Goal: Task Accomplishment & Management: Use online tool/utility

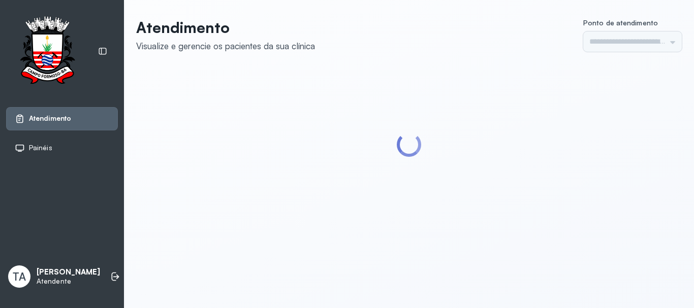
type input "******"
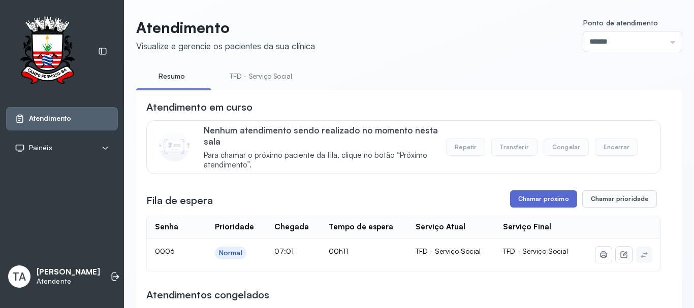
click at [533, 200] on button "Chamar próximo" at bounding box center [543, 198] width 67 height 17
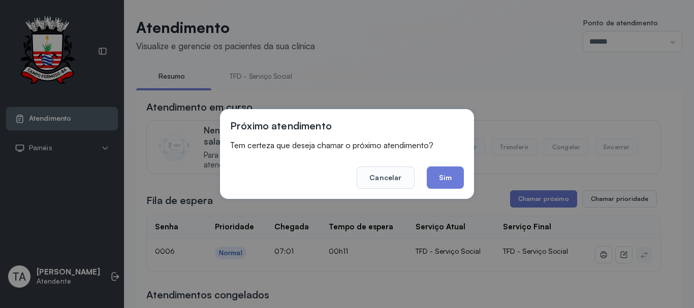
click at [465, 180] on div "Próximo atendimento Tem certeza que deseja chamar o próximo atendimento? Cancel…" at bounding box center [347, 154] width 254 height 90
click at [451, 180] on button "Sim" at bounding box center [445, 178] width 37 height 22
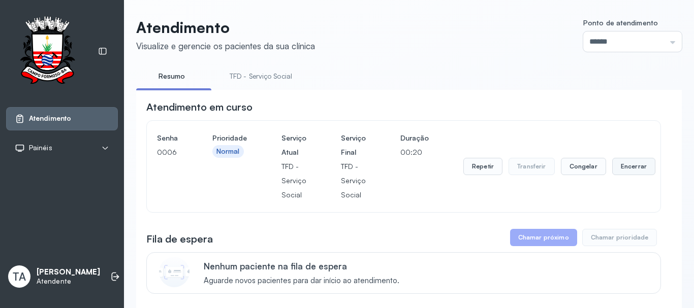
click at [636, 168] on button "Encerrar" at bounding box center [633, 166] width 43 height 17
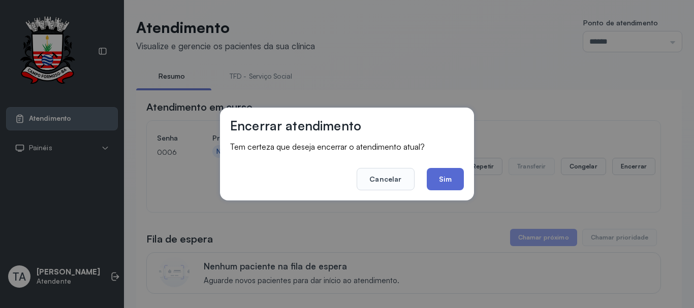
click at [447, 174] on button "Sim" at bounding box center [445, 179] width 37 height 22
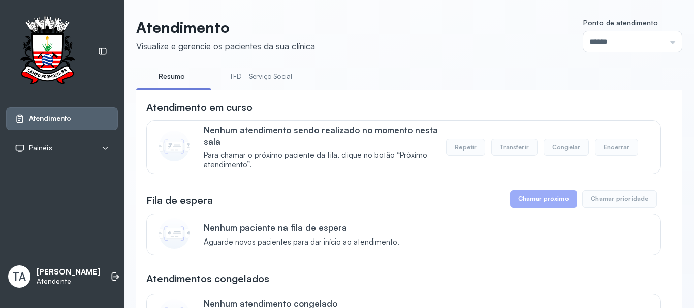
drag, startPoint x: 277, startPoint y: 67, endPoint x: 268, endPoint y: 72, distance: 10.2
click at [274, 67] on div "**********" at bounding box center [408, 258] width 545 height 480
click at [268, 72] on link "TFD - Serviço Social" at bounding box center [260, 76] width 83 height 17
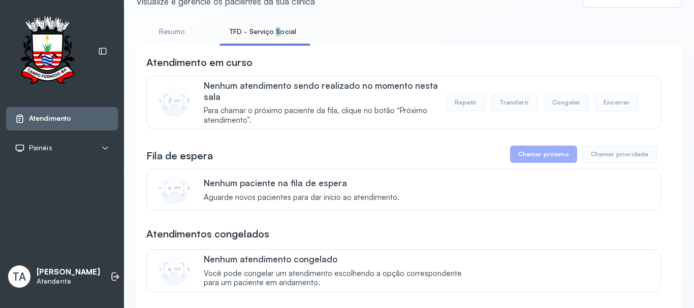
scroll to position [51, 0]
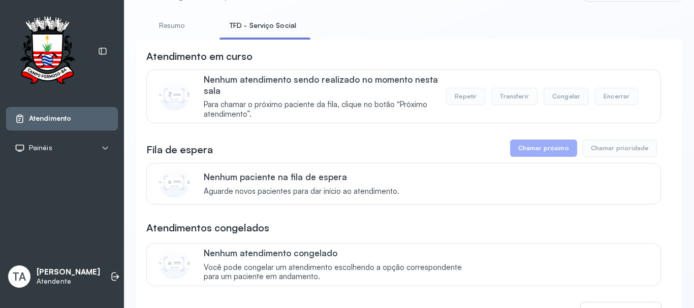
click at [355, 71] on div "Atendimento em curso Nenhum atendimento sendo realizado no momento nesta sala P…" at bounding box center [403, 86] width 514 height 74
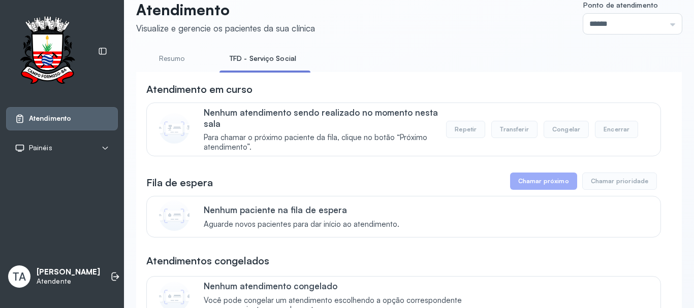
scroll to position [0, 0]
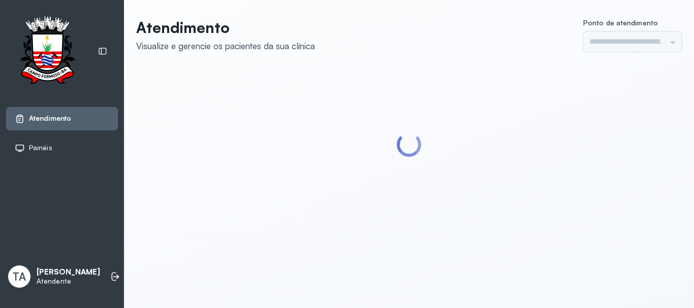
type input "******"
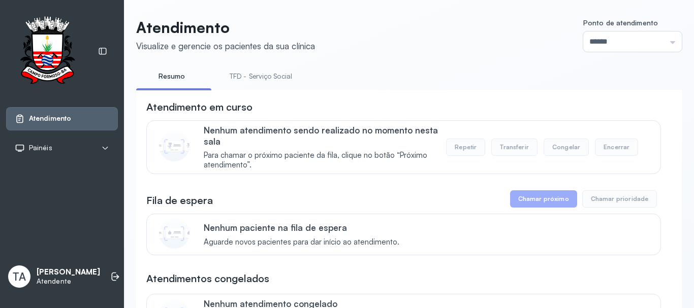
click at [253, 66] on div "**********" at bounding box center [408, 258] width 545 height 480
click at [255, 74] on link "TFD - Serviço Social" at bounding box center [260, 76] width 83 height 17
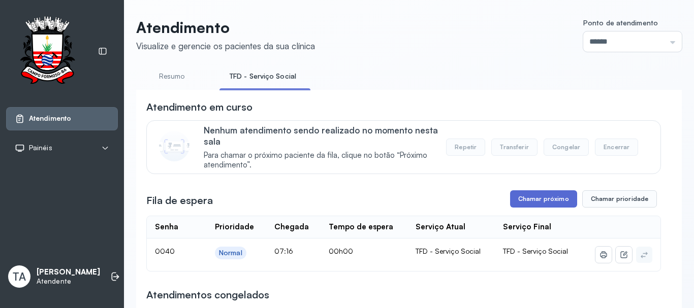
click at [566, 196] on button "Chamar próximo" at bounding box center [543, 198] width 67 height 17
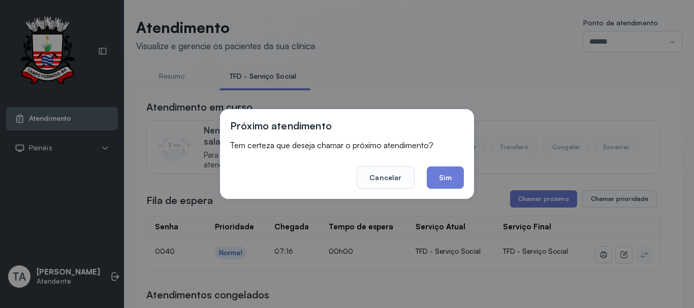
click at [465, 175] on div "Próximo atendimento Tem certeza que deseja chamar o próximo atendimento? Cancel…" at bounding box center [347, 154] width 254 height 90
click at [459, 179] on button "Sim" at bounding box center [445, 178] width 37 height 22
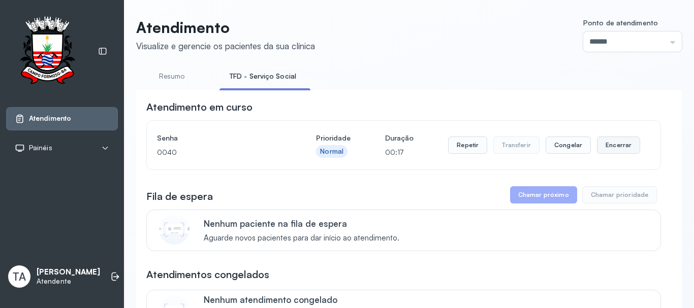
click at [611, 154] on button "Encerrar" at bounding box center [618, 145] width 43 height 17
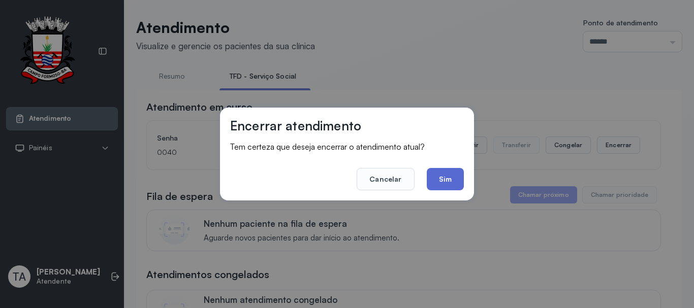
click at [445, 181] on button "Sim" at bounding box center [445, 179] width 37 height 22
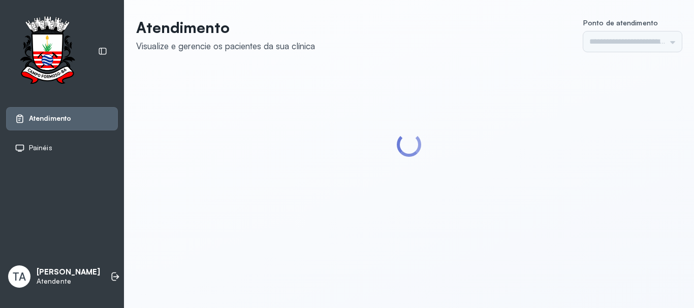
type input "******"
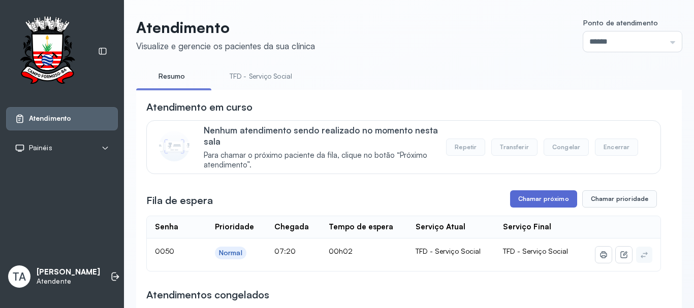
click at [560, 208] on button "Chamar próximo" at bounding box center [543, 198] width 67 height 17
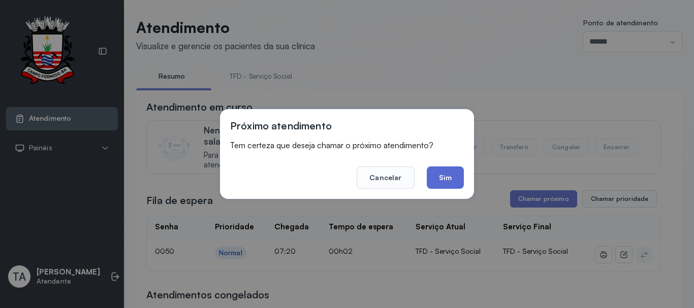
click at [448, 181] on button "Sim" at bounding box center [445, 178] width 37 height 22
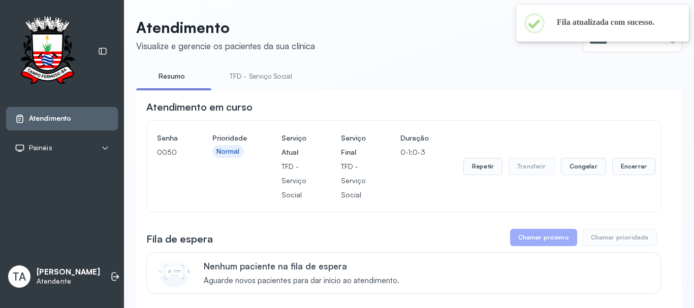
scroll to position [51, 0]
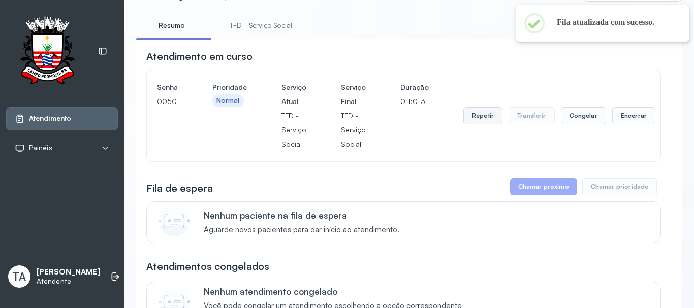
click at [476, 111] on button "Repetir" at bounding box center [482, 115] width 39 height 17
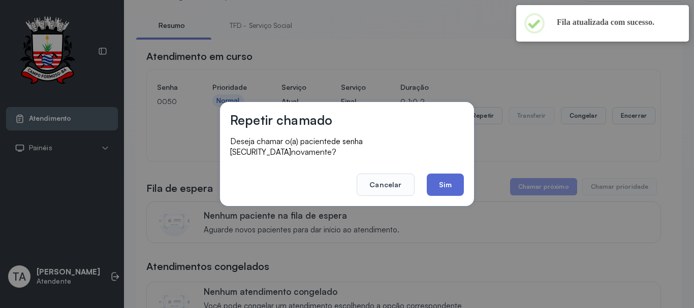
click at [455, 175] on button "Sim" at bounding box center [445, 185] width 37 height 22
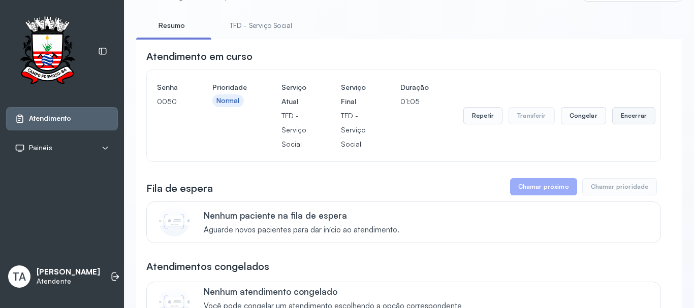
click at [635, 122] on button "Encerrar" at bounding box center [633, 115] width 43 height 17
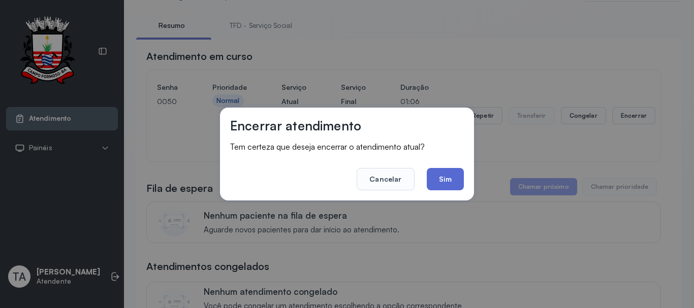
click at [437, 178] on button "Sim" at bounding box center [445, 179] width 37 height 22
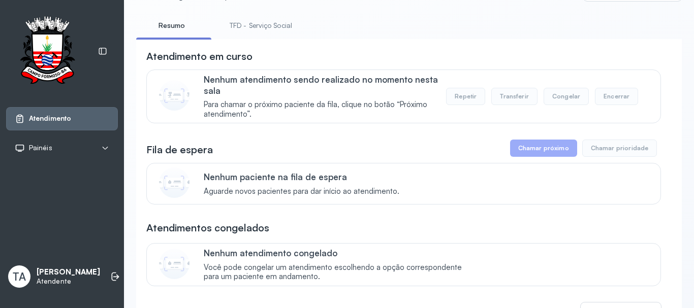
click at [265, 20] on link "TFD - Serviço Social" at bounding box center [260, 25] width 83 height 17
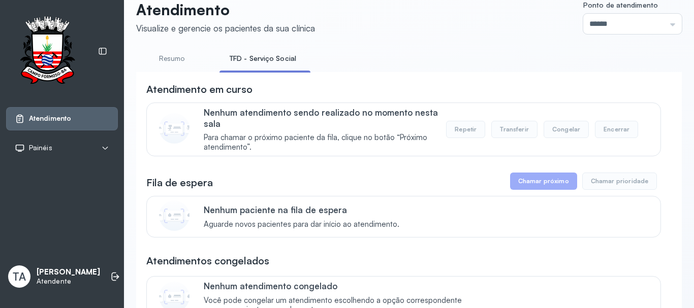
scroll to position [0, 0]
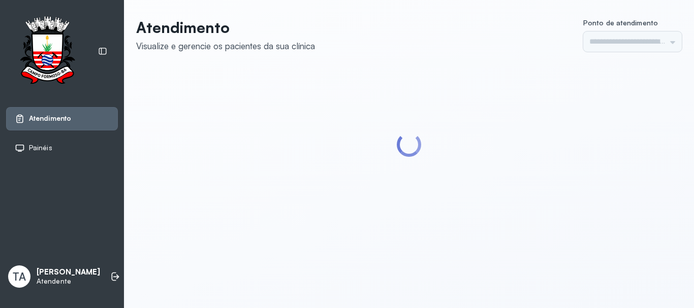
type input "******"
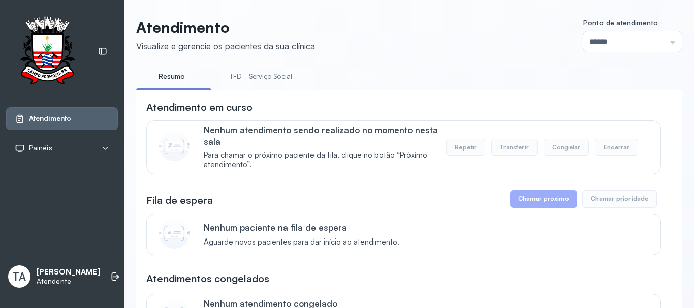
click at [252, 71] on link "TFD - Serviço Social" at bounding box center [260, 76] width 83 height 17
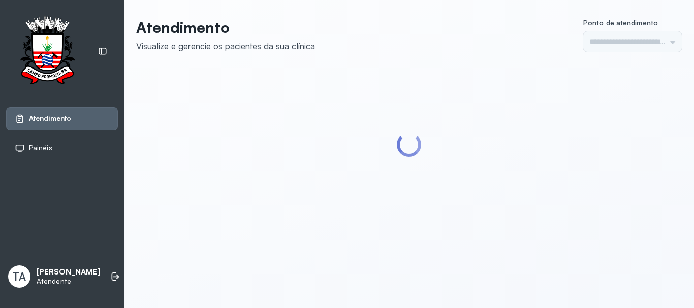
type input "******"
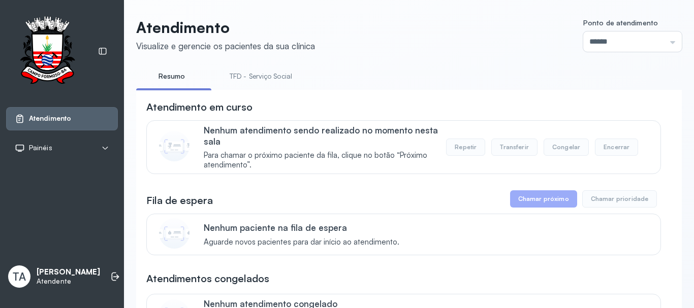
click at [245, 82] on link "TFD - Serviço Social" at bounding box center [260, 76] width 83 height 17
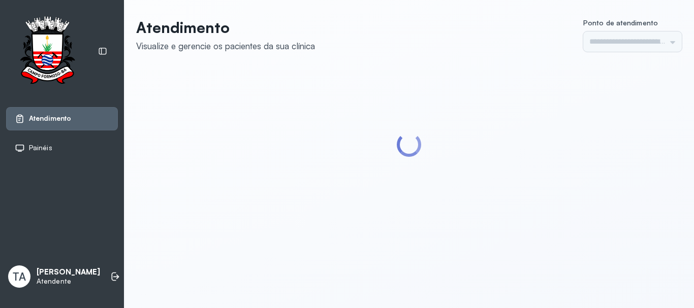
type input "******"
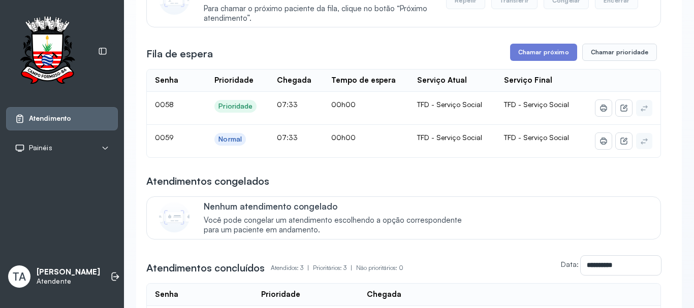
scroll to position [152, 0]
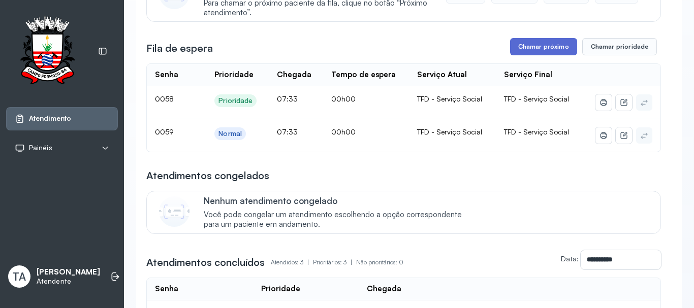
click at [529, 54] on button "Chamar próximo" at bounding box center [543, 46] width 67 height 17
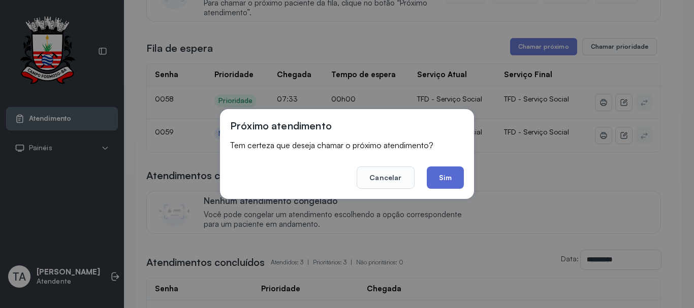
click at [430, 169] on button "Sim" at bounding box center [445, 178] width 37 height 22
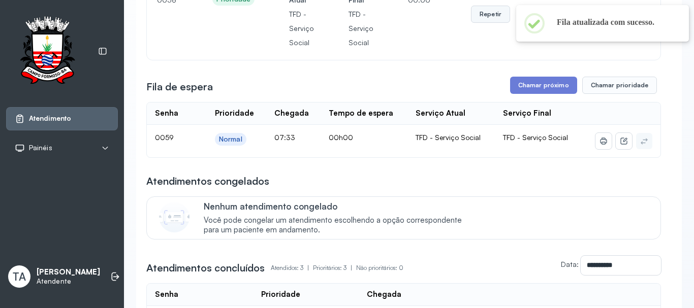
click at [498, 14] on button "Repetir" at bounding box center [490, 14] width 39 height 17
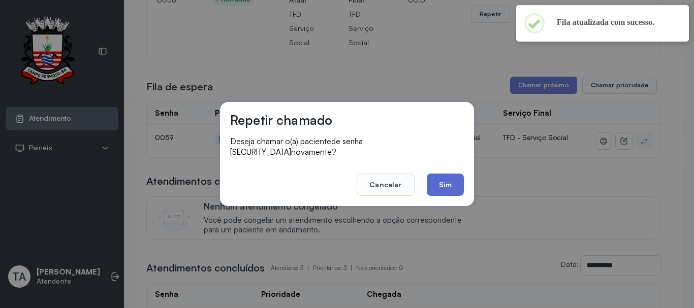
click at [439, 180] on button "Sim" at bounding box center [445, 185] width 37 height 22
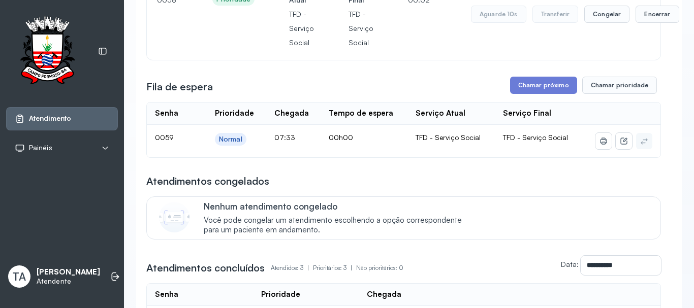
scroll to position [51, 0]
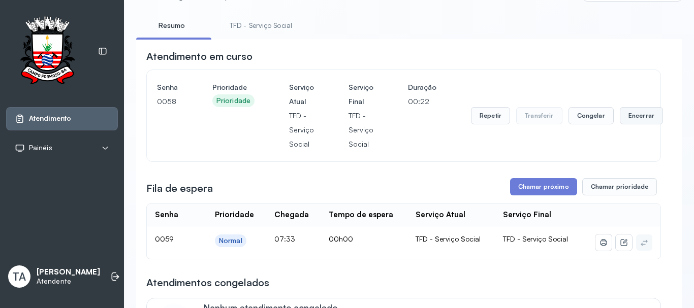
click at [643, 122] on button "Encerrar" at bounding box center [641, 115] width 43 height 17
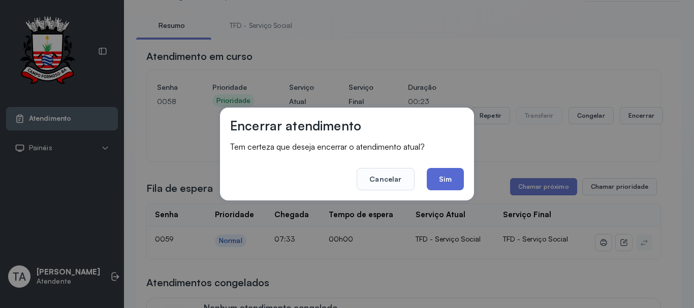
click at [447, 184] on button "Sim" at bounding box center [445, 179] width 37 height 22
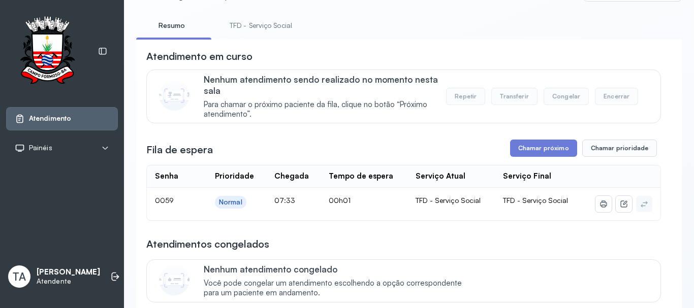
click at [254, 33] on link "TFD - Serviço Social" at bounding box center [260, 25] width 83 height 17
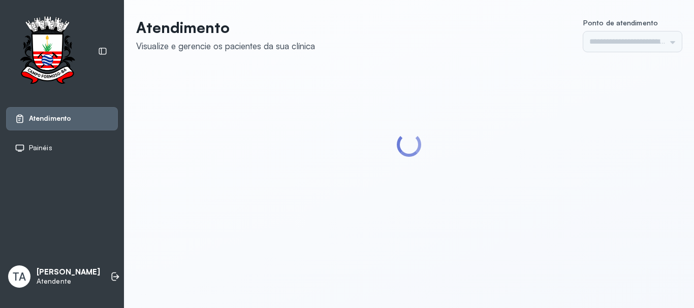
type input "******"
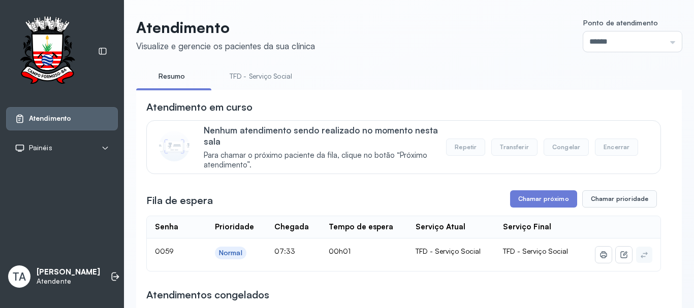
drag, startPoint x: 530, startPoint y: 182, endPoint x: 529, endPoint y: 190, distance: 7.7
click at [529, 193] on button "Chamar próximo" at bounding box center [543, 198] width 67 height 17
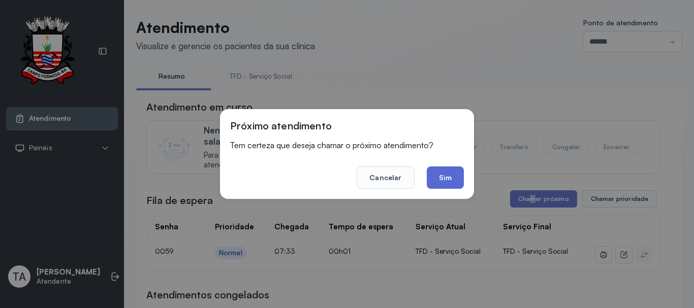
click at [453, 178] on button "Sim" at bounding box center [445, 178] width 37 height 22
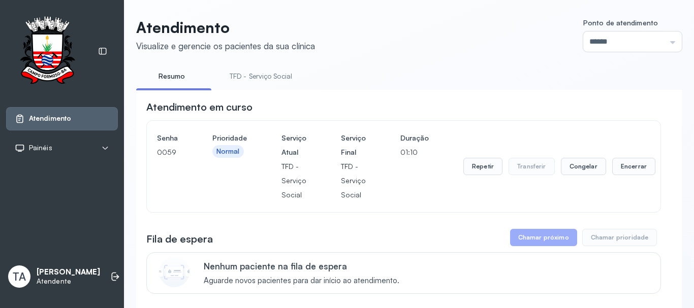
click at [621, 178] on div "Repetir Transferir Congelar Encerrar" at bounding box center [559, 166] width 192 height 71
click at [618, 172] on button "Encerrar" at bounding box center [633, 166] width 43 height 17
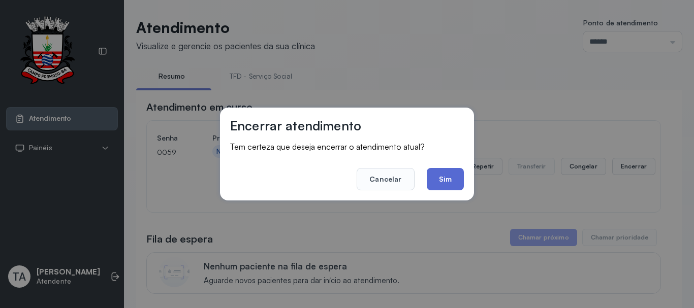
drag, startPoint x: 467, startPoint y: 169, endPoint x: 457, endPoint y: 174, distance: 12.0
click at [466, 168] on div "Encerrar atendimento Tem certeza que deseja encerrar o atendimento atual? Cance…" at bounding box center [347, 154] width 254 height 93
click at [456, 175] on button "Sim" at bounding box center [445, 179] width 37 height 22
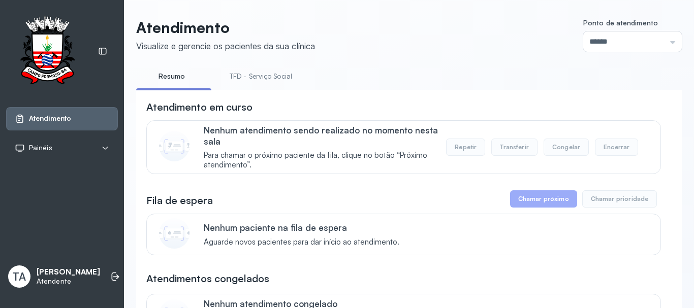
click at [273, 78] on link "TFD - Serviço Social" at bounding box center [260, 76] width 83 height 17
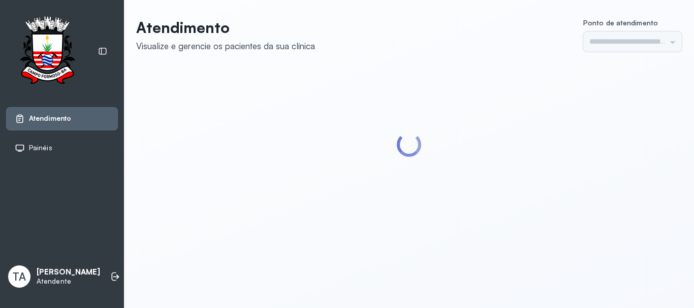
type input "******"
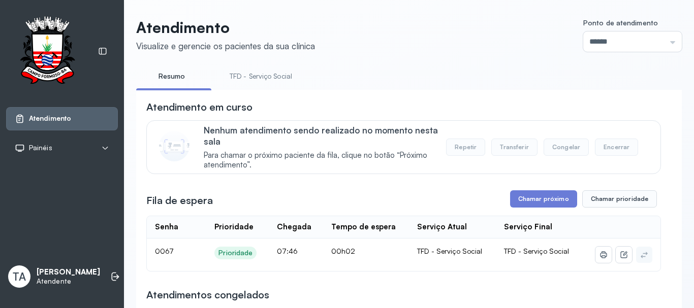
click at [242, 68] on link "TFD - Serviço Social" at bounding box center [260, 76] width 83 height 17
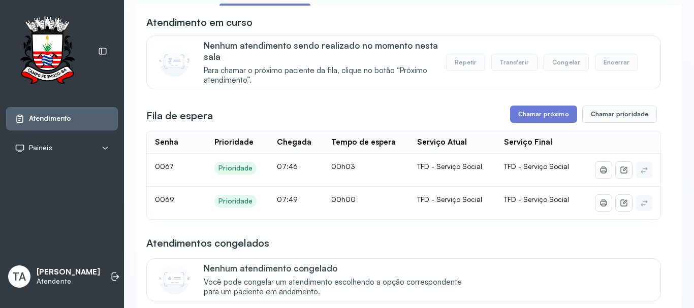
scroll to position [102, 0]
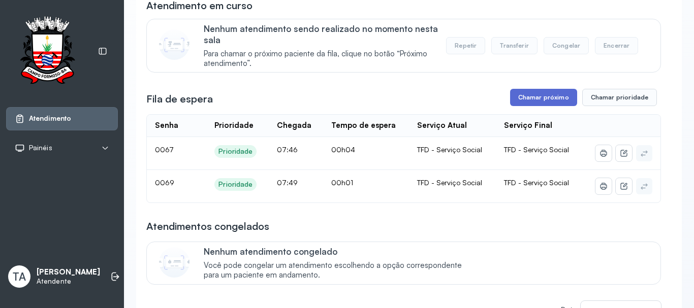
click at [516, 103] on button "Chamar próximo" at bounding box center [543, 97] width 67 height 17
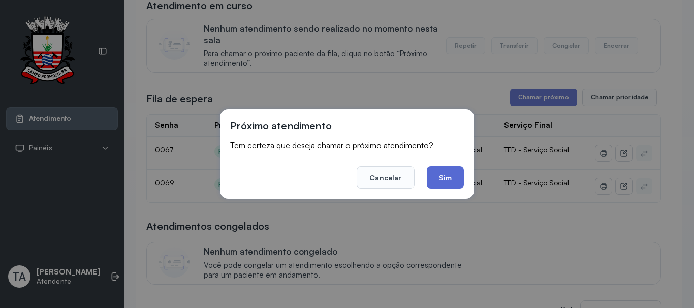
click at [447, 173] on button "Sim" at bounding box center [445, 178] width 37 height 22
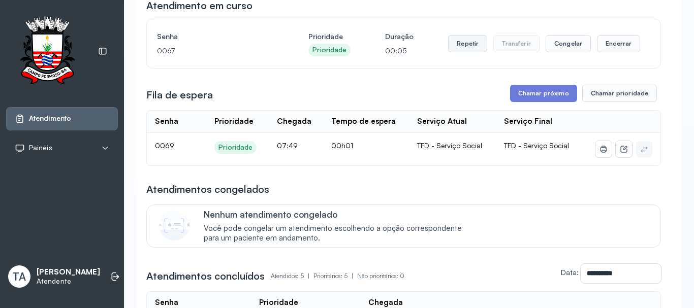
click at [462, 51] on button "Repetir" at bounding box center [467, 43] width 39 height 17
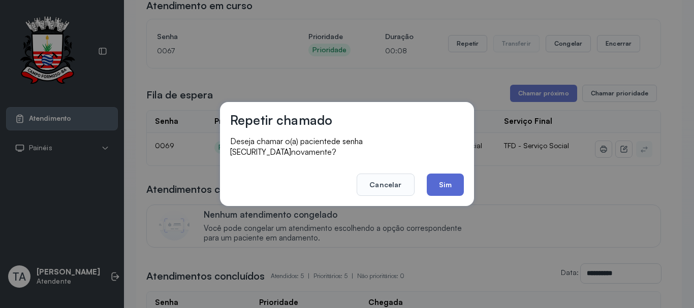
click at [453, 178] on button "Sim" at bounding box center [445, 185] width 37 height 22
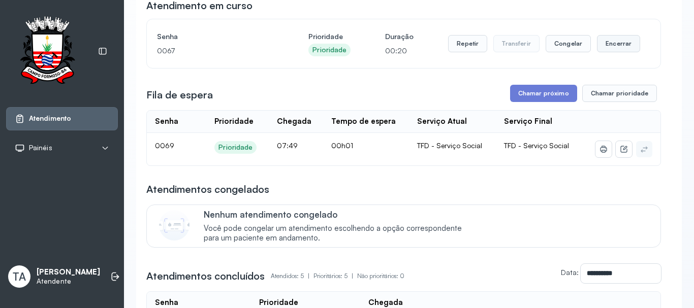
click at [604, 49] on button "Encerrar" at bounding box center [618, 43] width 43 height 17
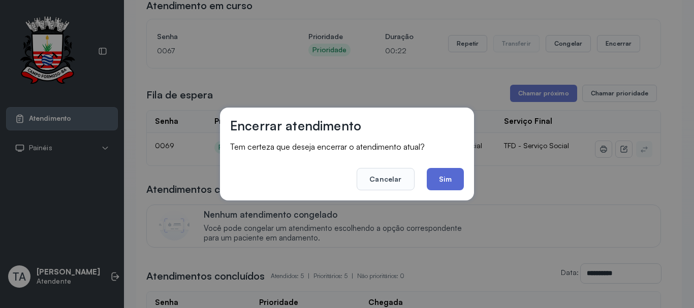
click at [437, 175] on button "Sim" at bounding box center [445, 179] width 37 height 22
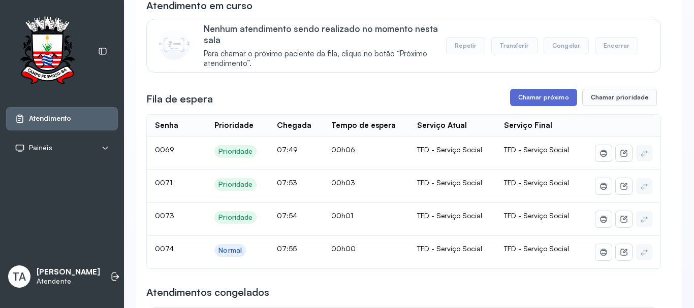
click at [541, 100] on button "Chamar próximo" at bounding box center [543, 97] width 67 height 17
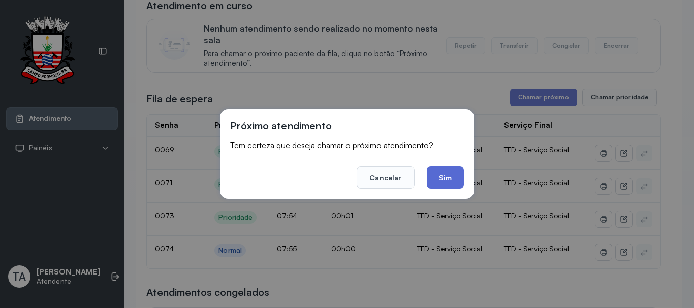
click at [454, 177] on button "Sim" at bounding box center [445, 178] width 37 height 22
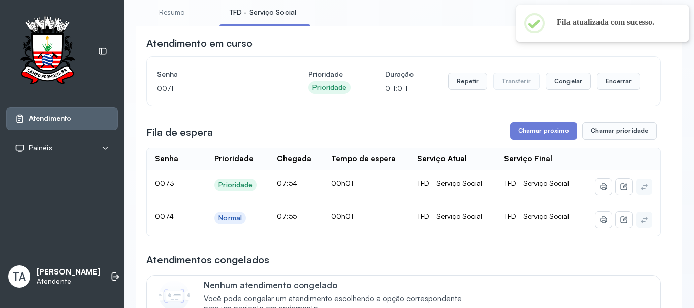
scroll to position [51, 0]
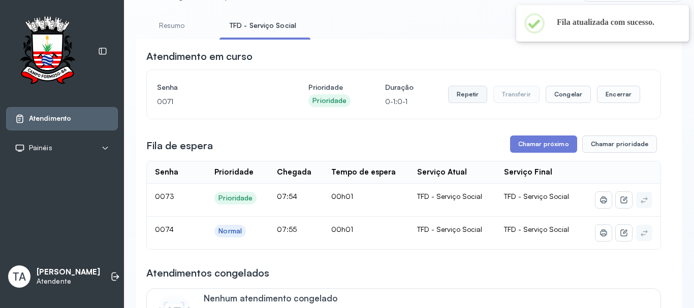
click at [459, 95] on button "Repetir" at bounding box center [467, 94] width 39 height 17
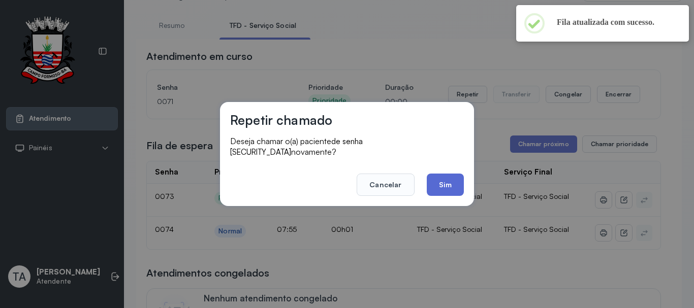
click at [442, 186] on button "Sim" at bounding box center [445, 185] width 37 height 22
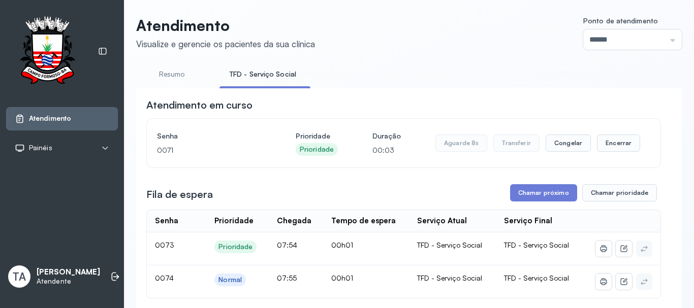
scroll to position [0, 0]
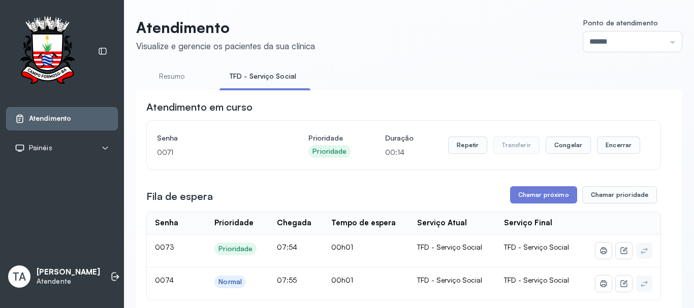
click at [453, 152] on button "Repetir" at bounding box center [467, 145] width 39 height 17
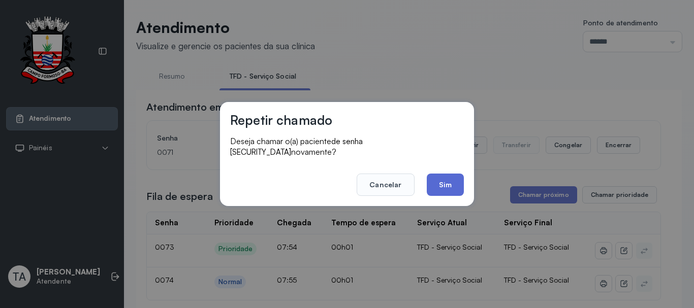
click at [448, 180] on button "Sim" at bounding box center [445, 185] width 37 height 22
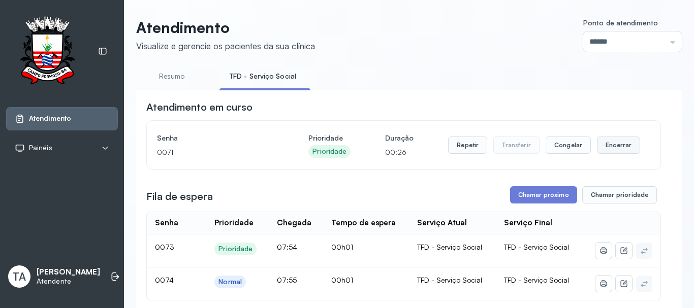
click at [614, 153] on button "Encerrar" at bounding box center [618, 145] width 43 height 17
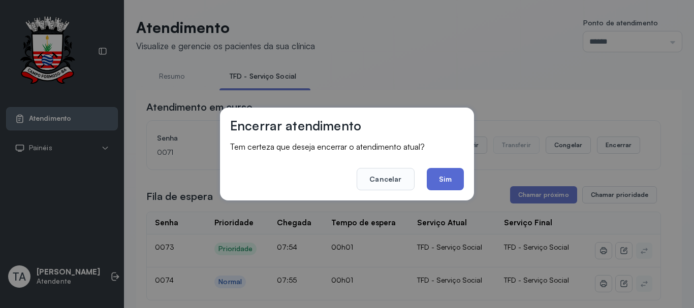
click at [437, 183] on button "Sim" at bounding box center [445, 179] width 37 height 22
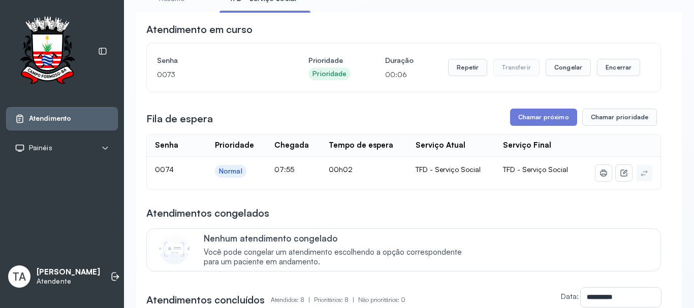
scroll to position [60, 0]
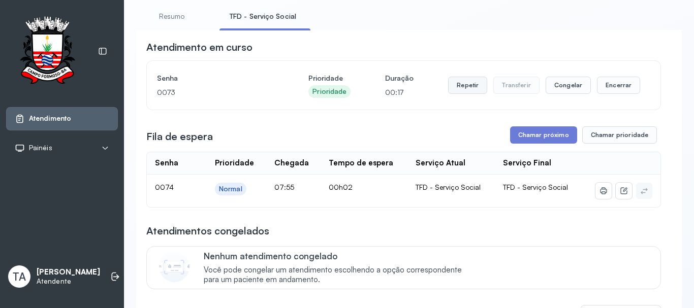
click at [449, 83] on button "Repetir" at bounding box center [467, 85] width 39 height 17
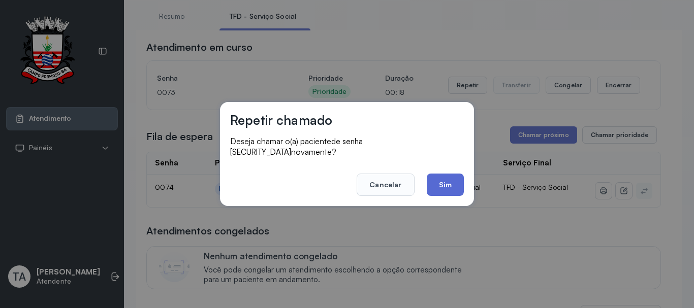
click at [456, 174] on button "Sim" at bounding box center [445, 185] width 37 height 22
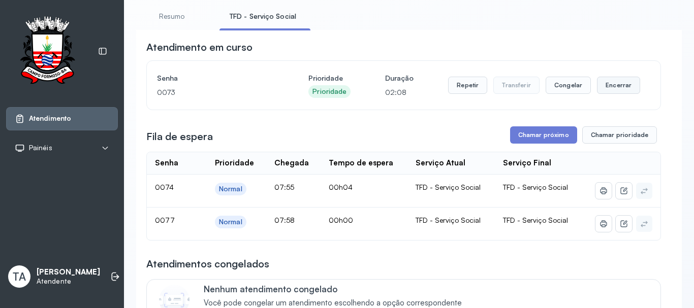
click at [629, 80] on button "Encerrar" at bounding box center [618, 85] width 43 height 17
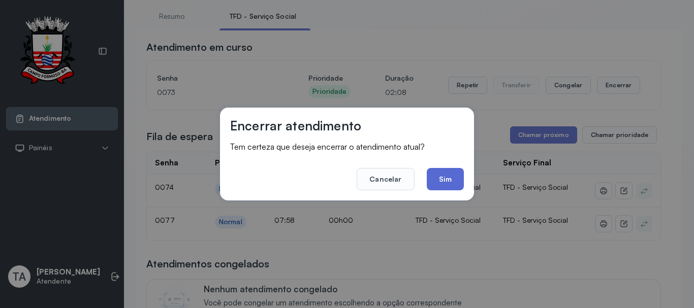
click at [444, 180] on button "Sim" at bounding box center [445, 179] width 37 height 22
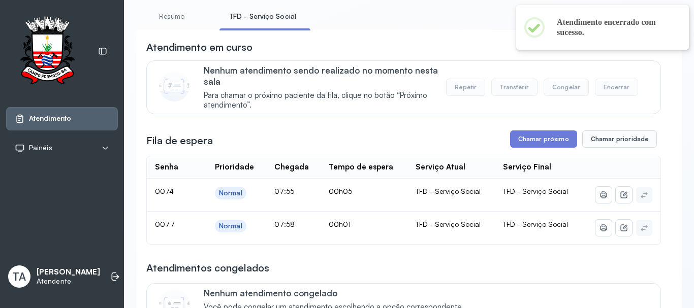
click at [532, 142] on button "Chamar próximo" at bounding box center [543, 139] width 67 height 17
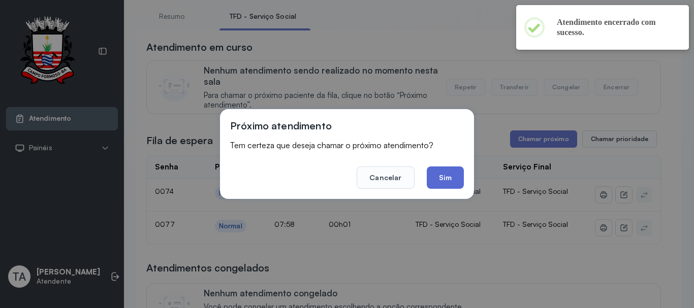
click at [447, 180] on button "Sim" at bounding box center [445, 178] width 37 height 22
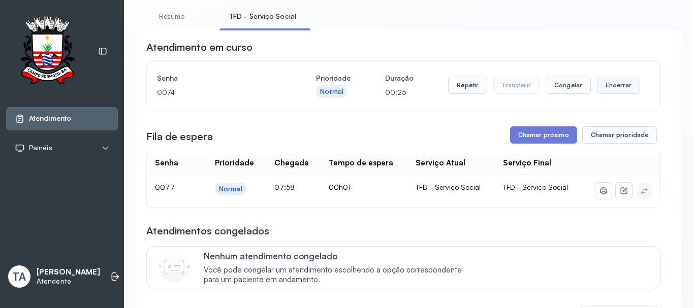
click at [600, 91] on button "Encerrar" at bounding box center [618, 85] width 43 height 17
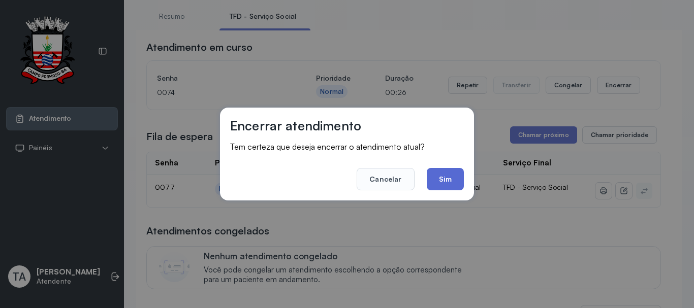
click at [440, 176] on button "Sim" at bounding box center [445, 179] width 37 height 22
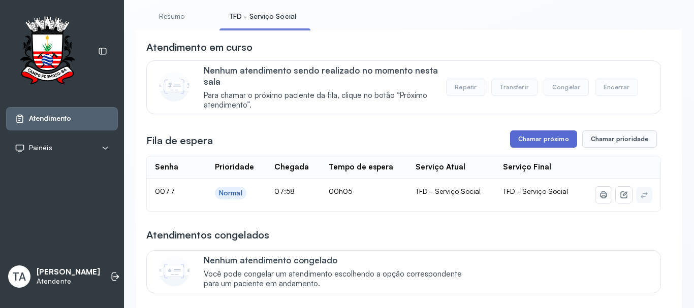
click at [544, 140] on button "Chamar próximo" at bounding box center [543, 139] width 67 height 17
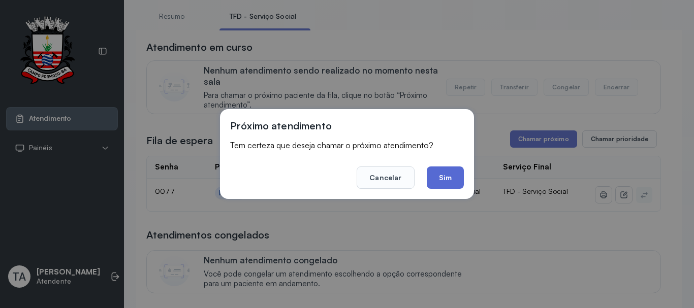
click at [447, 169] on button "Sim" at bounding box center [445, 178] width 37 height 22
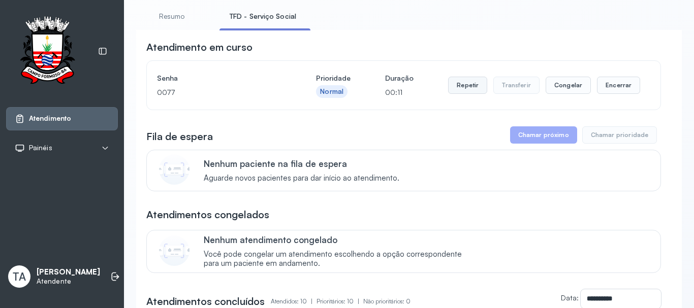
click at [467, 89] on button "Repetir" at bounding box center [467, 85] width 39 height 17
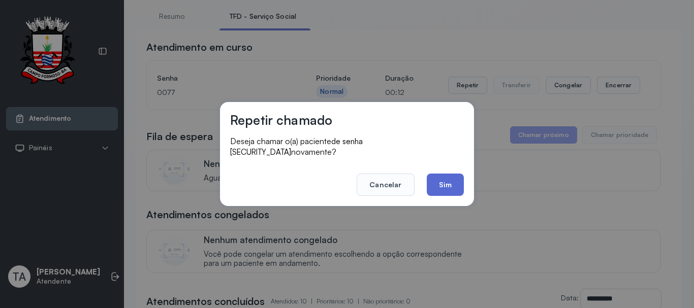
click at [445, 183] on button "Sim" at bounding box center [445, 185] width 37 height 22
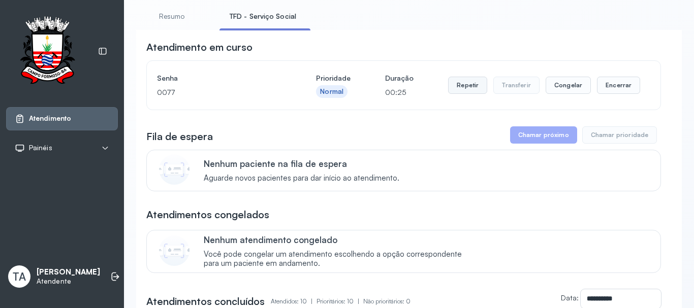
click at [461, 90] on button "Repetir" at bounding box center [467, 85] width 39 height 17
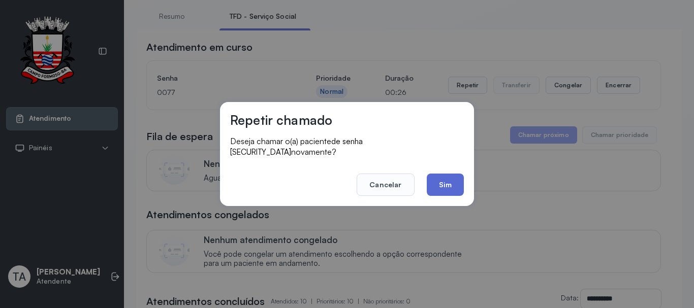
click at [437, 185] on button "Sim" at bounding box center [445, 185] width 37 height 22
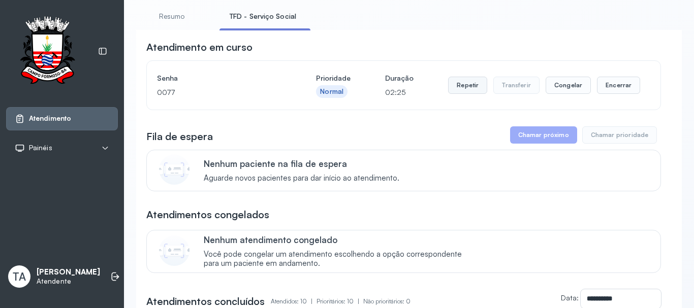
click at [455, 88] on button "Repetir" at bounding box center [467, 85] width 39 height 17
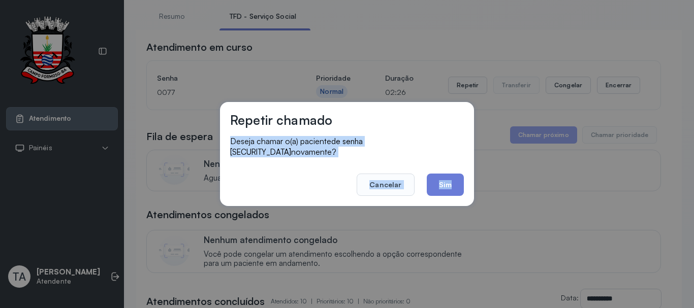
drag, startPoint x: 462, startPoint y: 179, endPoint x: 465, endPoint y: 188, distance: 9.8
click at [465, 188] on div "Repetir chamado Deseja chamar o(a) paciente de senha 0077 novamente? Cancelar S…" at bounding box center [347, 154] width 254 height 104
click at [461, 174] on button "Sim" at bounding box center [445, 185] width 37 height 22
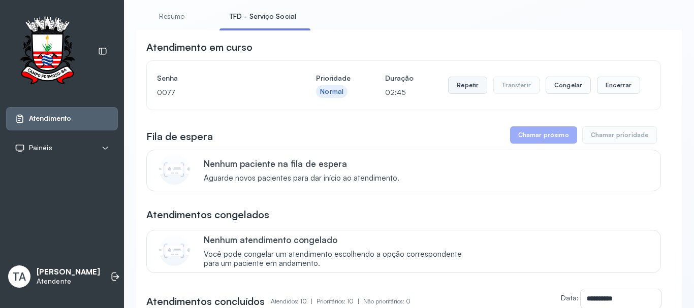
click at [456, 91] on button "Repetir" at bounding box center [467, 85] width 39 height 17
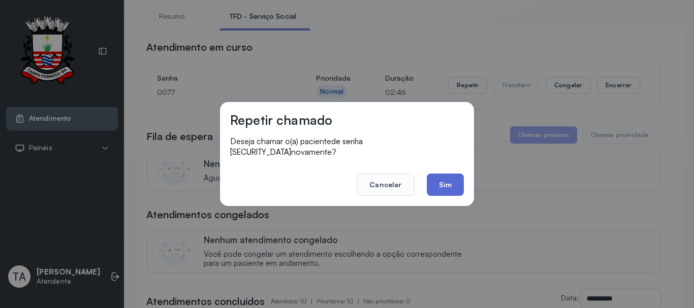
click at [453, 174] on button "Sim" at bounding box center [445, 185] width 37 height 22
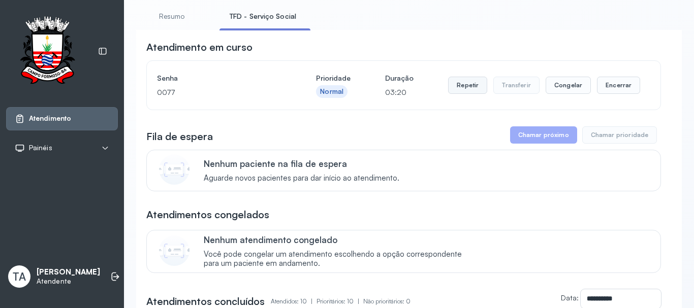
click at [456, 94] on button "Repetir" at bounding box center [467, 85] width 39 height 17
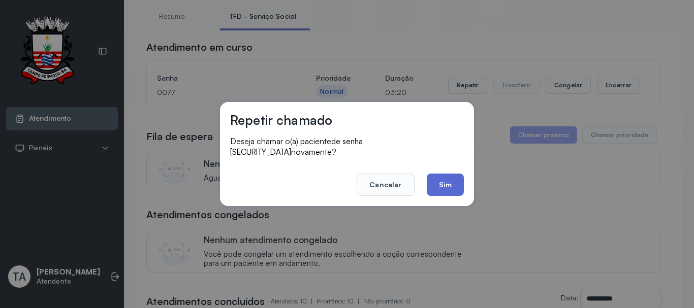
click at [439, 183] on button "Sim" at bounding box center [445, 185] width 37 height 22
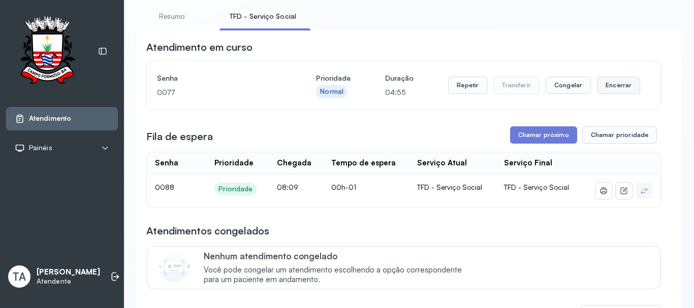
click at [603, 94] on button "Encerrar" at bounding box center [618, 85] width 43 height 17
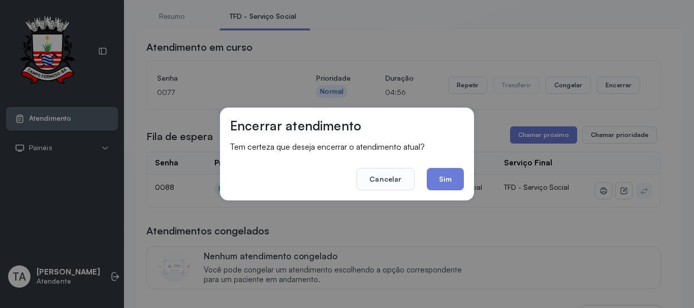
click at [441, 168] on footer "Cancelar Sim" at bounding box center [347, 172] width 234 height 37
click at [444, 176] on button "Sim" at bounding box center [445, 179] width 37 height 22
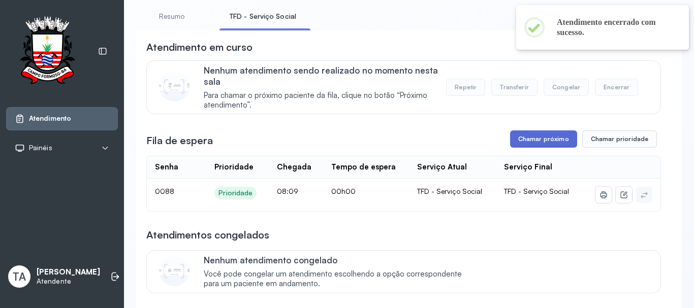
click at [528, 143] on button "Chamar próximo" at bounding box center [543, 139] width 67 height 17
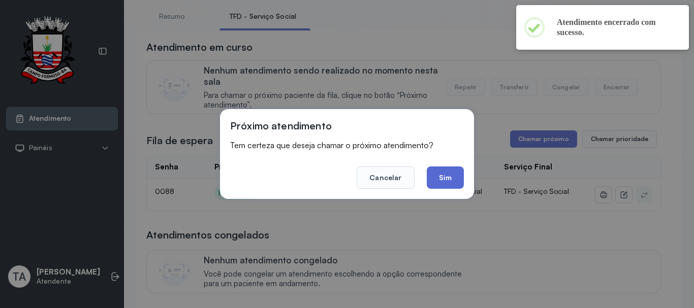
click at [451, 175] on button "Sim" at bounding box center [445, 178] width 37 height 22
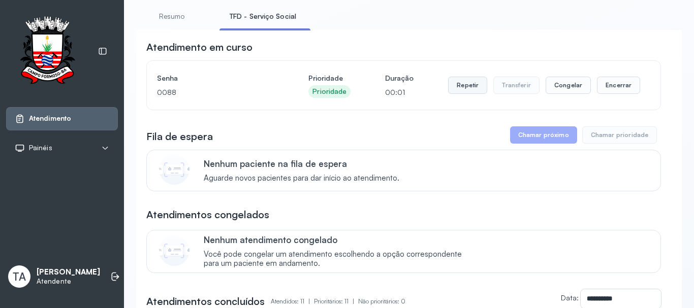
click at [456, 87] on button "Repetir" at bounding box center [467, 85] width 39 height 17
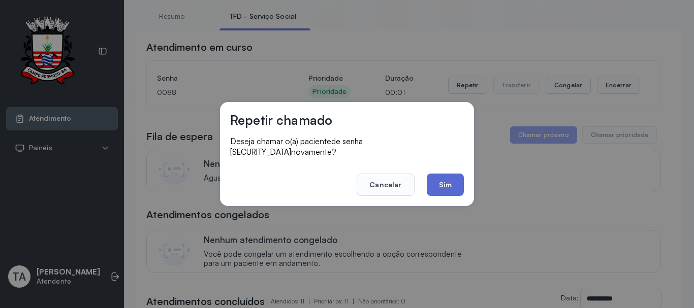
click at [437, 180] on button "Sim" at bounding box center [445, 185] width 37 height 22
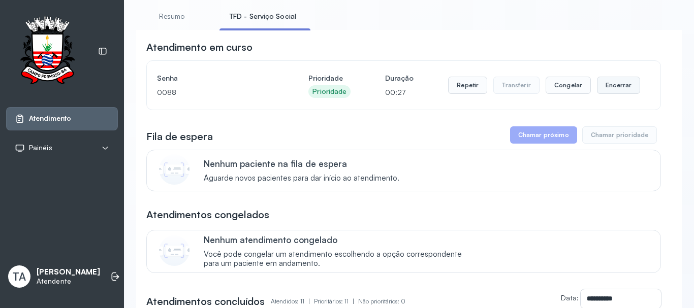
click at [614, 81] on button "Encerrar" at bounding box center [618, 85] width 43 height 17
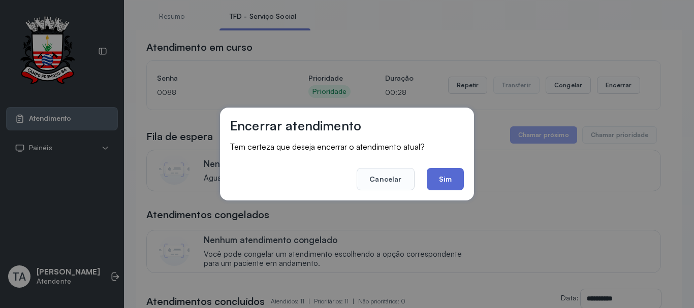
click at [443, 183] on button "Sim" at bounding box center [445, 179] width 37 height 22
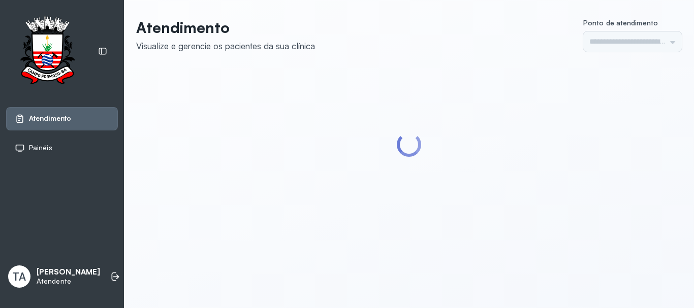
type input "******"
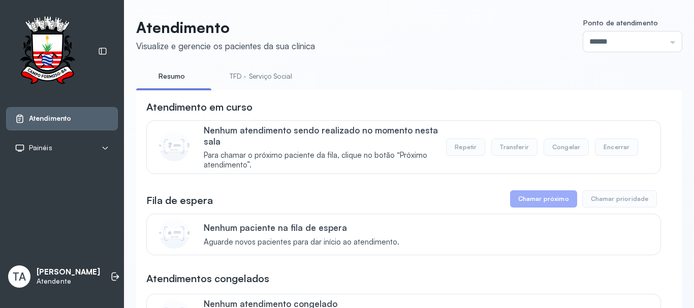
click at [282, 75] on link "TFD - Serviço Social" at bounding box center [260, 76] width 83 height 17
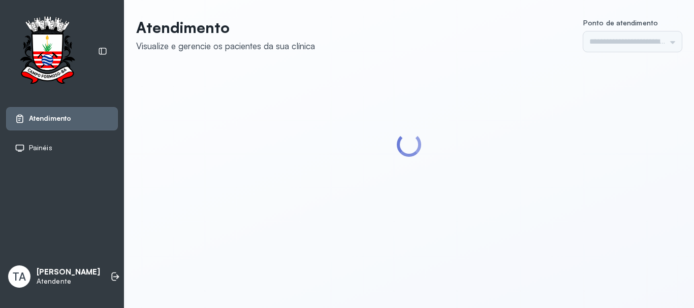
type input "******"
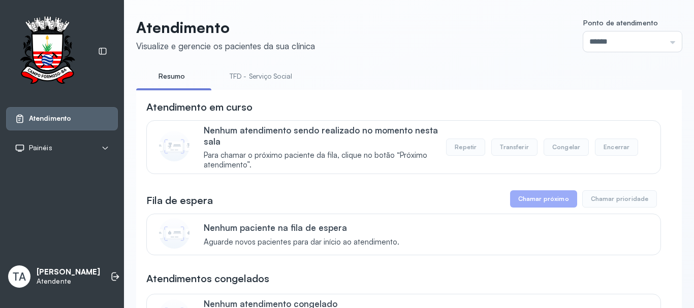
click at [273, 69] on link "TFD - Serviço Social" at bounding box center [260, 76] width 83 height 17
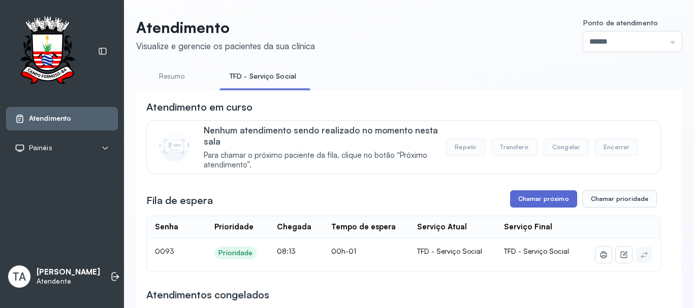
click at [513, 201] on button "Chamar próximo" at bounding box center [543, 198] width 67 height 17
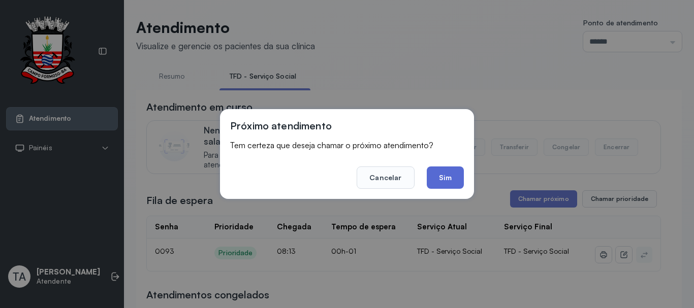
click at [451, 184] on button "Sim" at bounding box center [445, 178] width 37 height 22
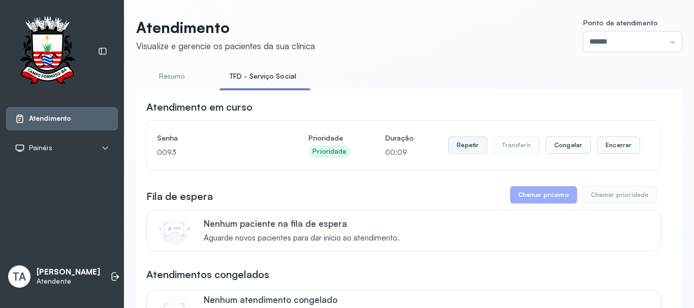
click at [470, 154] on button "Repetir" at bounding box center [467, 145] width 39 height 17
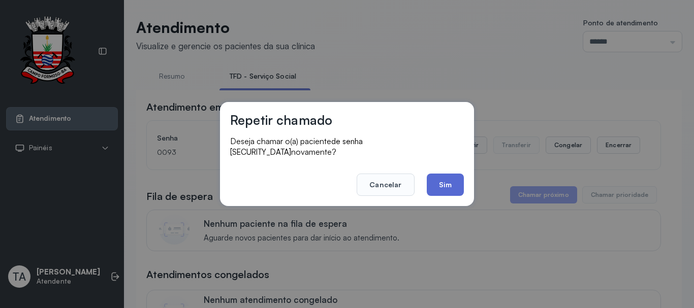
click at [432, 182] on button "Sim" at bounding box center [445, 185] width 37 height 22
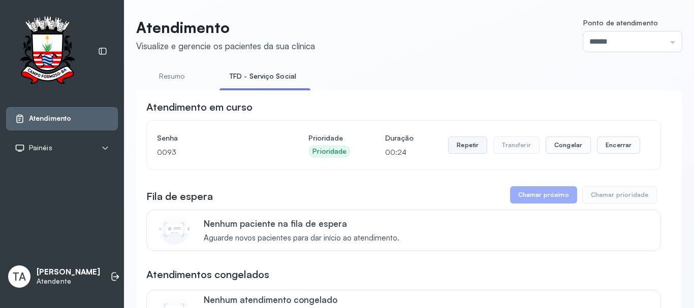
click at [461, 148] on button "Repetir" at bounding box center [467, 145] width 39 height 17
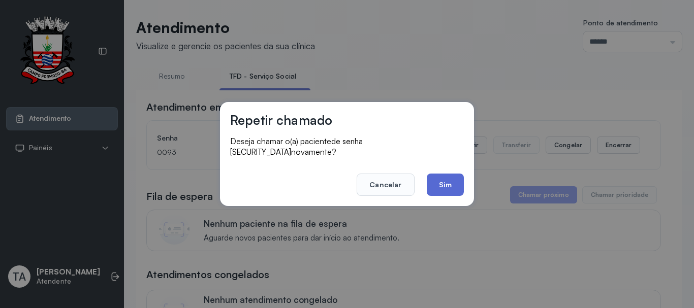
click at [429, 181] on button "Sim" at bounding box center [445, 185] width 37 height 22
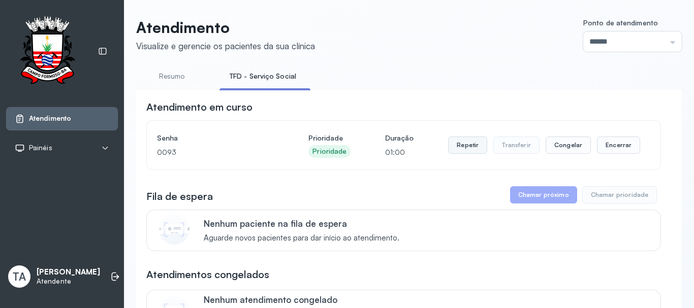
click at [463, 146] on button "Repetir" at bounding box center [467, 145] width 39 height 17
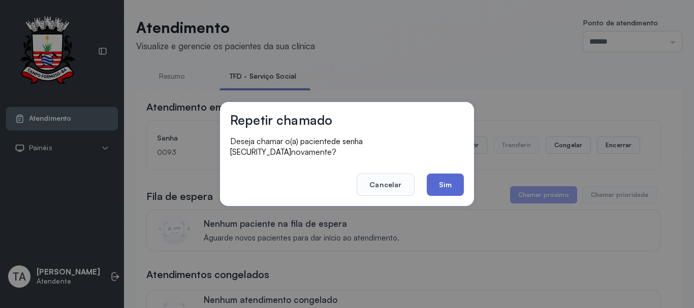
click at [457, 180] on button "Sim" at bounding box center [445, 185] width 37 height 22
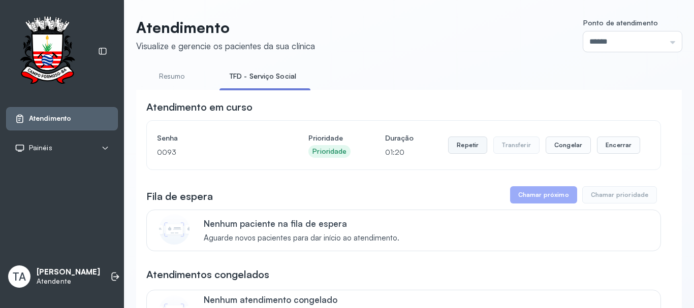
click at [459, 141] on button "Repetir" at bounding box center [467, 145] width 39 height 17
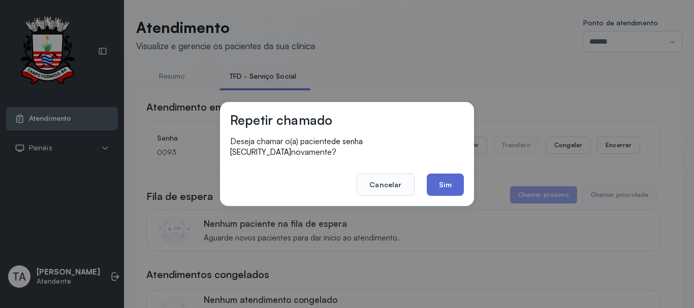
click at [449, 178] on button "Sim" at bounding box center [445, 185] width 37 height 22
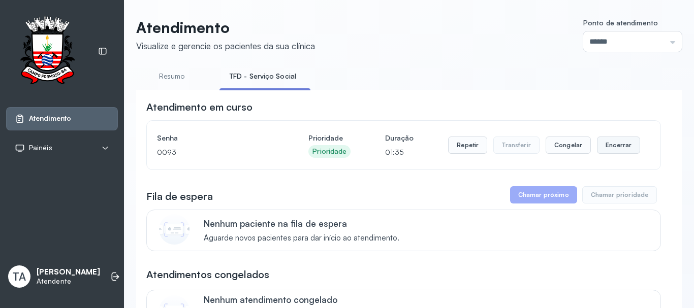
click at [603, 146] on button "Encerrar" at bounding box center [618, 145] width 43 height 17
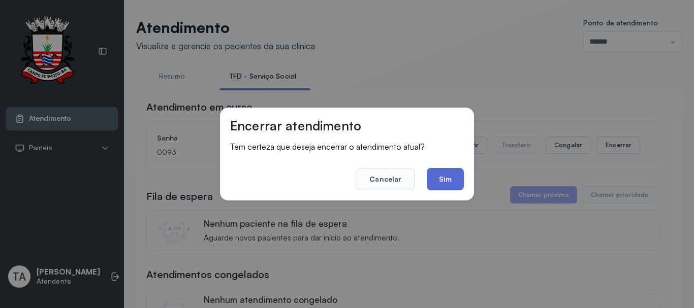
click at [451, 183] on button "Sim" at bounding box center [445, 179] width 37 height 22
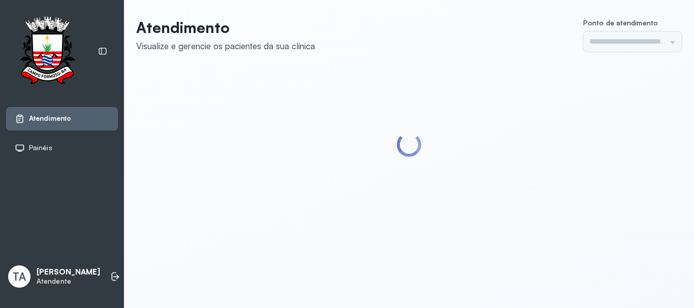
type input "******"
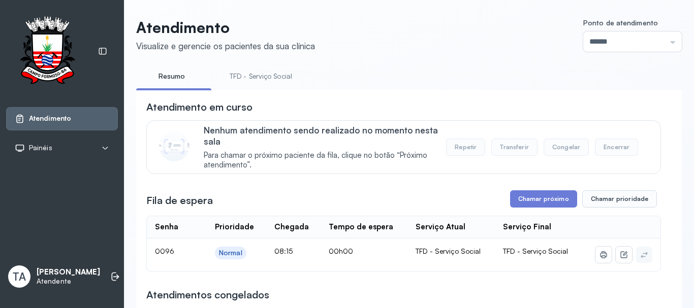
click at [278, 73] on link "TFD - Serviço Social" at bounding box center [260, 76] width 83 height 17
click at [528, 205] on button "Chamar próximo" at bounding box center [543, 198] width 67 height 17
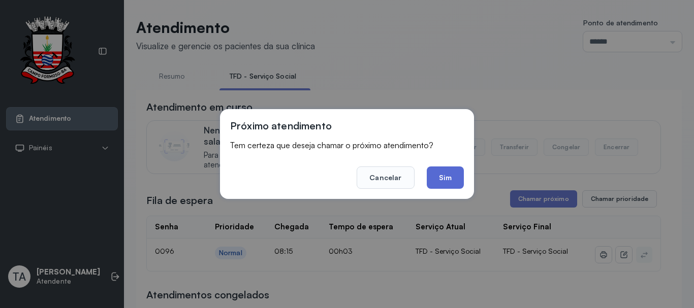
click at [454, 175] on button "Sim" at bounding box center [445, 178] width 37 height 22
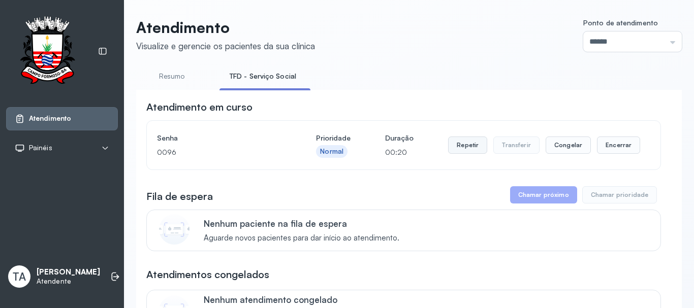
click at [455, 149] on button "Repetir" at bounding box center [467, 145] width 39 height 17
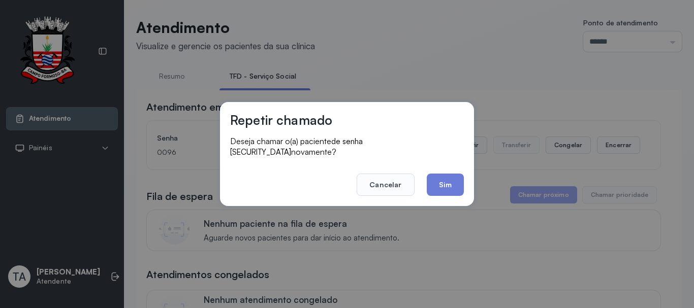
click at [436, 192] on div "Repetir chamado Deseja chamar o(a) paciente de senha [SECURITY_DATA] novamente?…" at bounding box center [347, 154] width 254 height 104
click at [437, 189] on button "Sim" at bounding box center [445, 185] width 37 height 22
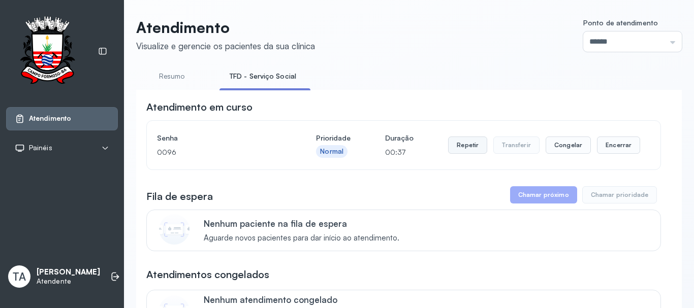
click at [454, 149] on button "Repetir" at bounding box center [467, 145] width 39 height 17
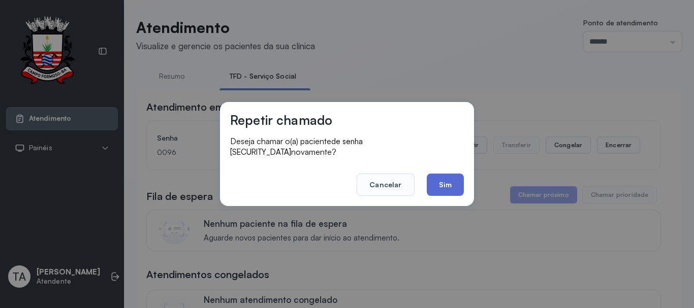
click at [445, 178] on button "Sim" at bounding box center [445, 185] width 37 height 22
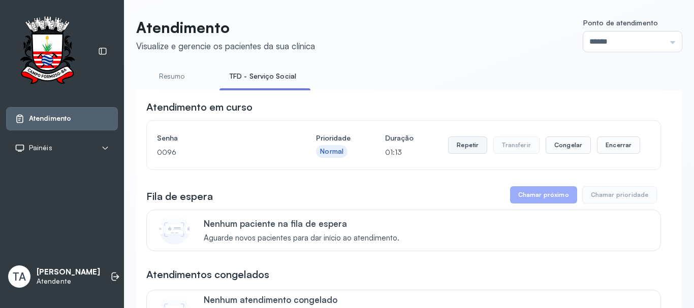
click at [452, 148] on button "Repetir" at bounding box center [467, 145] width 39 height 17
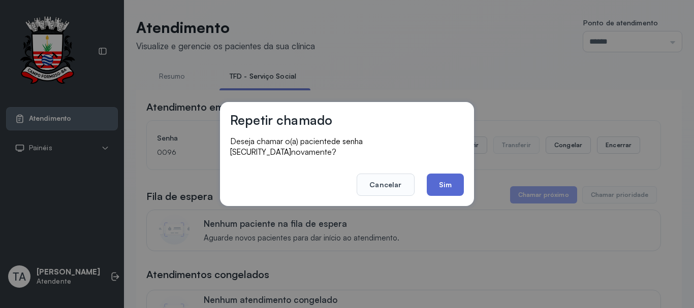
click at [448, 174] on button "Sim" at bounding box center [445, 185] width 37 height 22
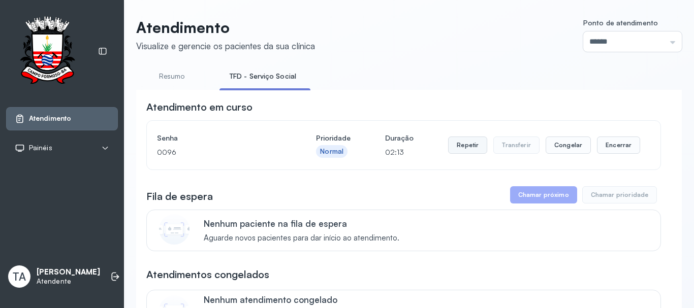
click at [452, 152] on button "Repetir" at bounding box center [467, 145] width 39 height 17
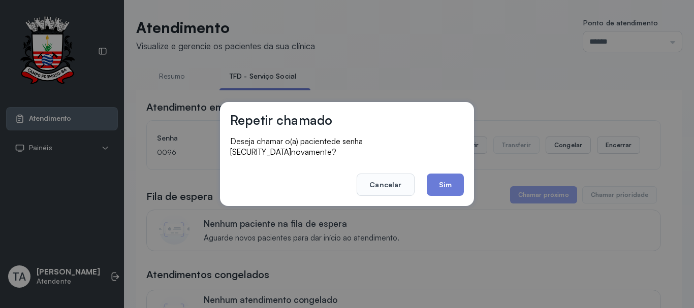
drag, startPoint x: 445, startPoint y: 193, endPoint x: 445, endPoint y: 181, distance: 11.7
click at [445, 190] on div "Repetir chamado Deseja chamar o(a) paciente de senha [SECURITY_DATA] novamente?…" at bounding box center [347, 154] width 254 height 104
click at [445, 181] on button "Sim" at bounding box center [445, 185] width 37 height 22
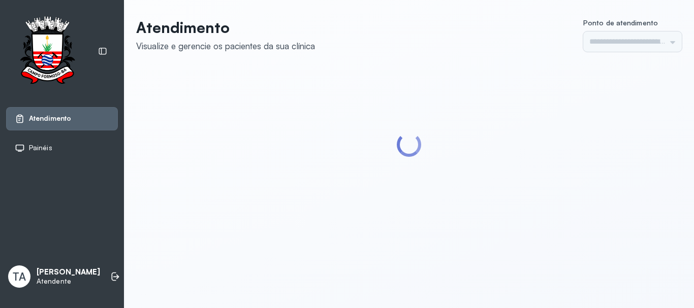
type input "******"
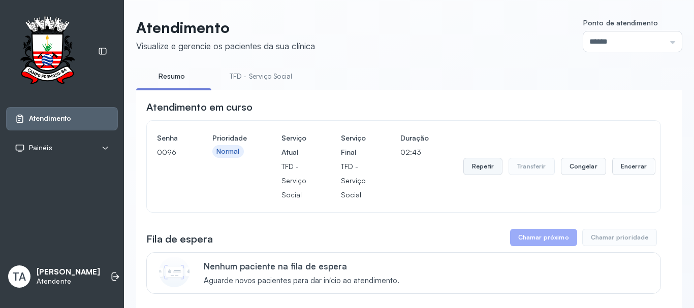
click at [490, 170] on button "Repetir" at bounding box center [482, 166] width 39 height 17
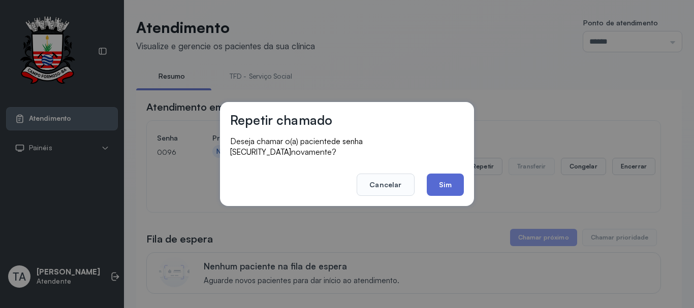
click at [449, 179] on button "Sim" at bounding box center [445, 185] width 37 height 22
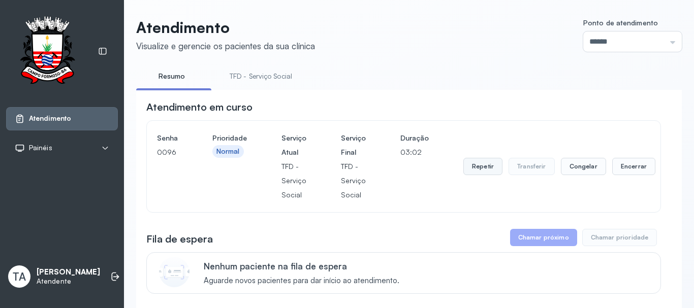
click at [495, 171] on button "Repetir" at bounding box center [482, 166] width 39 height 17
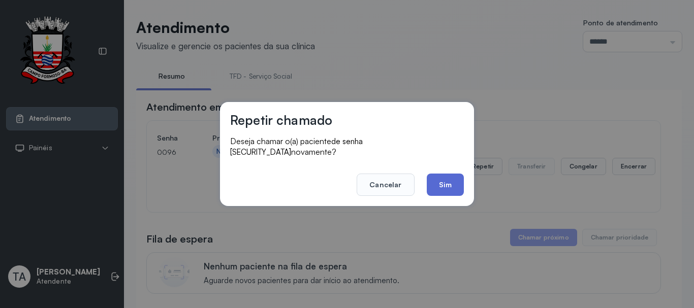
click at [450, 174] on button "Sim" at bounding box center [445, 185] width 37 height 22
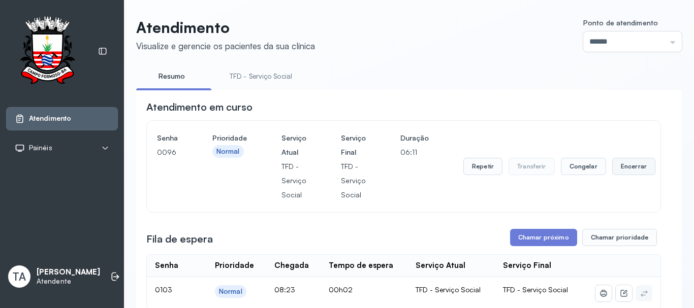
click at [637, 171] on button "Encerrar" at bounding box center [633, 166] width 43 height 17
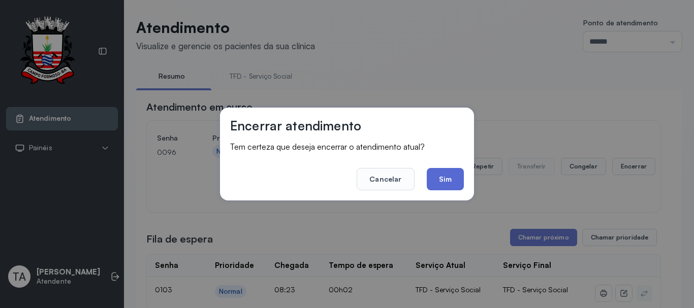
click at [443, 175] on button "Sim" at bounding box center [445, 179] width 37 height 22
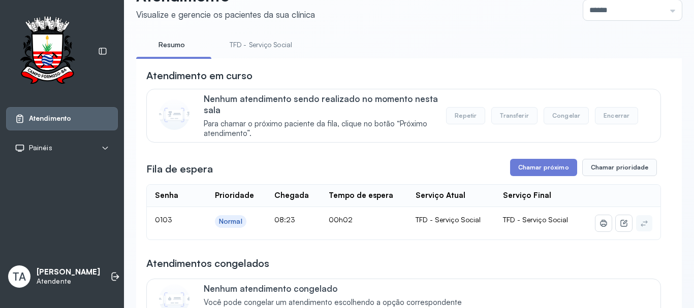
scroll to position [51, 0]
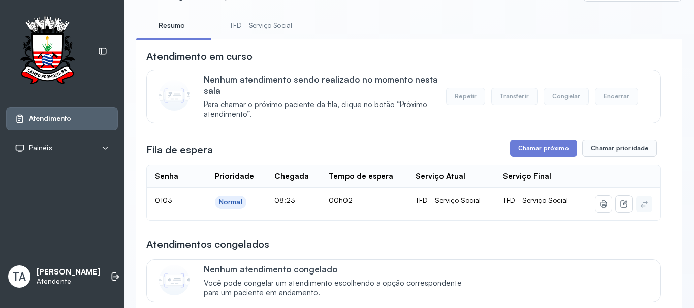
click at [264, 28] on link "TFD - Serviço Social" at bounding box center [260, 25] width 83 height 17
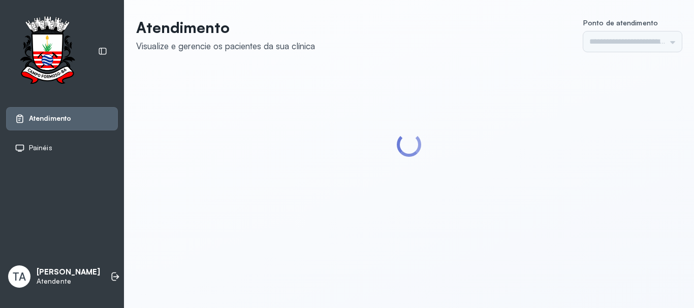
type input "******"
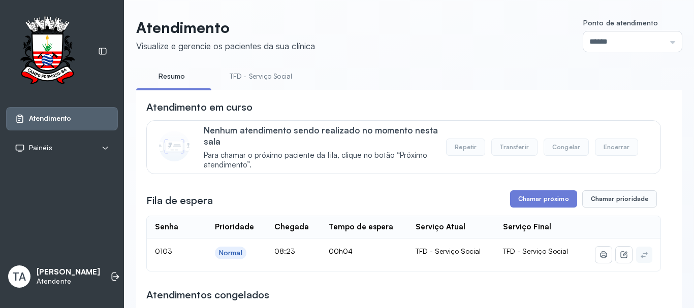
click at [278, 75] on link "TFD - Serviço Social" at bounding box center [260, 76] width 83 height 17
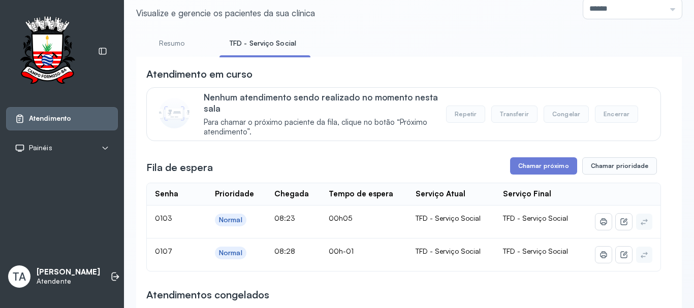
scroll to position [51, 0]
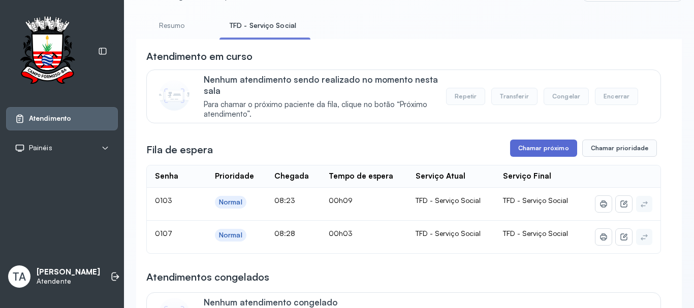
click at [528, 144] on button "Chamar próximo" at bounding box center [543, 148] width 67 height 17
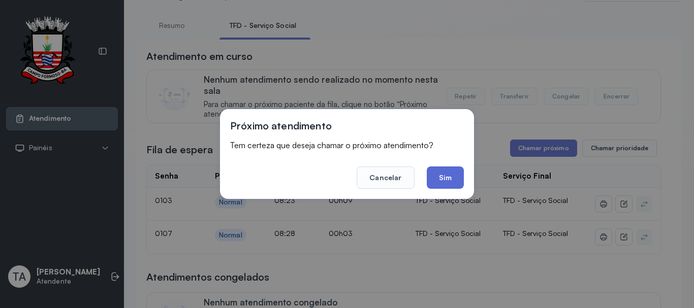
click at [452, 177] on button "Sim" at bounding box center [445, 178] width 37 height 22
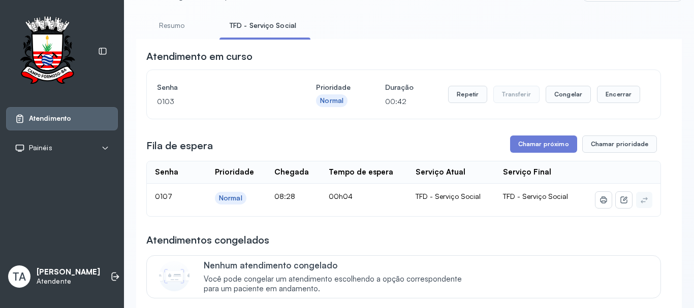
drag, startPoint x: 481, startPoint y: 30, endPoint x: 570, endPoint y: 59, distance: 93.5
click at [481, 30] on ul "Resumo TFD - Serviço Social" at bounding box center [408, 28] width 545 height 23
click at [604, 96] on button "Encerrar" at bounding box center [618, 94] width 43 height 17
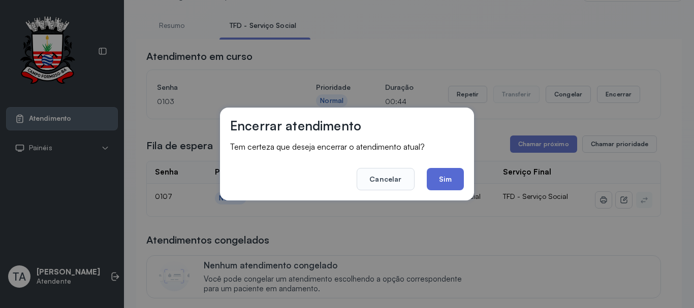
click at [447, 185] on button "Sim" at bounding box center [445, 179] width 37 height 22
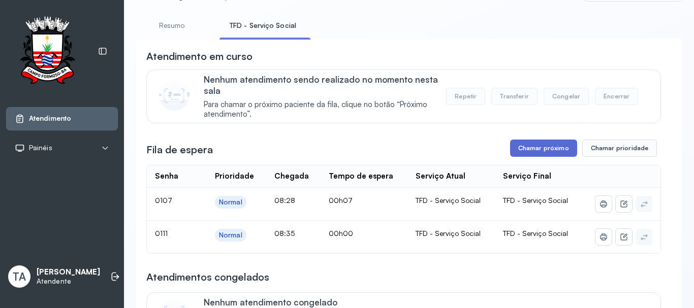
click at [532, 146] on button "Chamar próximo" at bounding box center [543, 148] width 67 height 17
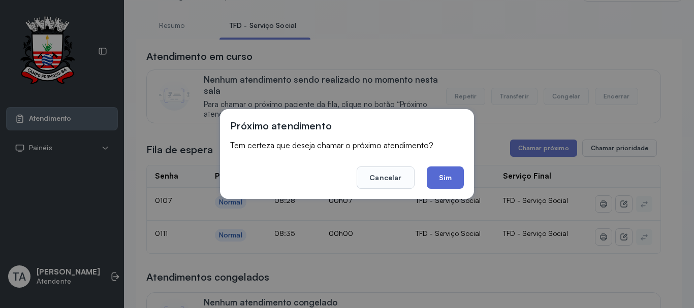
click at [454, 173] on button "Sim" at bounding box center [445, 178] width 37 height 22
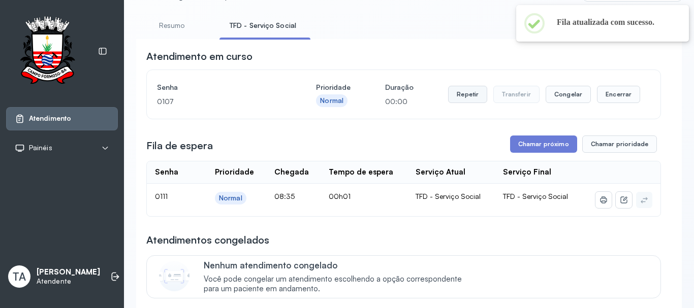
click at [466, 96] on button "Repetir" at bounding box center [467, 94] width 39 height 17
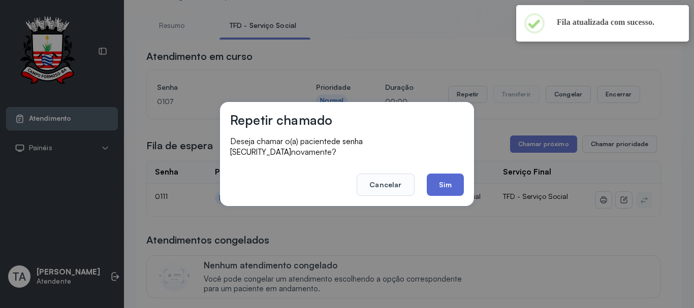
click at [431, 180] on button "Sim" at bounding box center [445, 185] width 37 height 22
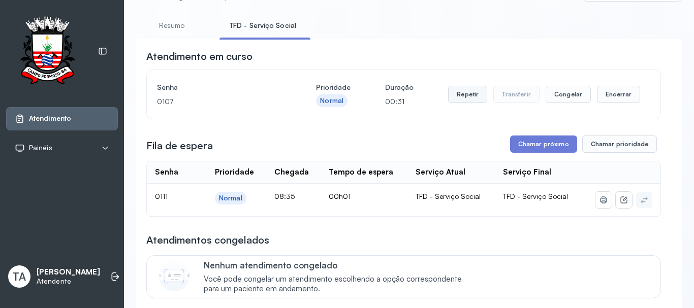
click at [449, 100] on button "Repetir" at bounding box center [467, 94] width 39 height 17
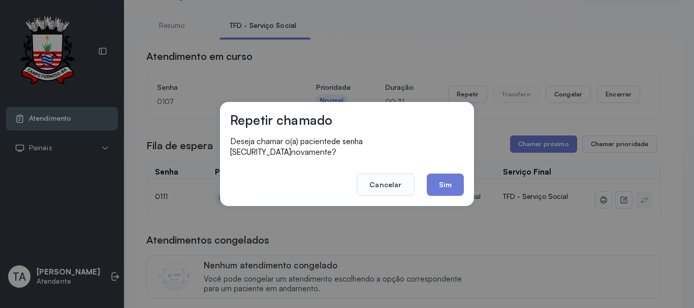
click at [438, 174] on button "Sim" at bounding box center [445, 185] width 37 height 22
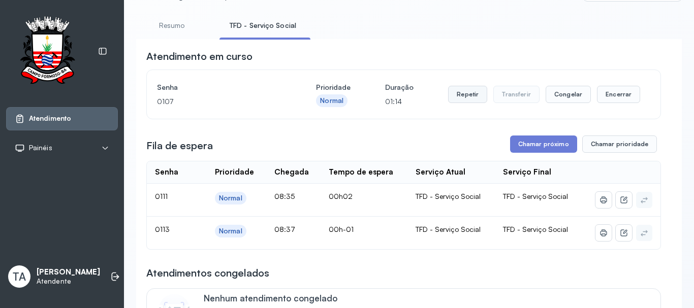
click at [477, 95] on button "Repetir" at bounding box center [467, 94] width 39 height 17
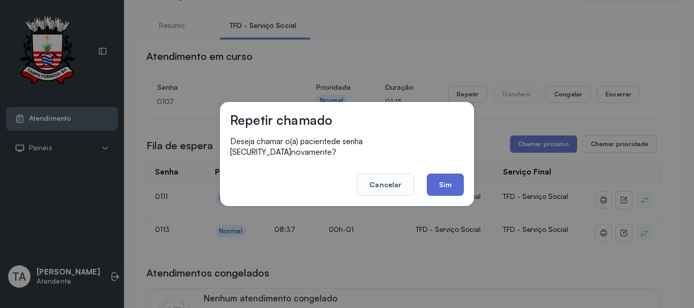
click at [440, 189] on button "Sim" at bounding box center [445, 185] width 37 height 22
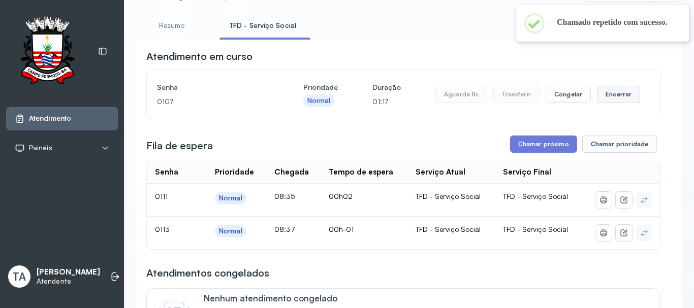
click at [612, 97] on button "Encerrar" at bounding box center [618, 94] width 43 height 17
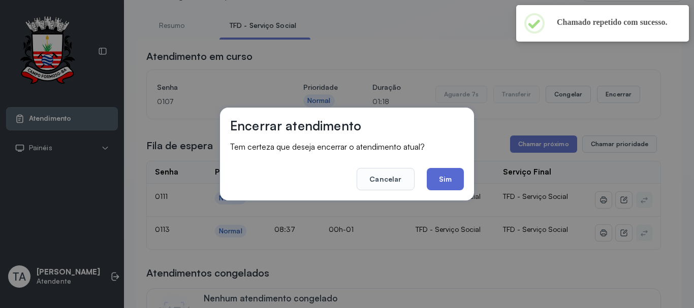
click at [453, 177] on button "Sim" at bounding box center [445, 179] width 37 height 22
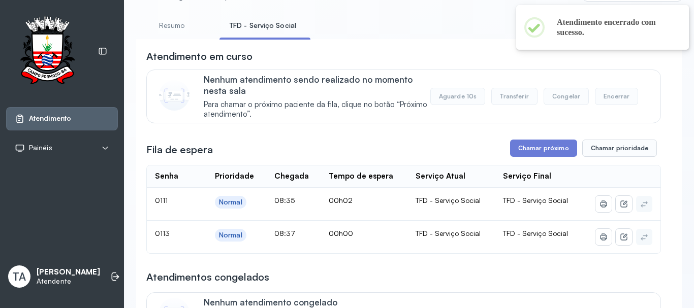
click at [522, 149] on button "Chamar próximo" at bounding box center [543, 148] width 67 height 17
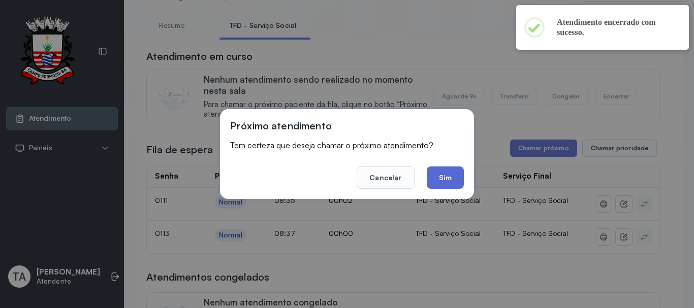
click at [429, 171] on button "Sim" at bounding box center [445, 178] width 37 height 22
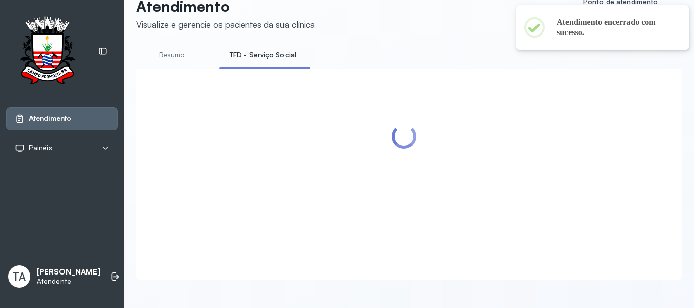
click at [430, 172] on div at bounding box center [403, 162] width 514 height 167
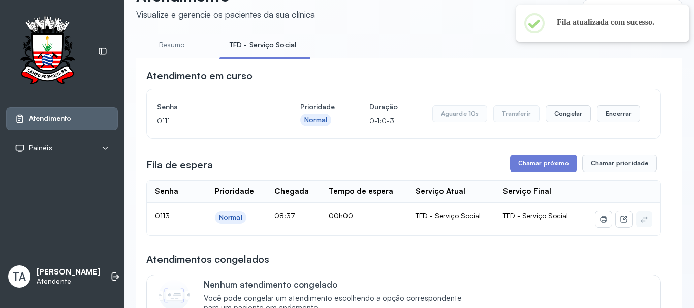
scroll to position [51, 0]
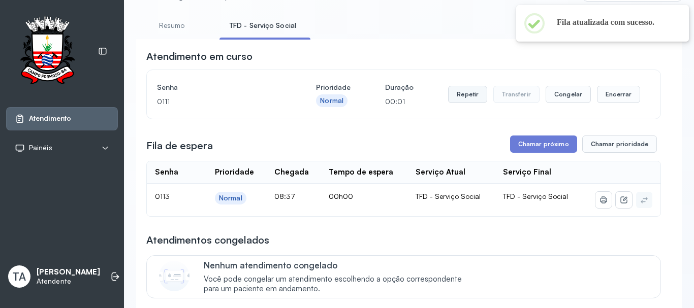
click at [452, 89] on button "Repetir" at bounding box center [467, 94] width 39 height 17
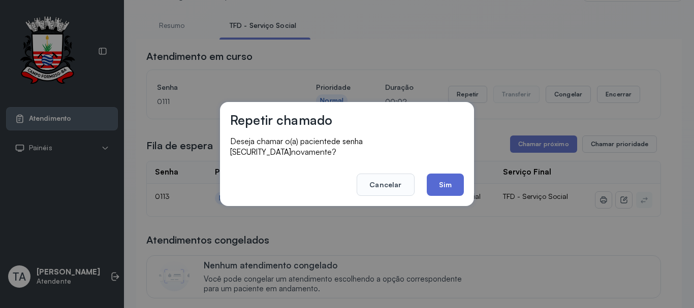
click at [437, 176] on button "Sim" at bounding box center [445, 185] width 37 height 22
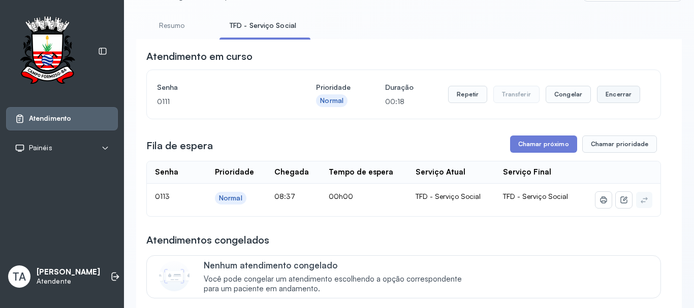
click at [627, 92] on button "Encerrar" at bounding box center [618, 94] width 43 height 17
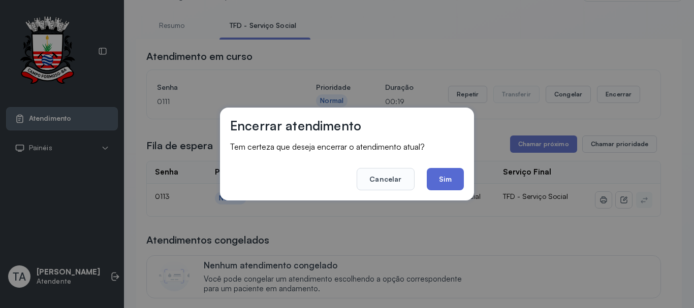
click at [450, 184] on button "Sim" at bounding box center [445, 179] width 37 height 22
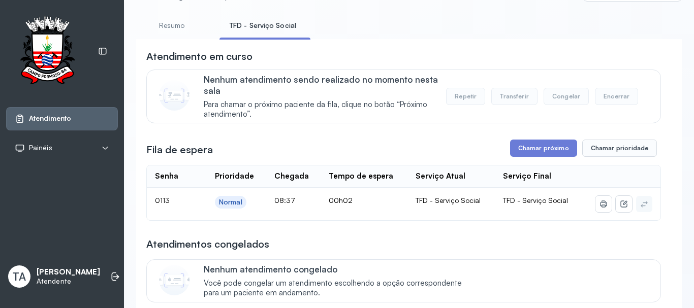
click at [541, 157] on button "Chamar próximo" at bounding box center [543, 148] width 67 height 17
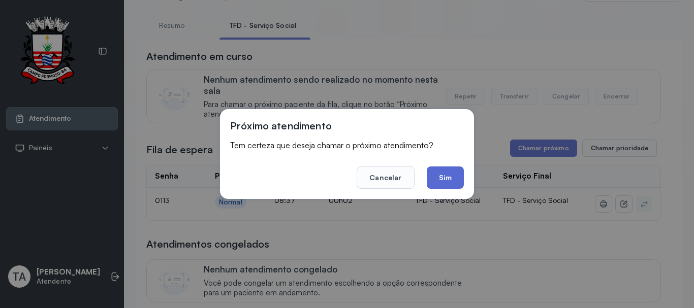
click at [440, 187] on button "Sim" at bounding box center [445, 178] width 37 height 22
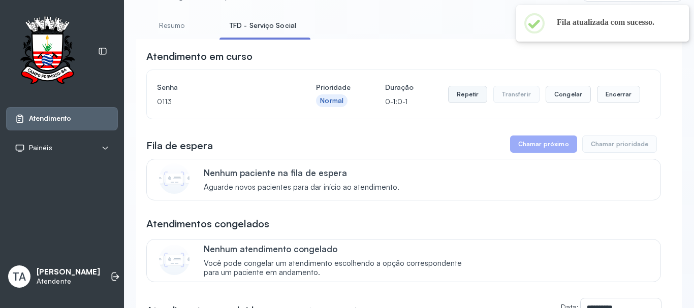
click at [454, 100] on button "Repetir" at bounding box center [467, 94] width 39 height 17
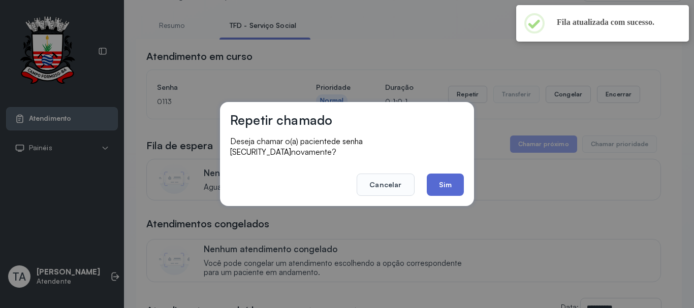
click at [432, 180] on button "Sim" at bounding box center [445, 185] width 37 height 22
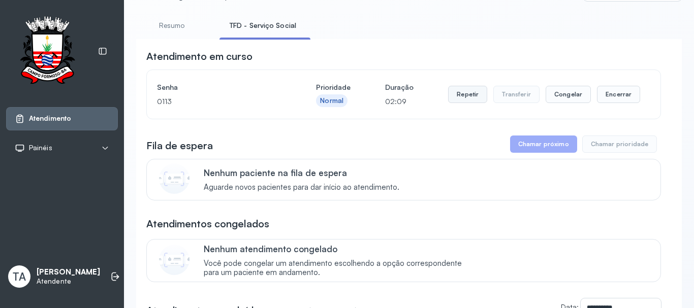
click at [464, 92] on button "Repetir" at bounding box center [467, 94] width 39 height 17
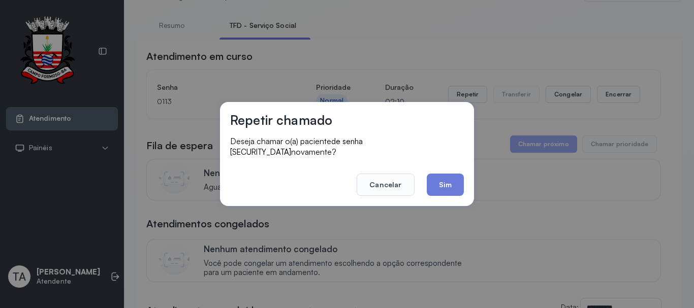
click at [453, 196] on div "Repetir chamado Deseja chamar o(a) paciente de senha 0113 novamente? Cancelar S…" at bounding box center [347, 154] width 254 height 104
click at [442, 180] on button "Sim" at bounding box center [445, 185] width 37 height 22
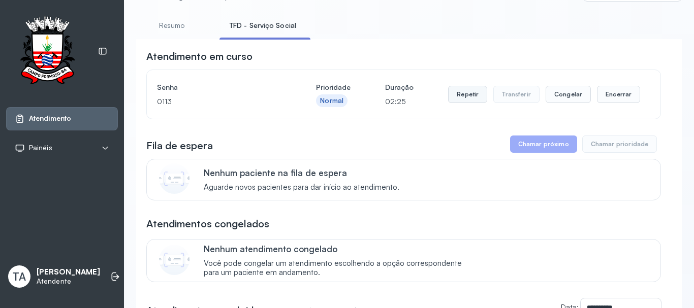
click at [472, 102] on button "Repetir" at bounding box center [467, 94] width 39 height 17
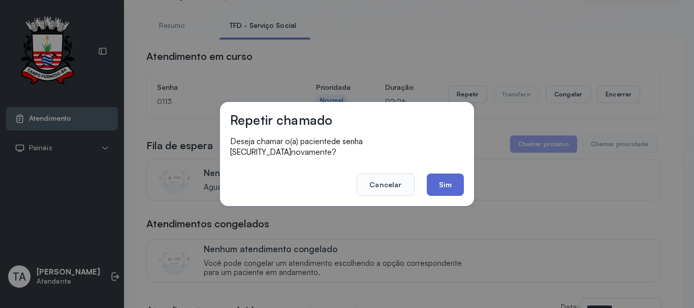
click at [453, 174] on button "Sim" at bounding box center [445, 185] width 37 height 22
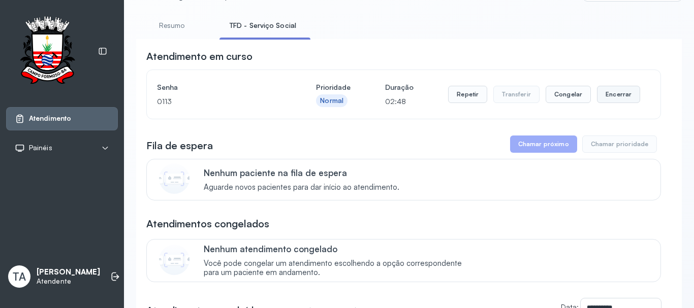
click at [602, 95] on button "Encerrar" at bounding box center [618, 94] width 43 height 17
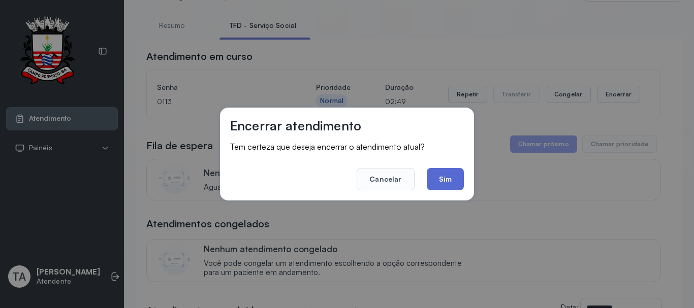
click at [438, 181] on button "Sim" at bounding box center [445, 179] width 37 height 22
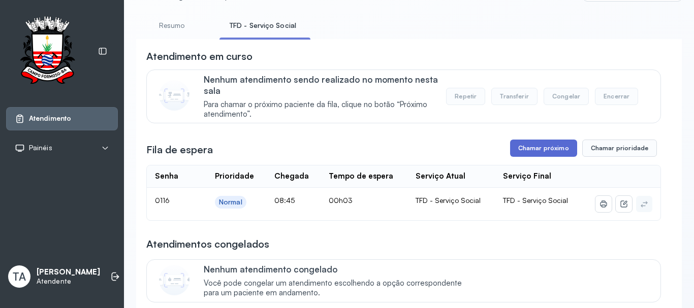
click at [535, 156] on button "Chamar próximo" at bounding box center [543, 148] width 67 height 17
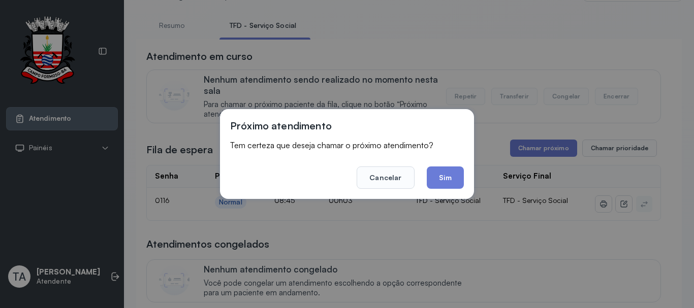
click at [467, 175] on div "Próximo atendimento Tem certeza que deseja chamar o próximo atendimento? Cancel…" at bounding box center [347, 154] width 254 height 90
click at [447, 181] on button "Sim" at bounding box center [445, 178] width 37 height 22
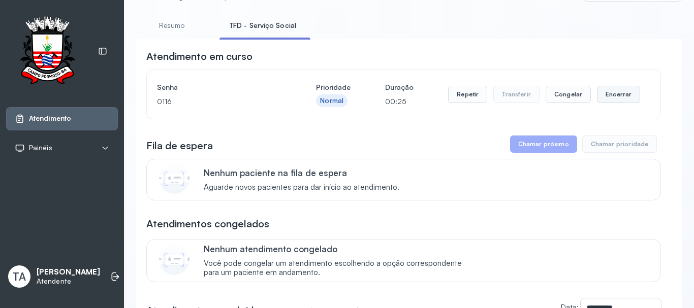
click at [625, 102] on button "Encerrar" at bounding box center [618, 94] width 43 height 17
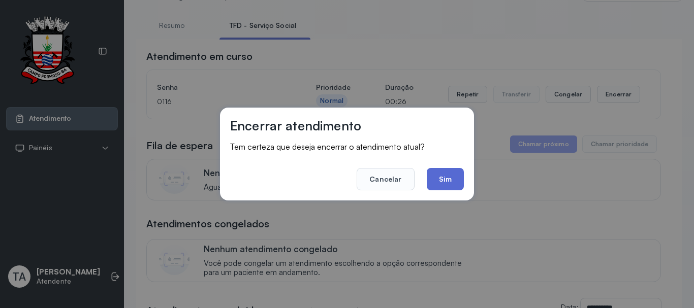
click at [456, 175] on button "Sim" at bounding box center [445, 179] width 37 height 22
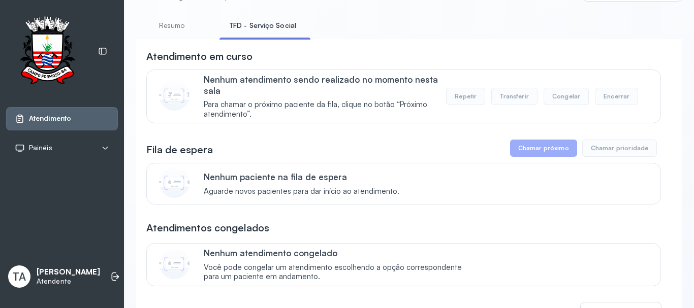
click at [327, 144] on div "Fila de espera Chamar próximo Chamar prioridade" at bounding box center [403, 148] width 514 height 17
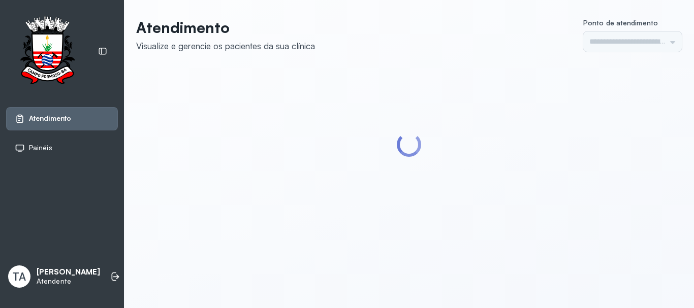
type input "******"
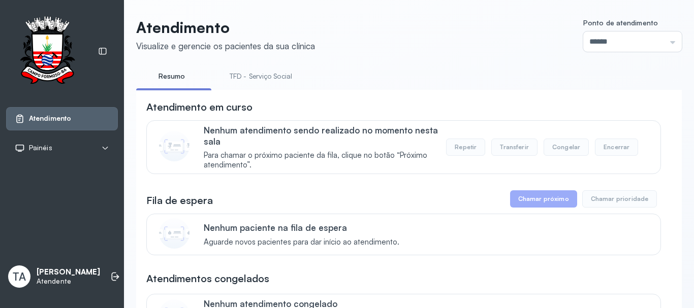
click at [285, 87] on li "TFD - Serviço Social" at bounding box center [262, 79] width 87 height 23
click at [288, 77] on link "TFD - Serviço Social" at bounding box center [260, 76] width 83 height 17
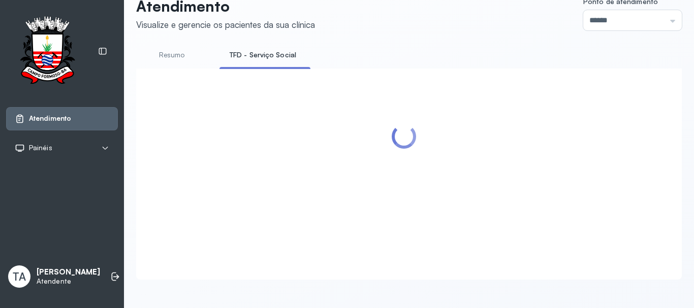
scroll to position [102, 0]
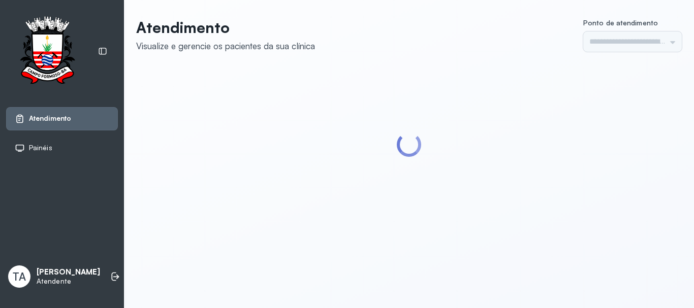
type input "******"
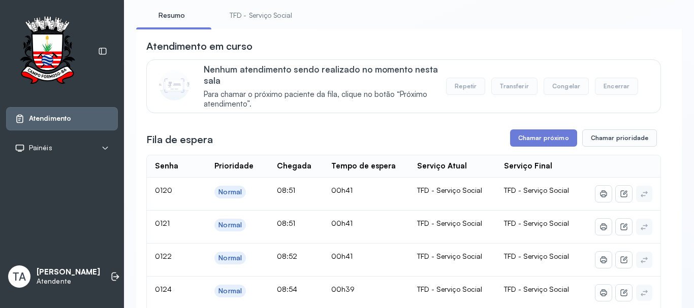
scroll to position [51, 0]
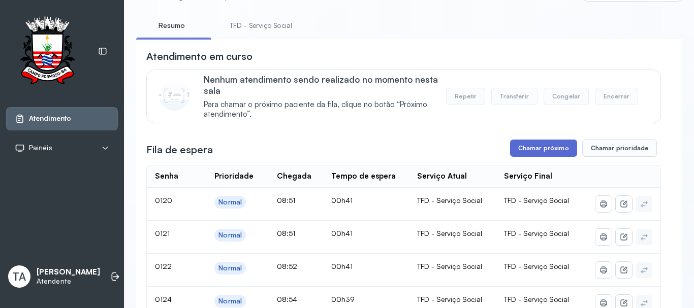
click at [550, 150] on button "Chamar próximo" at bounding box center [543, 148] width 67 height 17
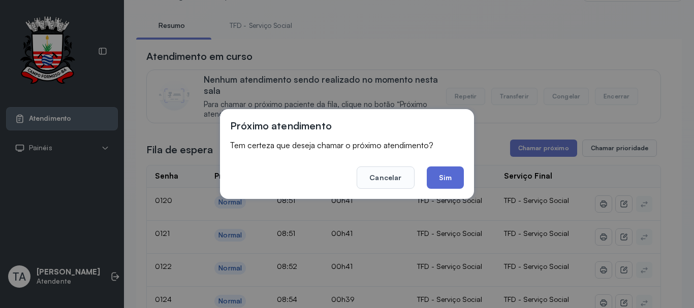
click at [444, 179] on button "Sim" at bounding box center [445, 178] width 37 height 22
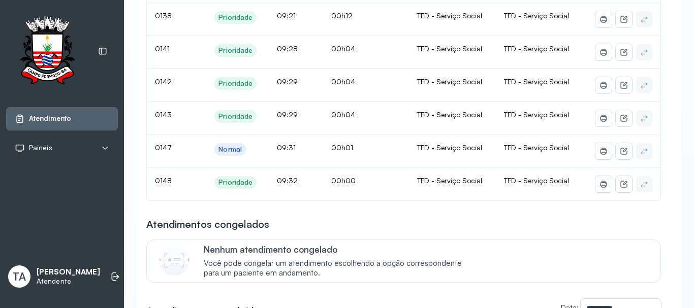
scroll to position [0, 0]
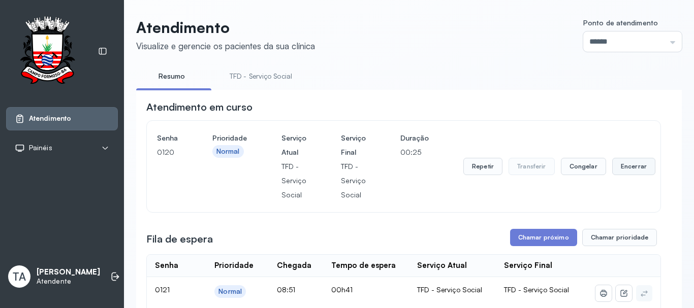
click at [612, 167] on button "Encerrar" at bounding box center [633, 166] width 43 height 17
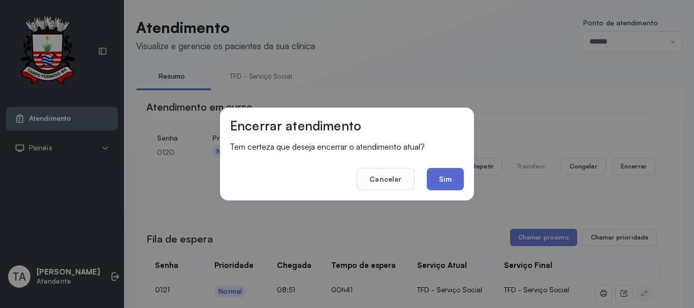
click at [444, 174] on button "Sim" at bounding box center [445, 179] width 37 height 22
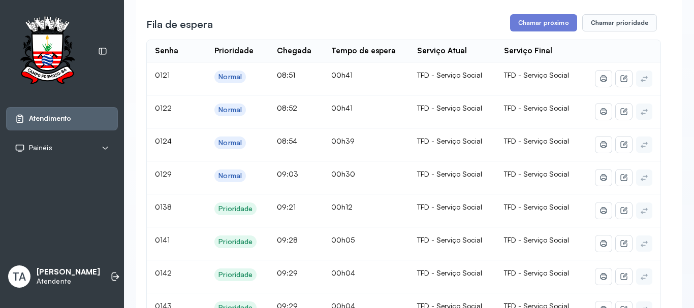
scroll to position [152, 0]
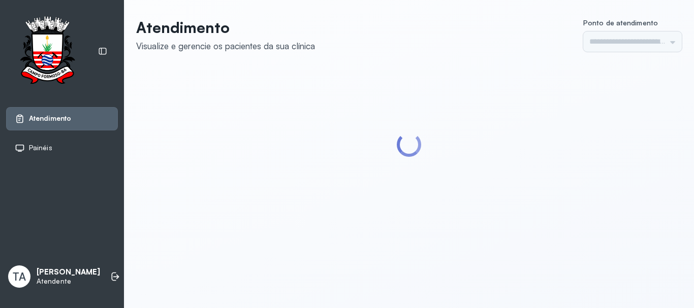
type input "******"
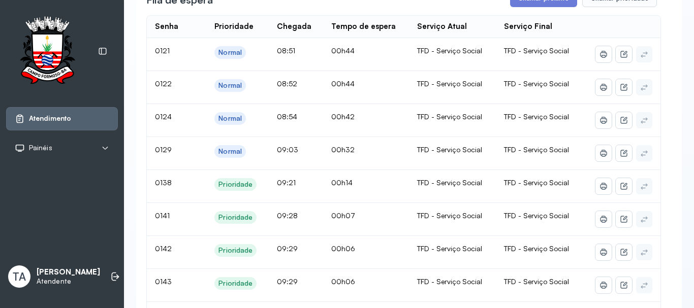
scroll to position [82, 0]
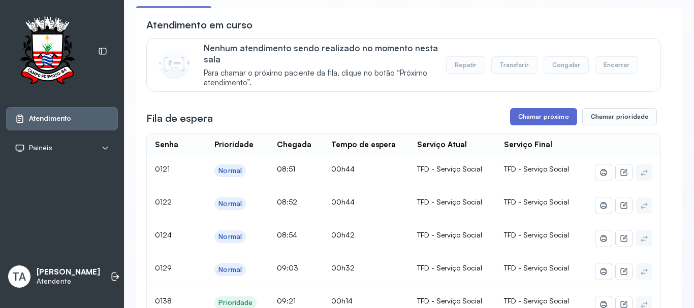
click at [528, 118] on button "Chamar próximo" at bounding box center [543, 116] width 67 height 17
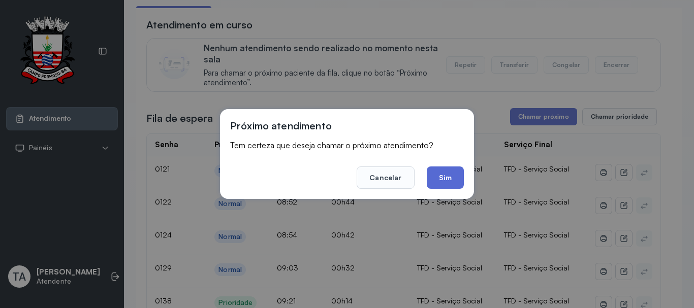
click at [432, 180] on button "Sim" at bounding box center [445, 178] width 37 height 22
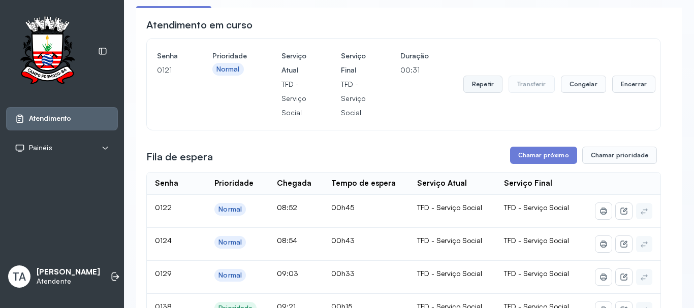
click at [466, 86] on button "Repetir" at bounding box center [482, 84] width 39 height 17
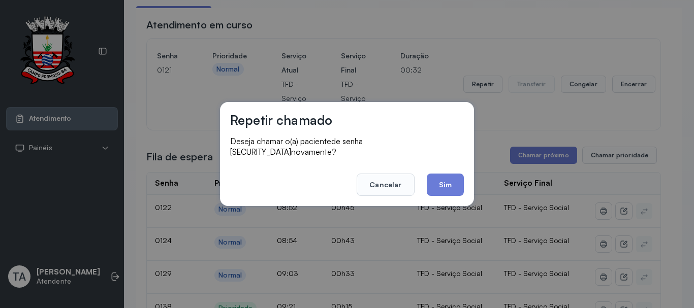
click at [443, 188] on button "Sim" at bounding box center [445, 185] width 37 height 22
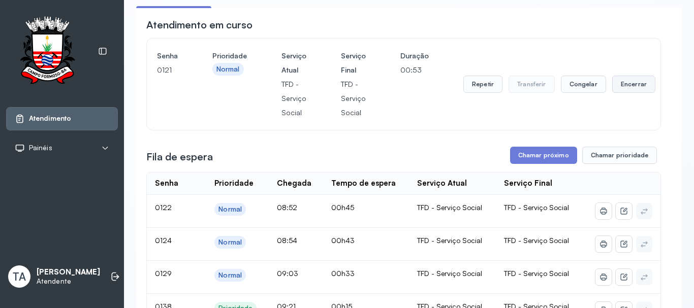
click at [634, 89] on button "Encerrar" at bounding box center [633, 84] width 43 height 17
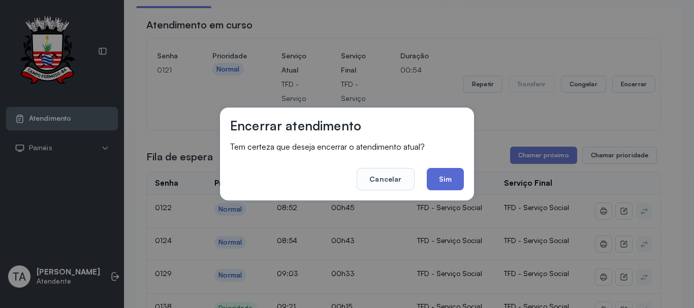
click at [448, 182] on button "Sim" at bounding box center [445, 179] width 37 height 22
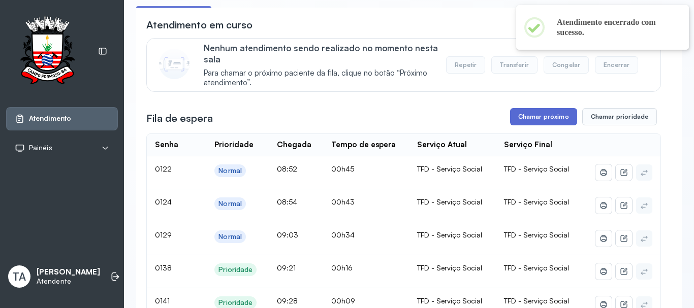
click at [533, 124] on button "Chamar próximo" at bounding box center [543, 116] width 67 height 17
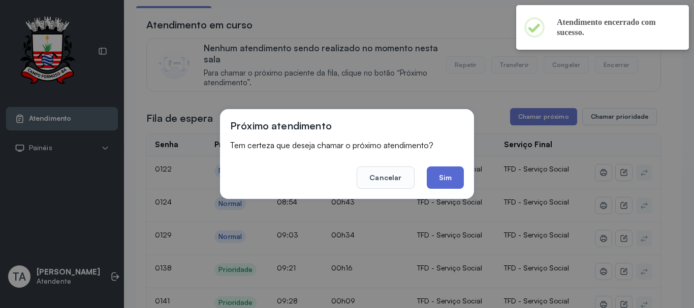
click at [454, 172] on button "Sim" at bounding box center [445, 178] width 37 height 22
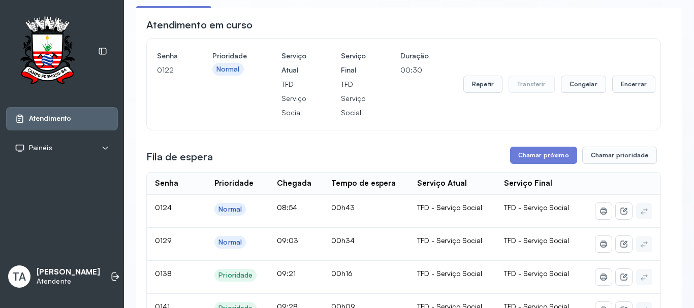
click at [605, 80] on div "Repetir Transferir Congelar Encerrar" at bounding box center [559, 84] width 192 height 17
click at [612, 91] on button "Encerrar" at bounding box center [633, 84] width 43 height 17
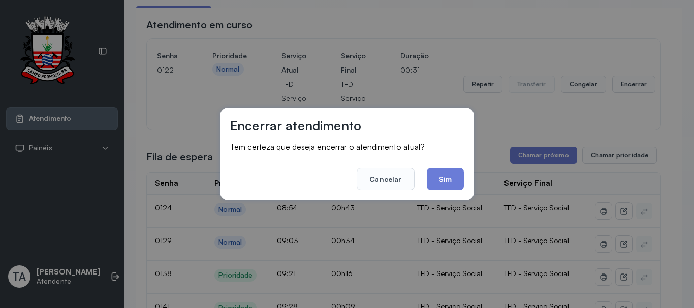
click at [454, 192] on div "Encerrar atendimento Tem certeza que deseja encerrar o atendimento atual? Cance…" at bounding box center [347, 154] width 254 height 93
click at [448, 181] on button "Sim" at bounding box center [445, 179] width 37 height 22
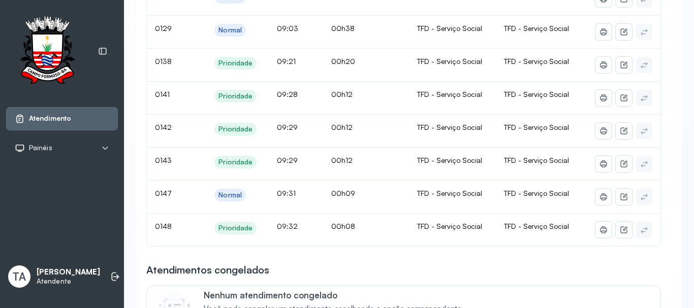
scroll to position [235, 0]
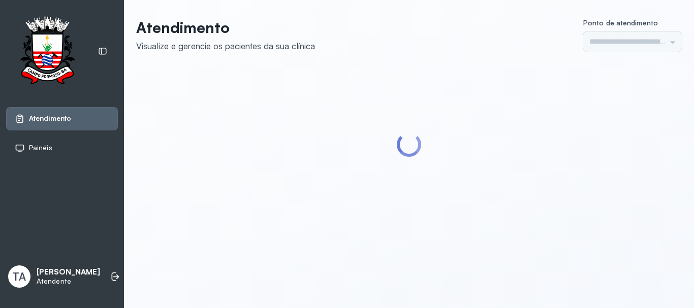
type input "******"
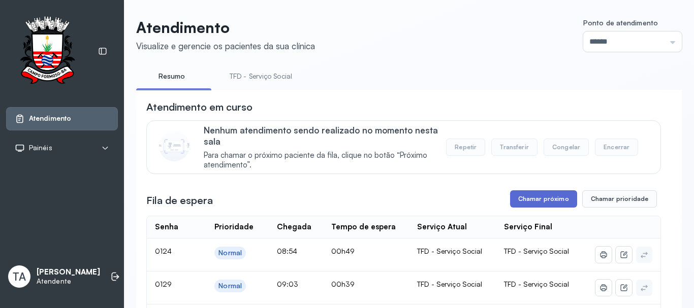
click at [536, 199] on button "Chamar próximo" at bounding box center [543, 198] width 67 height 17
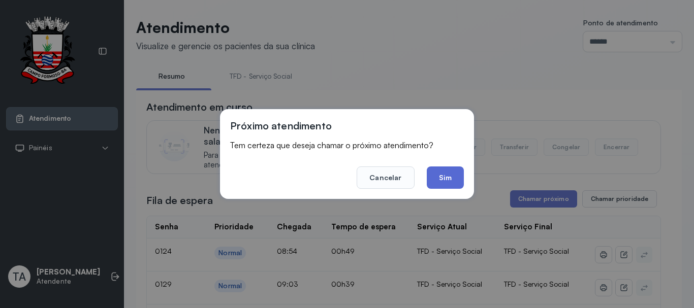
click at [444, 180] on button "Sim" at bounding box center [445, 178] width 37 height 22
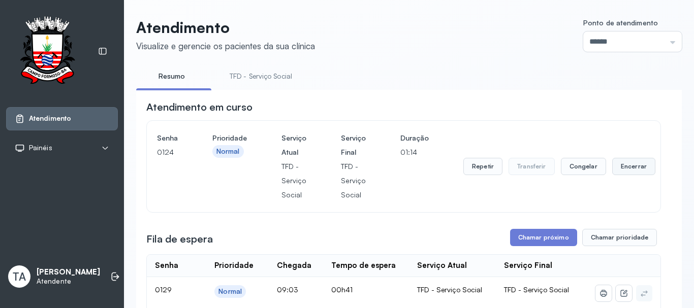
click at [619, 168] on button "Encerrar" at bounding box center [633, 166] width 43 height 17
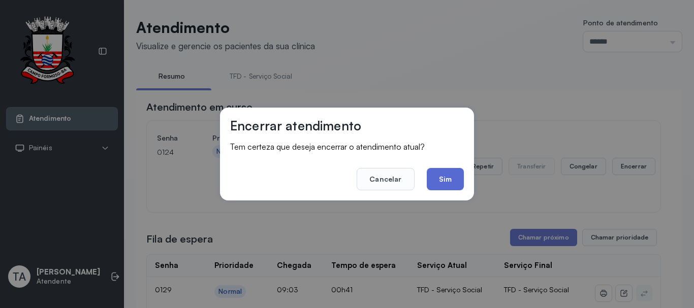
click at [447, 179] on button "Sim" at bounding box center [445, 179] width 37 height 22
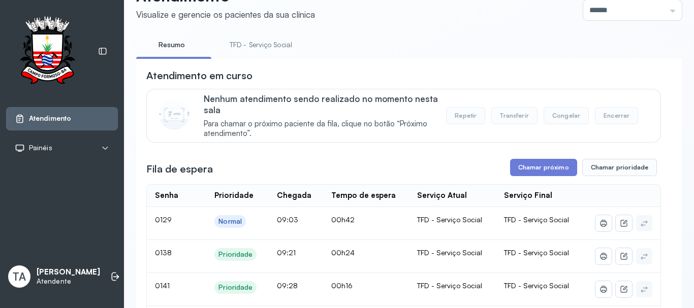
scroll to position [51, 0]
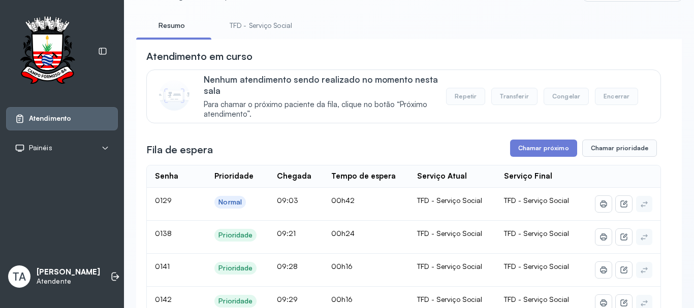
click at [580, 123] on div "Nenhum atendimento sendo realizado no momento nesta sala Para chamar o próximo …" at bounding box center [403, 97] width 514 height 54
click at [248, 25] on link "TFD - Serviço Social" at bounding box center [260, 25] width 83 height 17
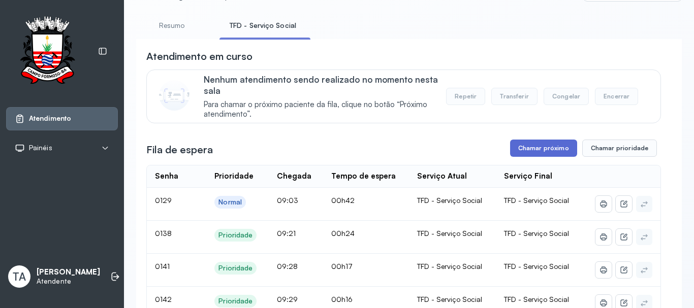
click at [522, 148] on button "Chamar próximo" at bounding box center [543, 148] width 67 height 17
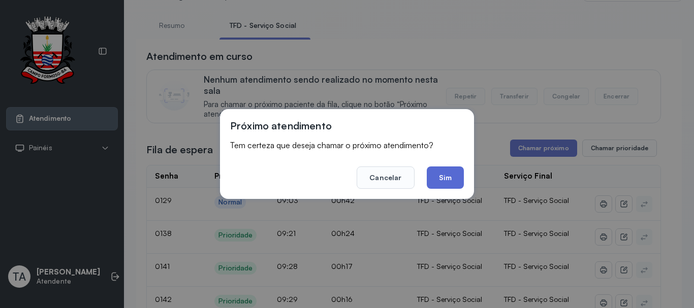
click at [435, 178] on button "Sim" at bounding box center [445, 178] width 37 height 22
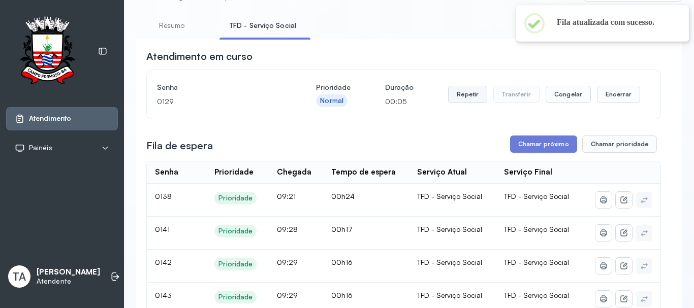
click at [468, 91] on button "Repetir" at bounding box center [467, 94] width 39 height 17
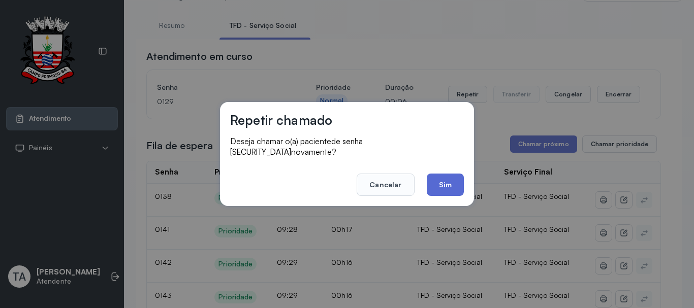
click at [460, 185] on button "Sim" at bounding box center [445, 185] width 37 height 22
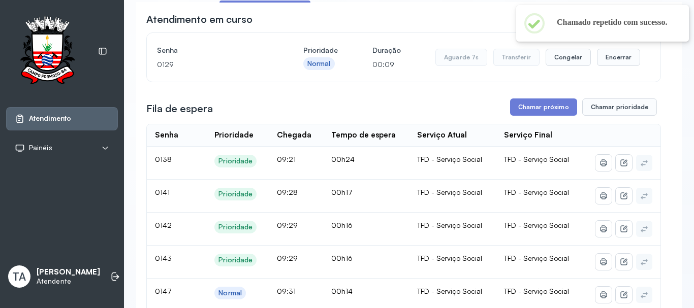
scroll to position [0, 0]
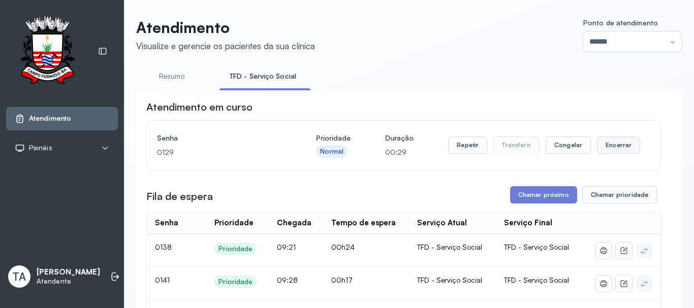
click at [601, 144] on button "Encerrar" at bounding box center [618, 145] width 43 height 17
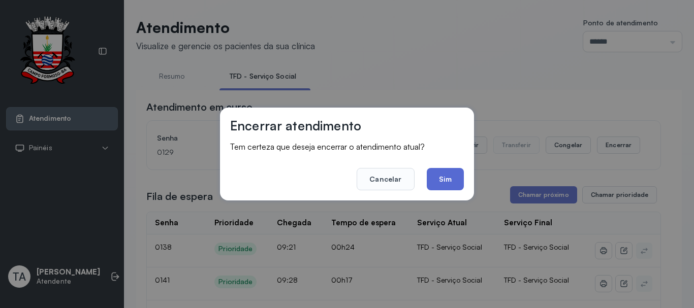
click at [454, 179] on button "Sim" at bounding box center [445, 179] width 37 height 22
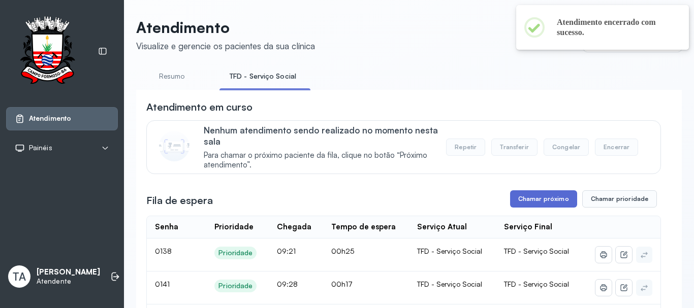
click at [519, 197] on button "Chamar próximo" at bounding box center [543, 198] width 67 height 17
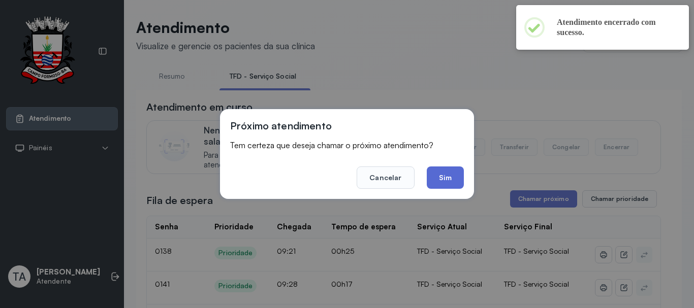
click at [436, 171] on button "Sim" at bounding box center [445, 178] width 37 height 22
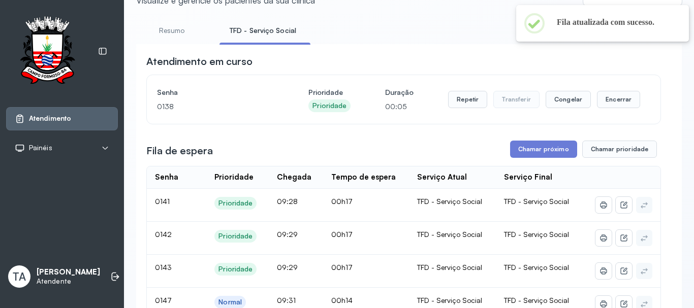
scroll to position [31, 0]
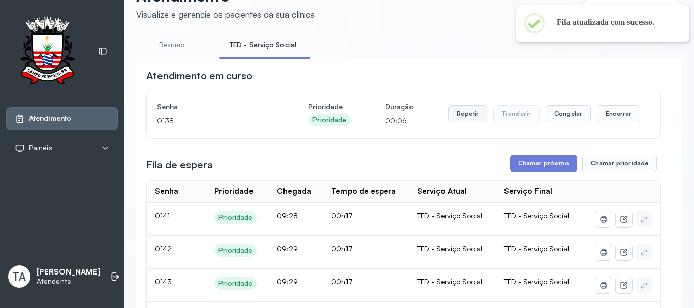
click at [462, 112] on button "Repetir" at bounding box center [467, 113] width 39 height 17
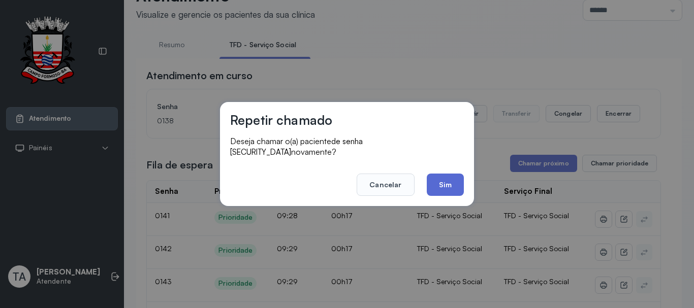
click at [447, 185] on button "Sim" at bounding box center [445, 185] width 37 height 22
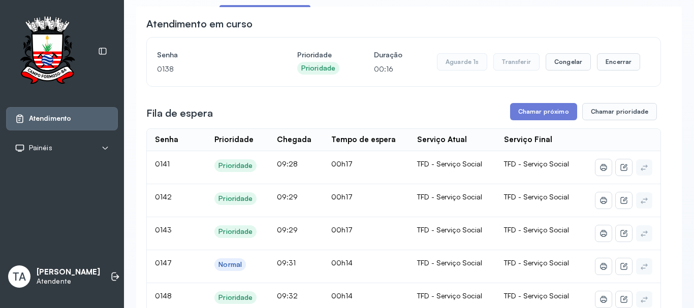
scroll to position [82, 0]
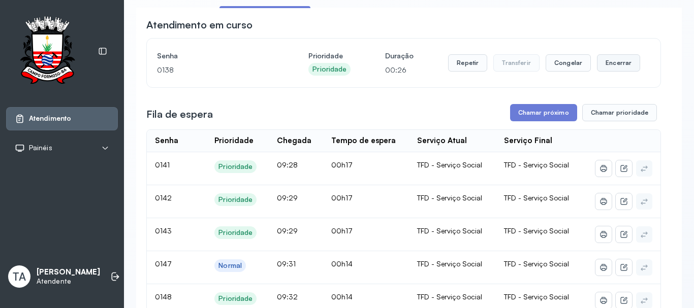
click at [629, 65] on button "Encerrar" at bounding box center [618, 62] width 43 height 17
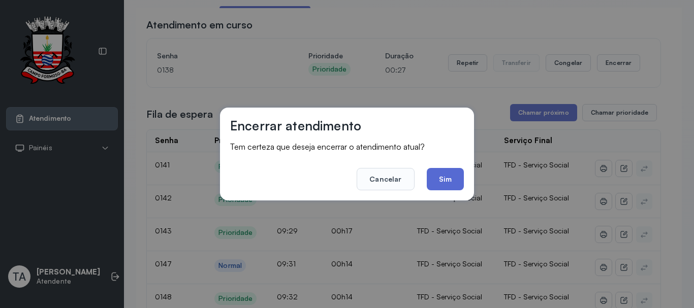
click at [449, 185] on button "Sim" at bounding box center [445, 179] width 37 height 22
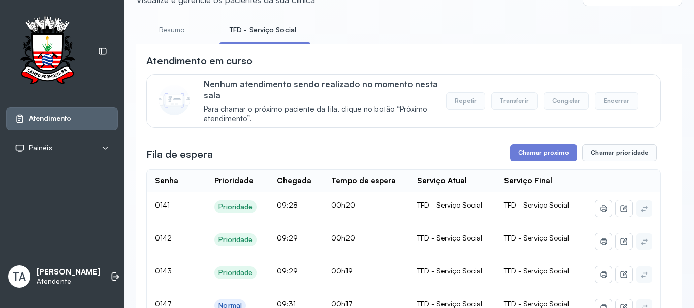
scroll to position [0, 0]
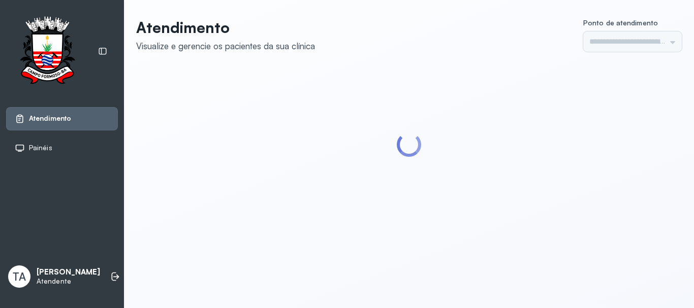
type input "******"
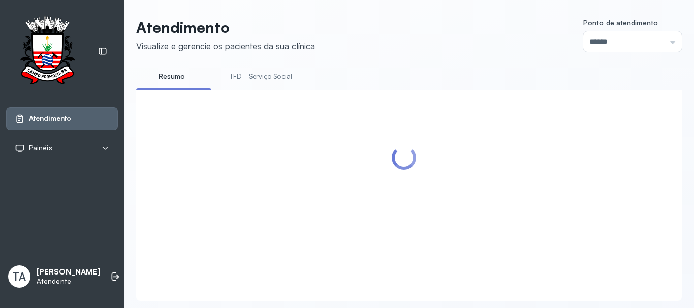
click at [265, 70] on link "TFD - Serviço Social" at bounding box center [260, 76] width 83 height 17
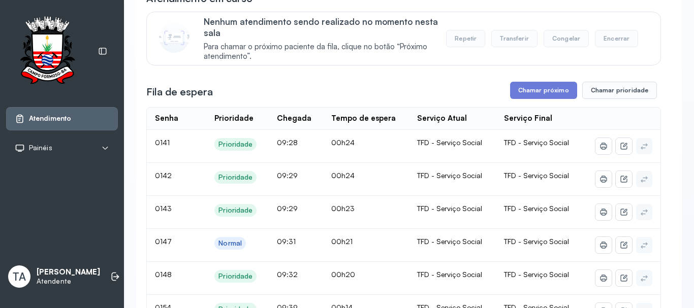
scroll to position [102, 0]
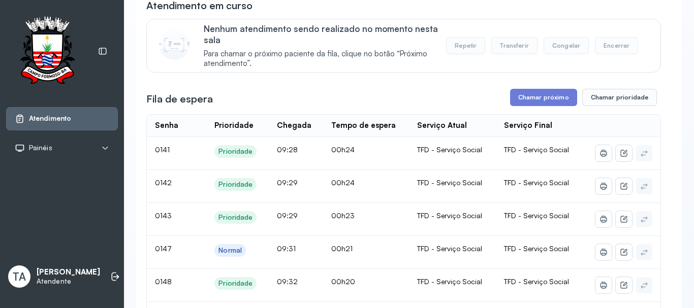
click at [533, 94] on button "Chamar próximo" at bounding box center [543, 97] width 67 height 17
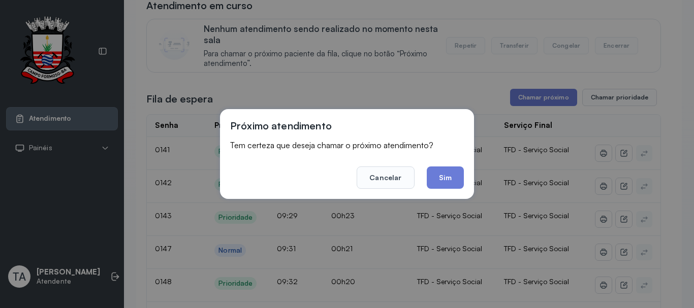
click at [424, 188] on footer "Cancelar Sim" at bounding box center [347, 170] width 234 height 37
click at [446, 183] on button "Sim" at bounding box center [445, 178] width 37 height 22
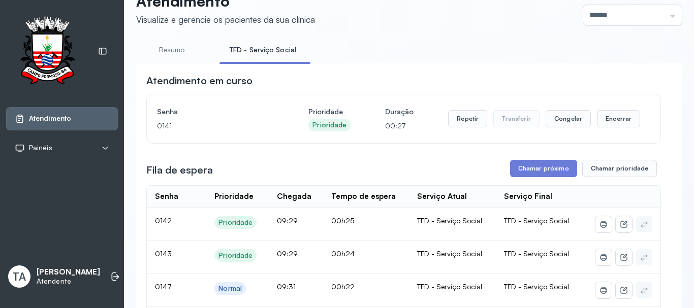
scroll to position [0, 0]
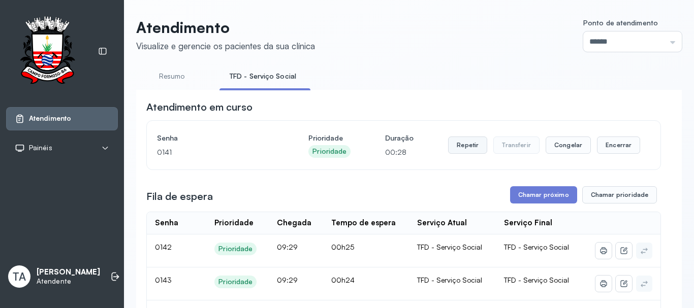
click at [465, 154] on button "Repetir" at bounding box center [467, 145] width 39 height 17
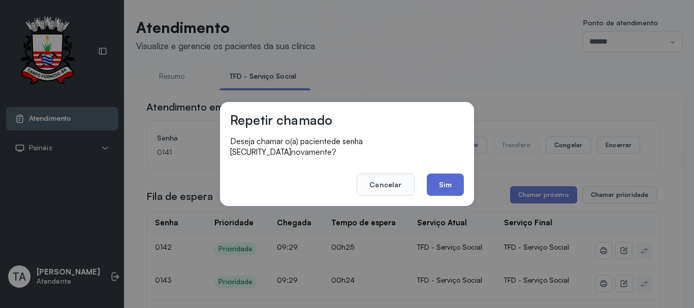
click at [447, 180] on button "Sim" at bounding box center [445, 185] width 37 height 22
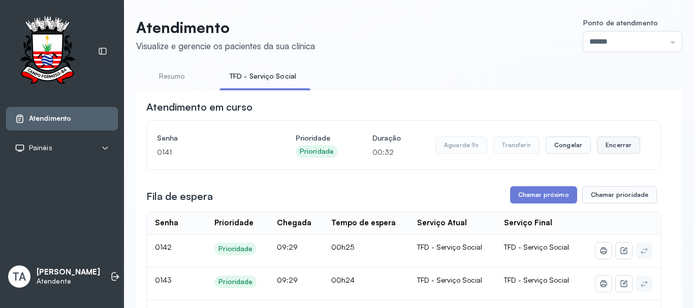
click at [609, 149] on button "Encerrar" at bounding box center [618, 145] width 43 height 17
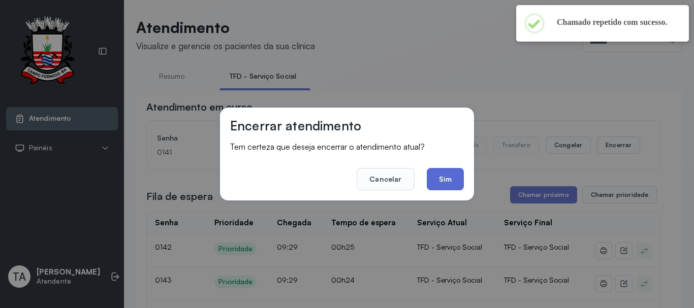
click at [448, 187] on button "Sim" at bounding box center [445, 179] width 37 height 22
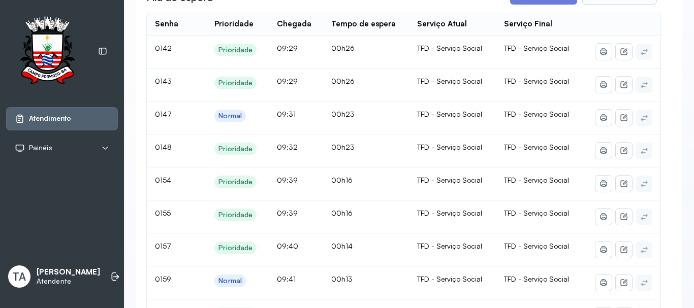
scroll to position [152, 0]
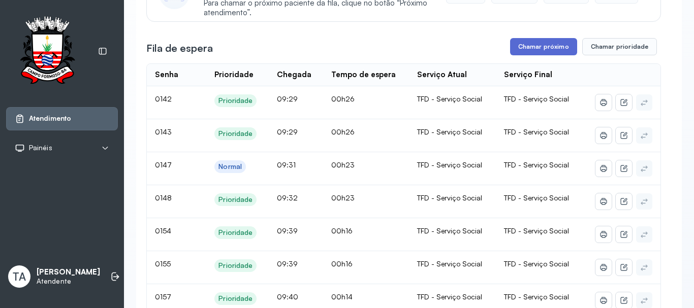
click at [520, 45] on button "Chamar próximo" at bounding box center [543, 46] width 67 height 17
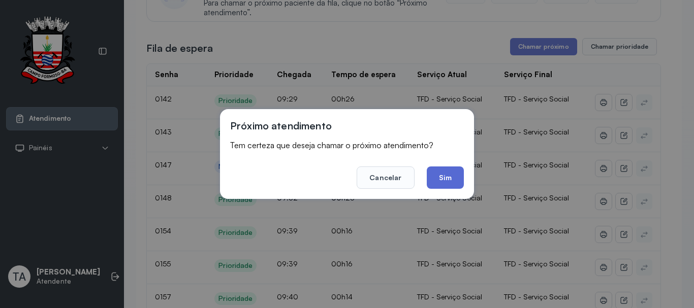
click at [437, 176] on button "Sim" at bounding box center [445, 178] width 37 height 22
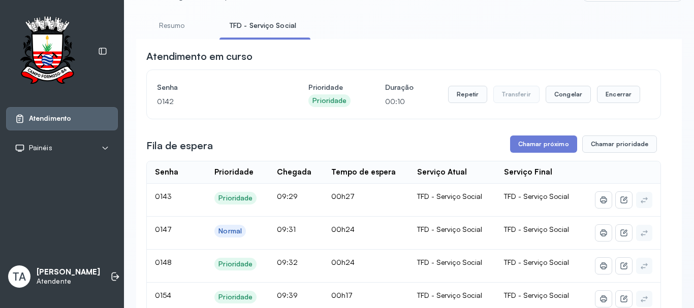
scroll to position [0, 0]
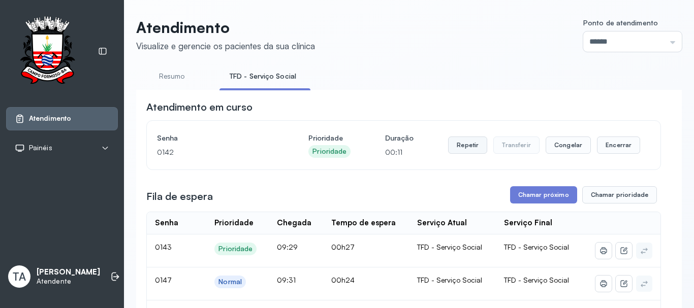
click at [461, 153] on button "Repetir" at bounding box center [467, 145] width 39 height 17
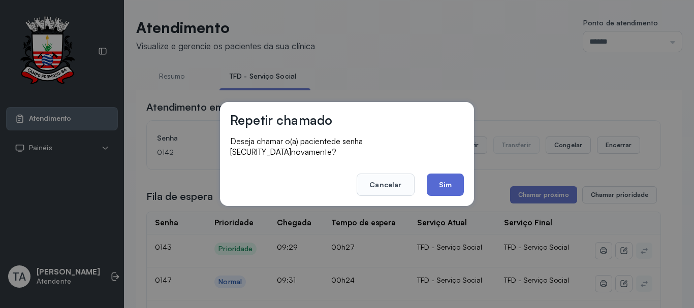
click at [454, 180] on button "Sim" at bounding box center [445, 185] width 37 height 22
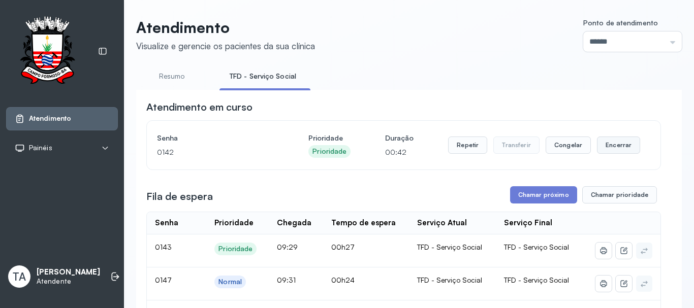
click at [607, 149] on button "Encerrar" at bounding box center [618, 145] width 43 height 17
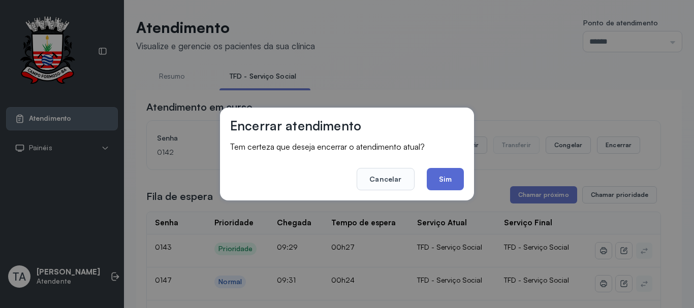
click at [429, 178] on button "Sim" at bounding box center [445, 179] width 37 height 22
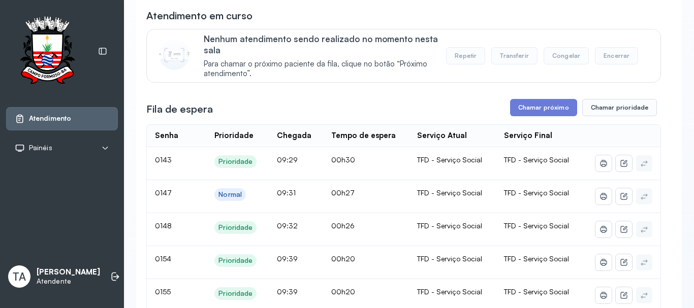
scroll to position [102, 0]
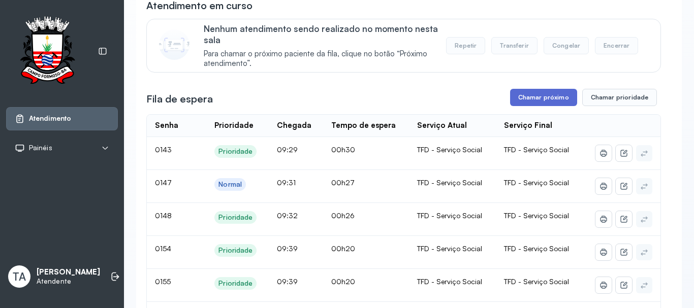
click at [527, 94] on button "Chamar próximo" at bounding box center [543, 97] width 67 height 17
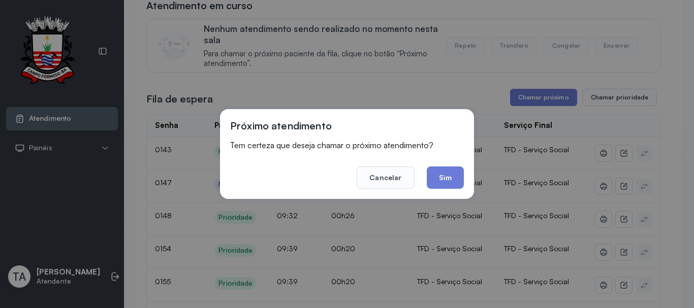
click at [437, 190] on div "Próximo atendimento Tem certeza que deseja chamar o próximo atendimento? Cancel…" at bounding box center [347, 154] width 254 height 90
click at [440, 185] on button "Sim" at bounding box center [445, 178] width 37 height 22
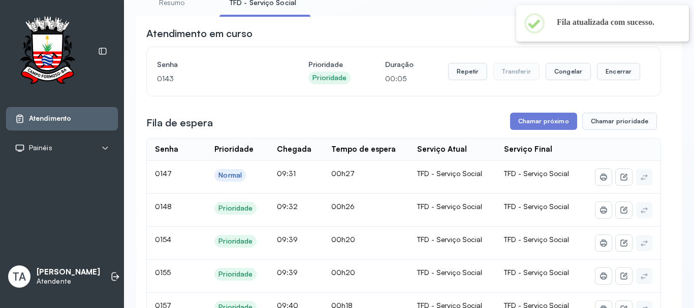
scroll to position [51, 0]
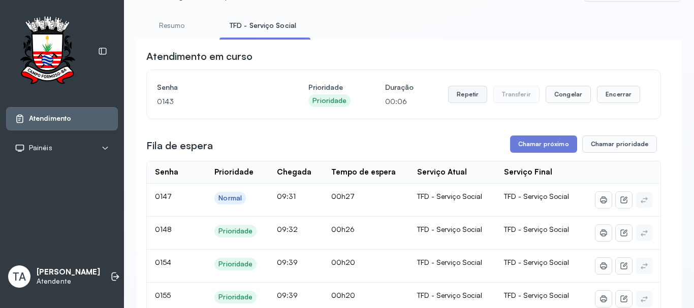
click at [456, 98] on button "Repetir" at bounding box center [467, 94] width 39 height 17
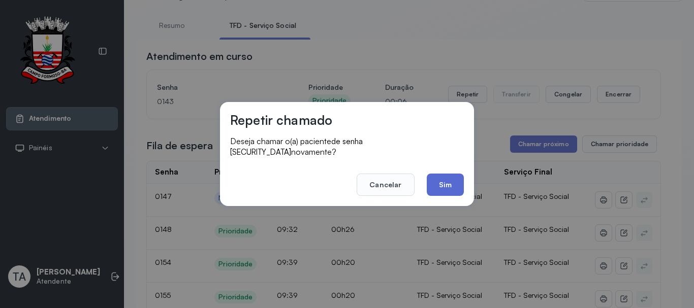
click at [441, 180] on button "Sim" at bounding box center [445, 185] width 37 height 22
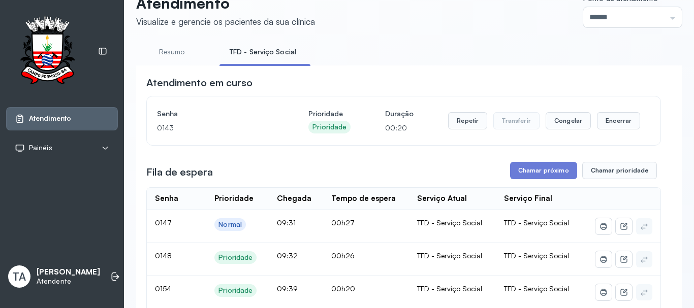
scroll to position [0, 0]
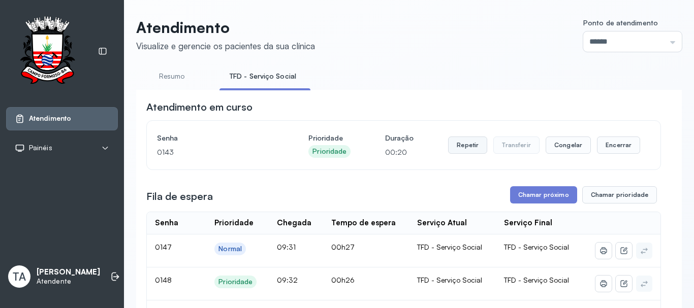
click at [459, 154] on button "Repetir" at bounding box center [467, 145] width 39 height 17
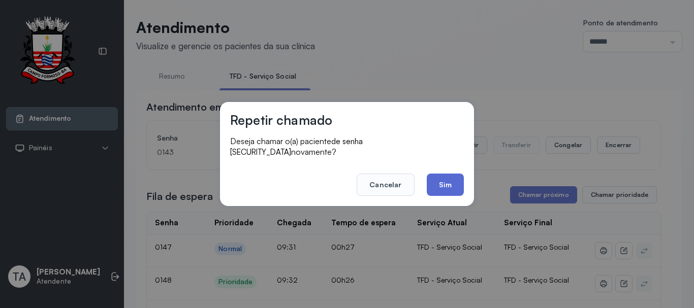
click at [430, 185] on button "Sim" at bounding box center [445, 185] width 37 height 22
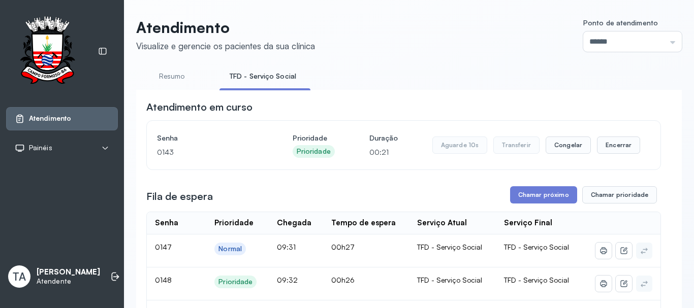
click at [608, 151] on button "Encerrar" at bounding box center [618, 145] width 43 height 17
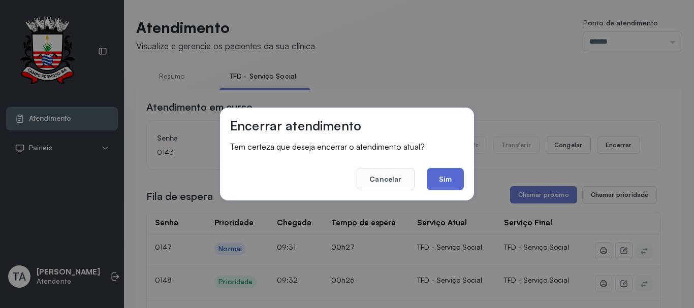
click at [454, 184] on button "Sim" at bounding box center [445, 179] width 37 height 22
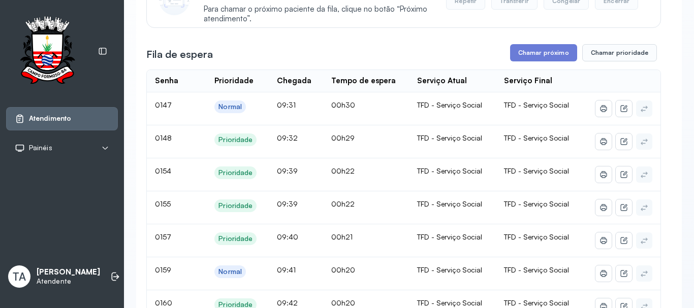
scroll to position [51, 0]
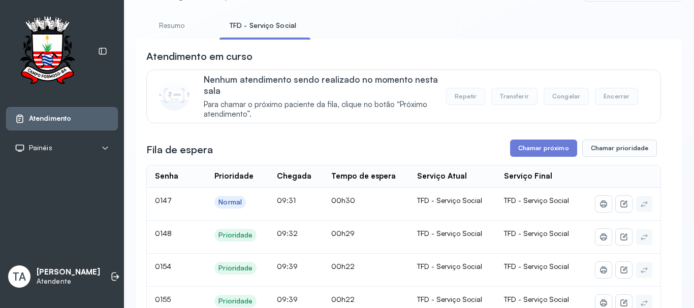
click at [525, 155] on button "Chamar próximo" at bounding box center [543, 148] width 67 height 17
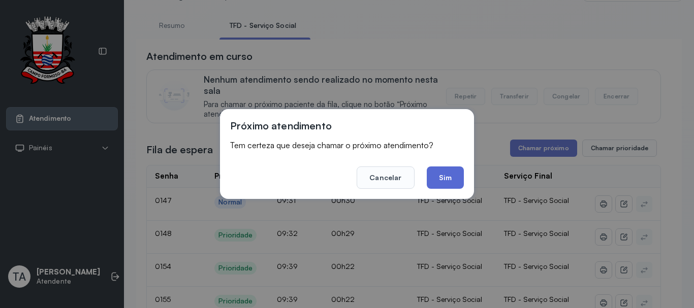
click at [451, 176] on button "Sim" at bounding box center [445, 178] width 37 height 22
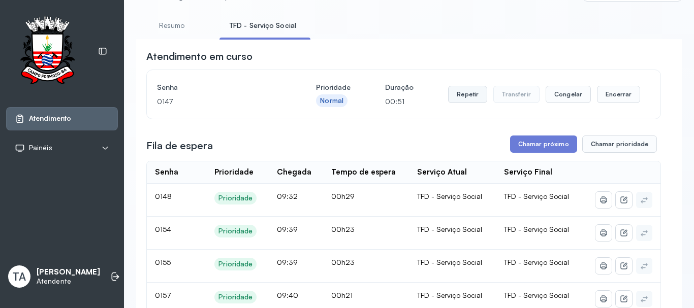
click at [454, 103] on button "Repetir" at bounding box center [467, 94] width 39 height 17
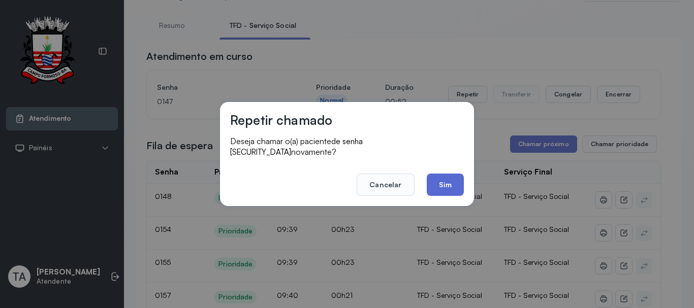
drag, startPoint x: 452, startPoint y: 165, endPoint x: 450, endPoint y: 176, distance: 10.8
click at [452, 167] on footer "Cancelar Sim" at bounding box center [347, 177] width 234 height 37
click at [450, 178] on button "Sim" at bounding box center [445, 185] width 37 height 22
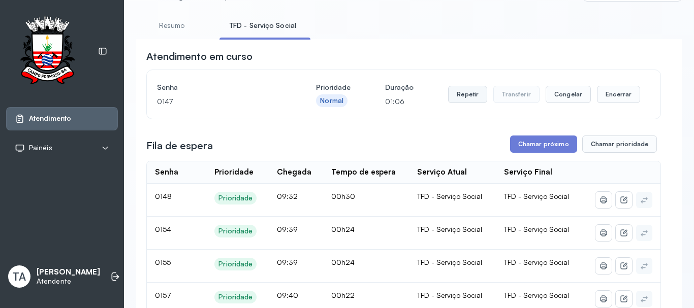
click at [461, 100] on button "Repetir" at bounding box center [467, 94] width 39 height 17
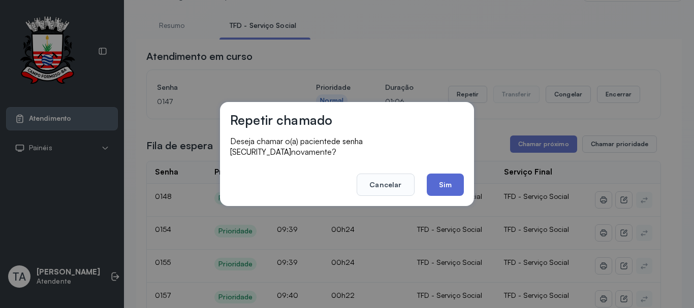
click at [443, 174] on button "Sim" at bounding box center [445, 185] width 37 height 22
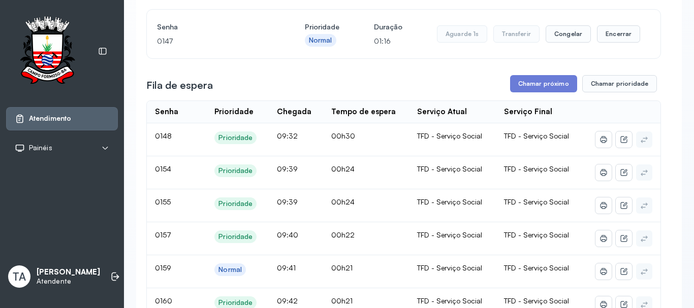
scroll to position [102, 0]
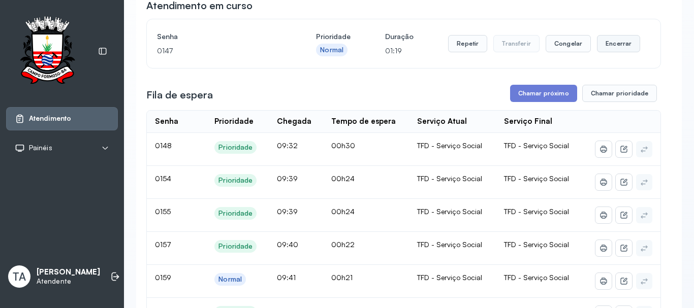
click at [597, 50] on button "Encerrar" at bounding box center [618, 43] width 43 height 17
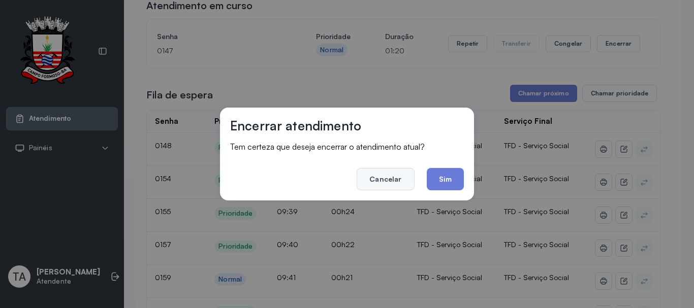
click at [397, 168] on button "Cancelar" at bounding box center [384, 179] width 57 height 22
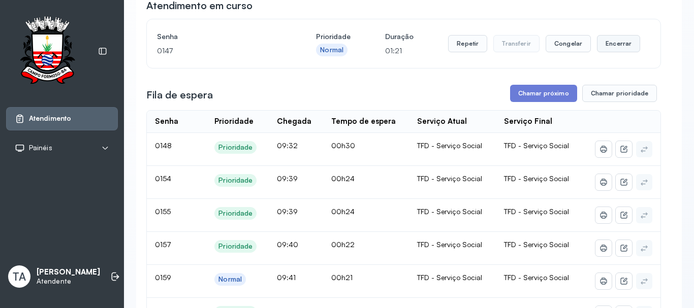
click at [598, 45] on button "Encerrar" at bounding box center [618, 43] width 43 height 17
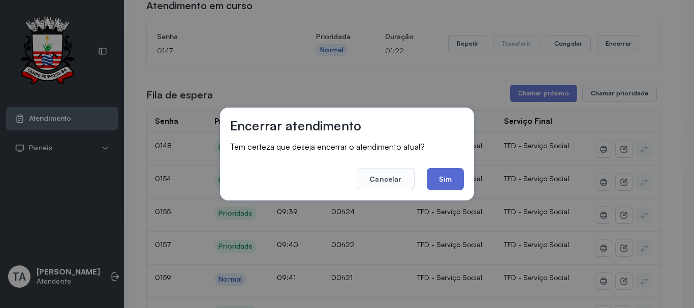
click at [452, 175] on button "Sim" at bounding box center [445, 179] width 37 height 22
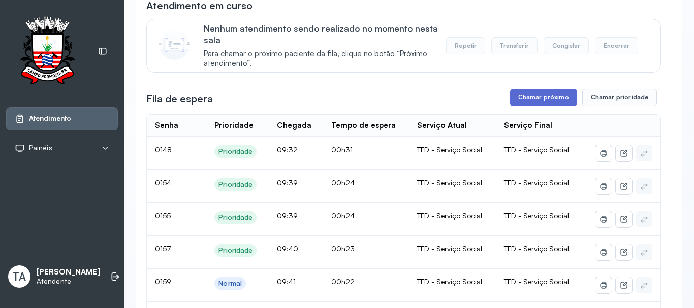
click at [512, 101] on button "Chamar próximo" at bounding box center [543, 97] width 67 height 17
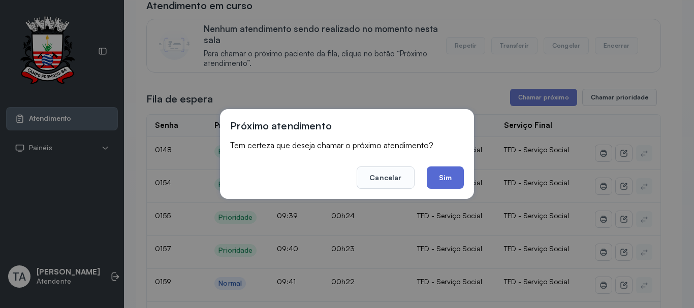
click at [433, 174] on button "Sim" at bounding box center [445, 178] width 37 height 22
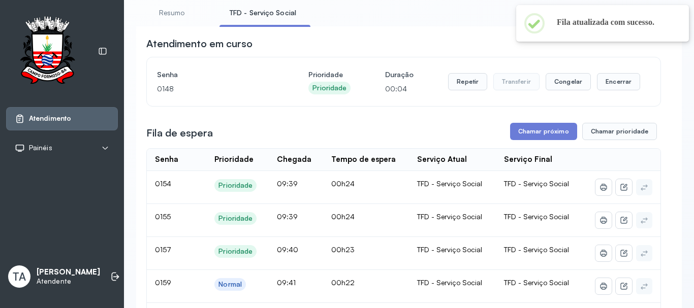
scroll to position [51, 0]
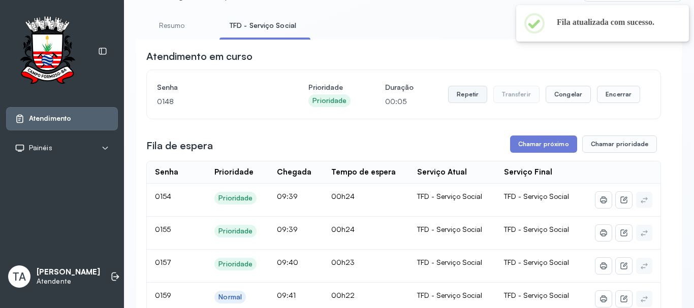
click at [479, 96] on button "Repetir" at bounding box center [467, 94] width 39 height 17
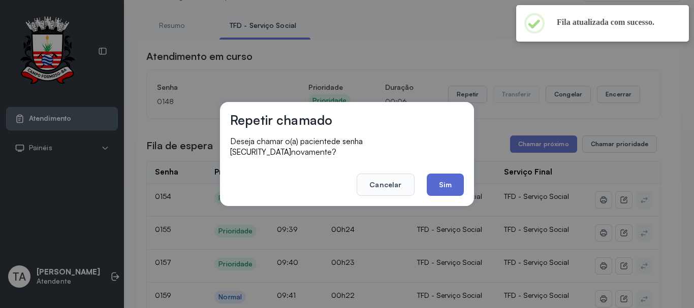
click at [433, 174] on button "Sim" at bounding box center [445, 185] width 37 height 22
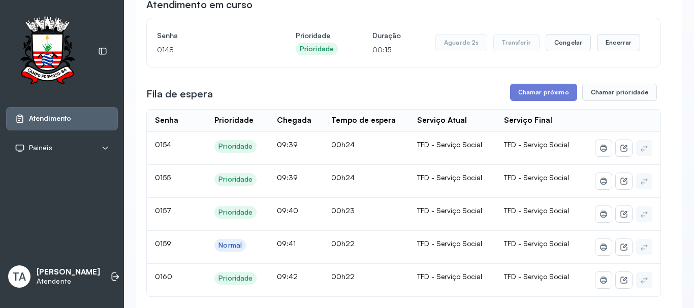
scroll to position [102, 0]
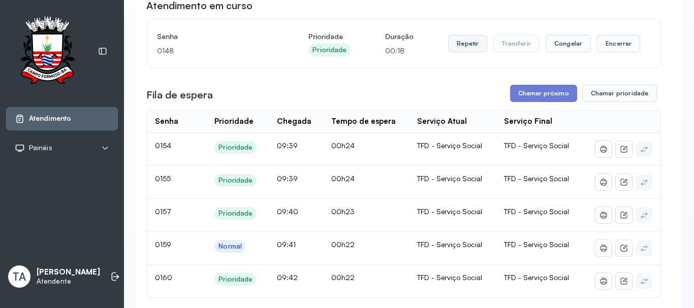
click at [459, 49] on button "Repetir" at bounding box center [467, 43] width 39 height 17
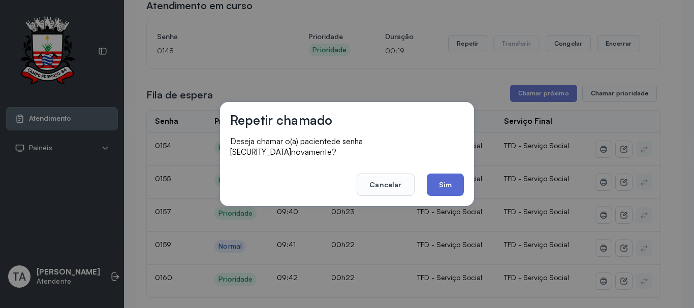
click at [451, 188] on button "Sim" at bounding box center [445, 185] width 37 height 22
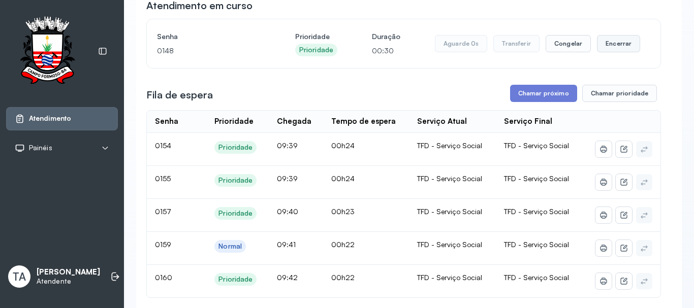
click at [612, 46] on button "Encerrar" at bounding box center [618, 43] width 43 height 17
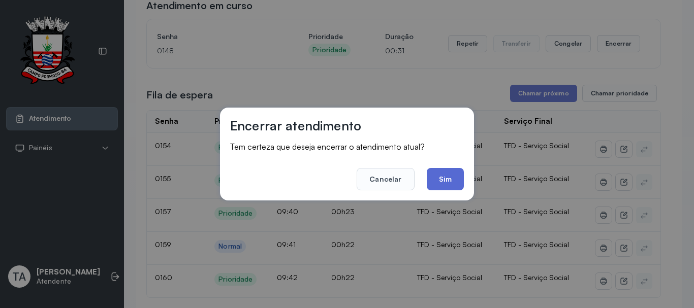
click at [452, 178] on button "Sim" at bounding box center [445, 179] width 37 height 22
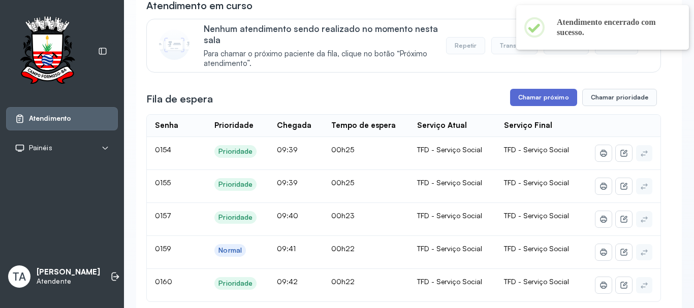
click at [516, 102] on button "Chamar próximo" at bounding box center [543, 97] width 67 height 17
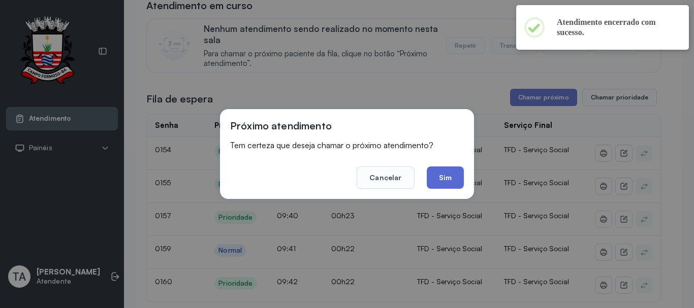
click at [455, 176] on button "Sim" at bounding box center [445, 178] width 37 height 22
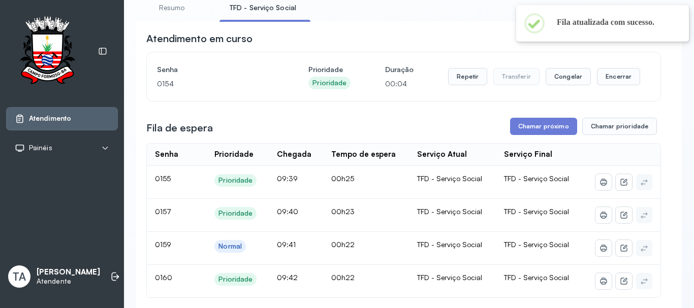
scroll to position [51, 0]
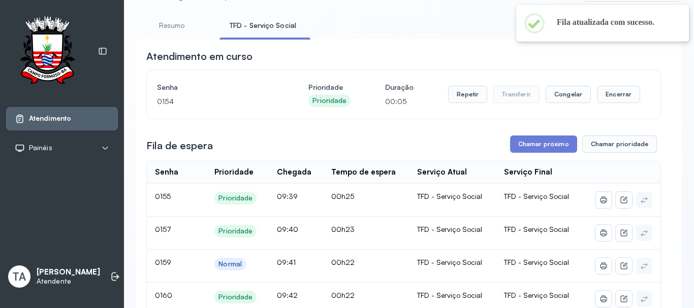
click at [465, 114] on div "Senha 0154 Prioridade Prioridade Duração 00:05 Repetir Transferir Congelar Ence…" at bounding box center [403, 94] width 513 height 49
click at [464, 102] on button "Repetir" at bounding box center [467, 94] width 39 height 17
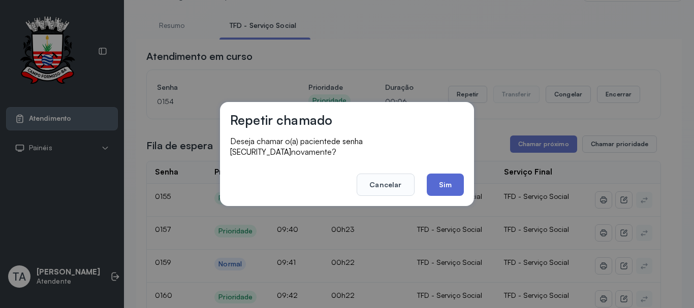
click at [429, 186] on button "Sim" at bounding box center [445, 185] width 37 height 22
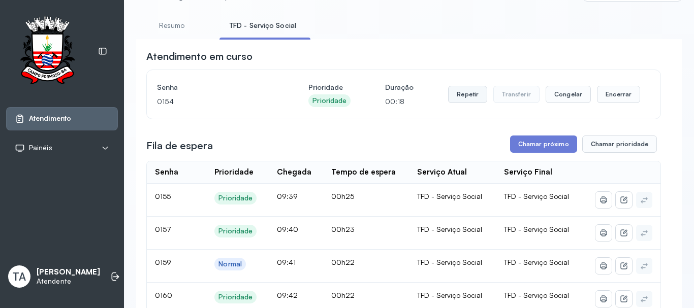
click at [460, 97] on button "Repetir" at bounding box center [467, 94] width 39 height 17
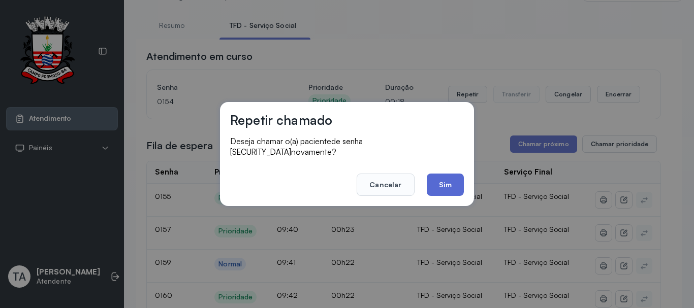
click at [451, 174] on button "Sim" at bounding box center [445, 185] width 37 height 22
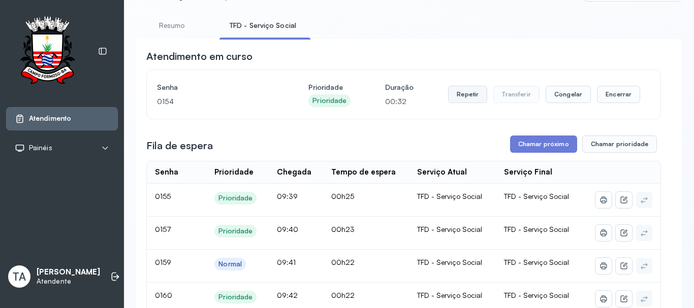
click at [461, 101] on button "Repetir" at bounding box center [467, 94] width 39 height 17
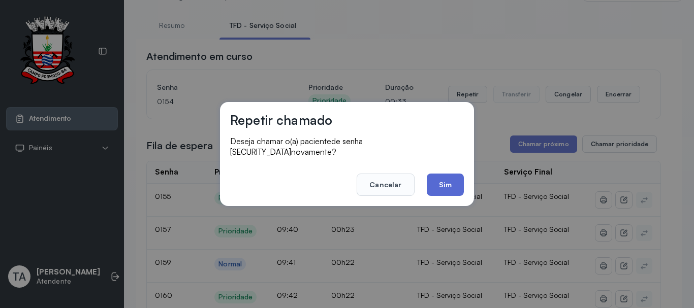
click at [442, 179] on button "Sim" at bounding box center [445, 185] width 37 height 22
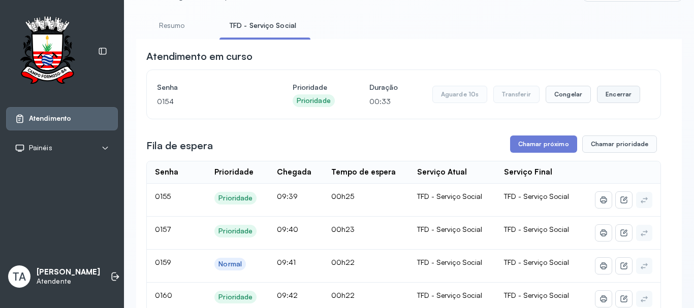
click at [613, 98] on button "Encerrar" at bounding box center [618, 94] width 43 height 17
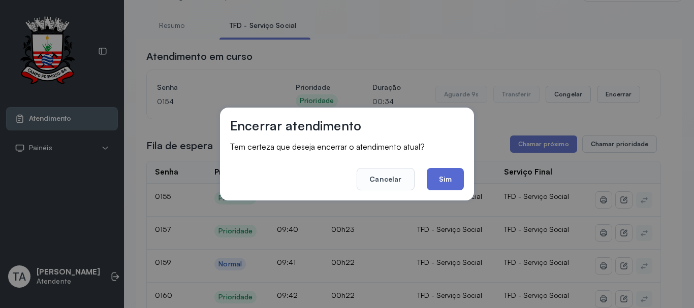
click at [451, 182] on button "Sim" at bounding box center [445, 179] width 37 height 22
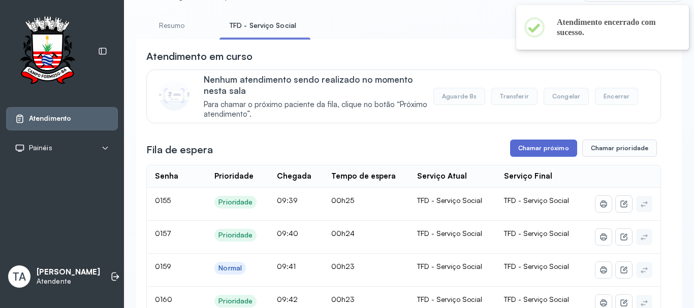
click at [524, 153] on button "Chamar próximo" at bounding box center [543, 148] width 67 height 17
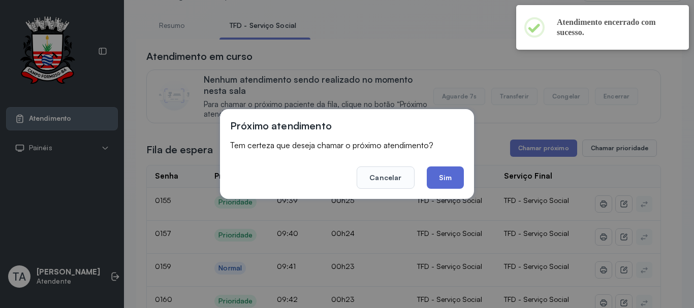
click at [429, 175] on button "Sim" at bounding box center [445, 178] width 37 height 22
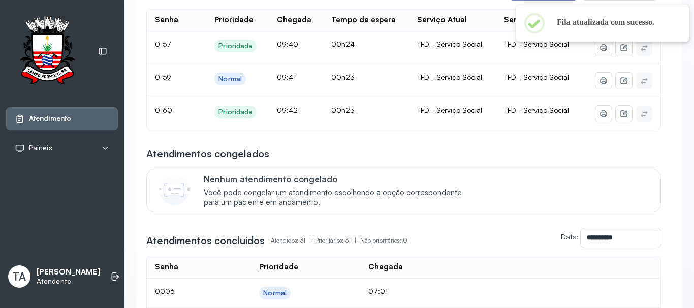
scroll to position [102, 0]
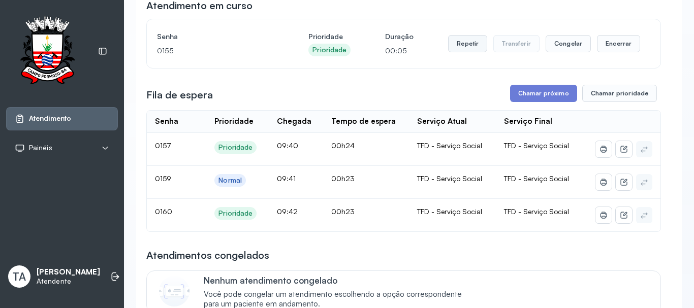
click at [469, 52] on button "Repetir" at bounding box center [467, 43] width 39 height 17
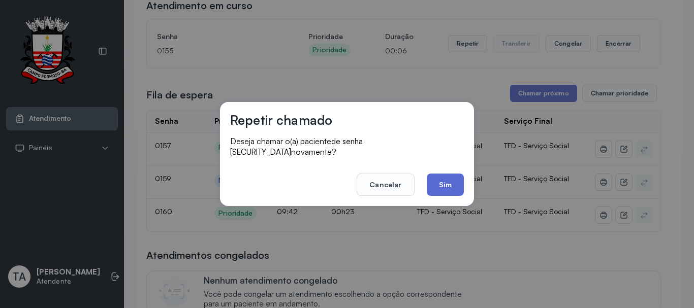
click at [445, 178] on button "Sim" at bounding box center [445, 185] width 37 height 22
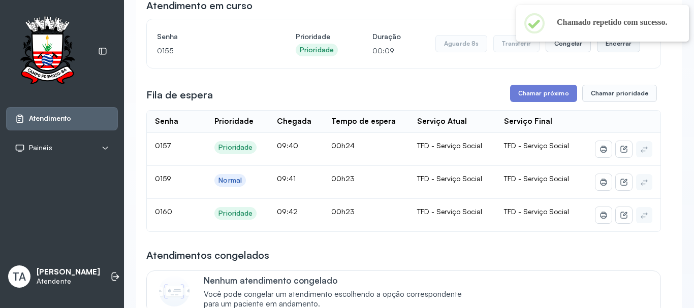
click at [615, 47] on button "Encerrar" at bounding box center [618, 43] width 43 height 17
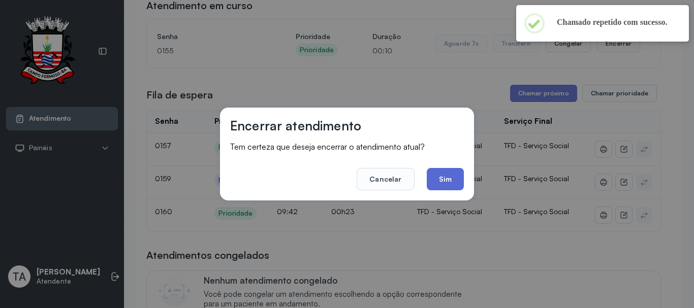
click at [459, 181] on button "Sim" at bounding box center [445, 179] width 37 height 22
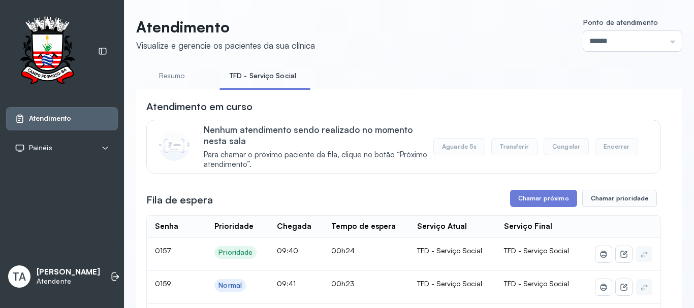
scroll to position [0, 0]
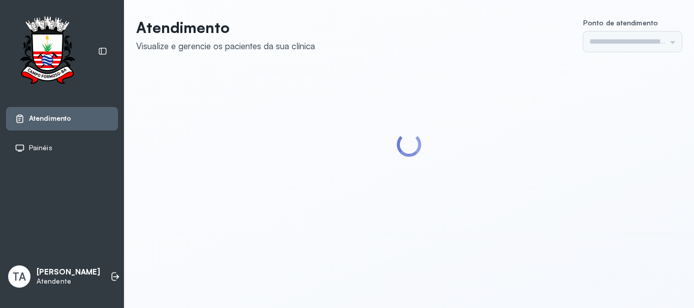
type input "******"
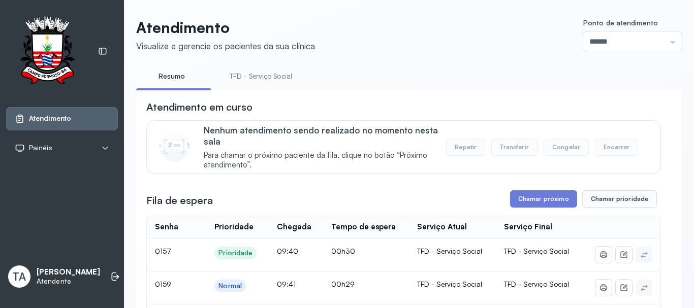
click at [271, 72] on link "TFD - Serviço Social" at bounding box center [260, 76] width 83 height 17
click at [524, 202] on button "Chamar próximo" at bounding box center [543, 198] width 67 height 17
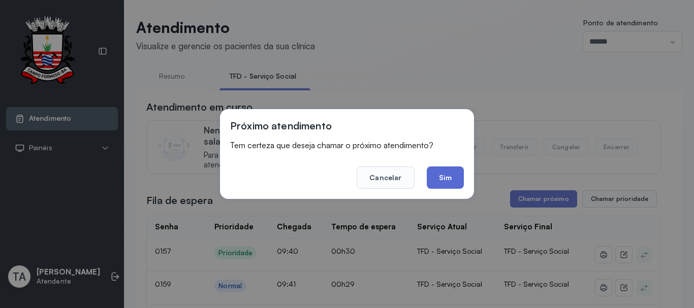
click at [439, 172] on button "Sim" at bounding box center [445, 178] width 37 height 22
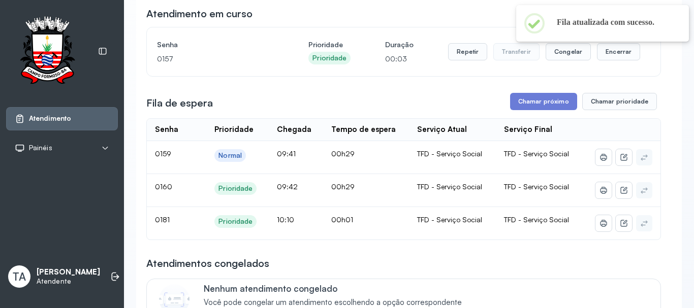
scroll to position [102, 0]
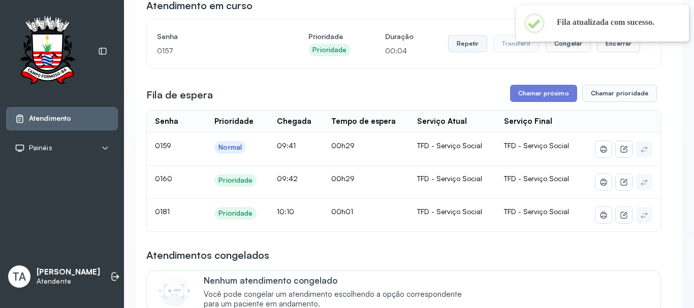
click at [456, 52] on button "Repetir" at bounding box center [467, 43] width 39 height 17
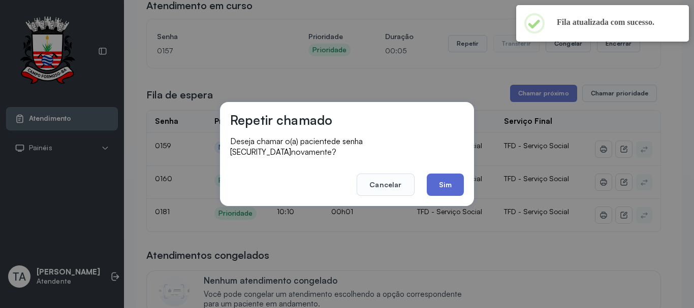
click at [448, 174] on button "Sim" at bounding box center [445, 185] width 37 height 22
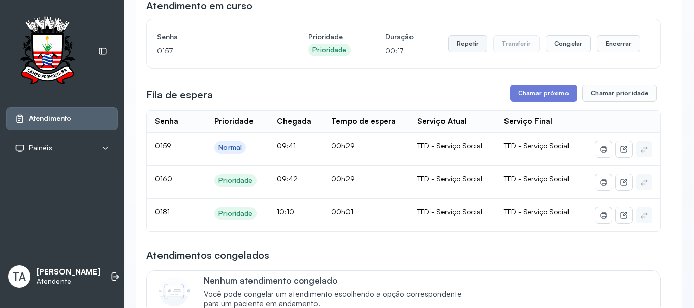
click at [463, 52] on button "Repetir" at bounding box center [467, 43] width 39 height 17
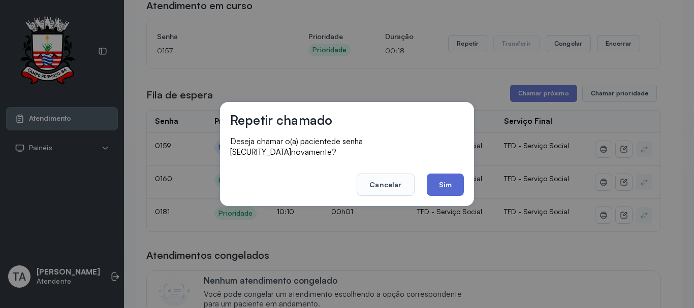
click at [450, 174] on button "Sim" at bounding box center [445, 185] width 37 height 22
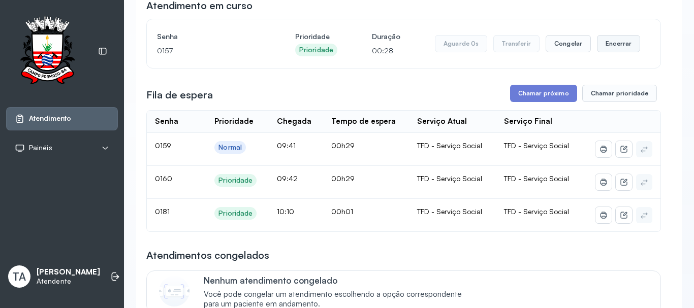
click at [609, 51] on button "Encerrar" at bounding box center [618, 43] width 43 height 17
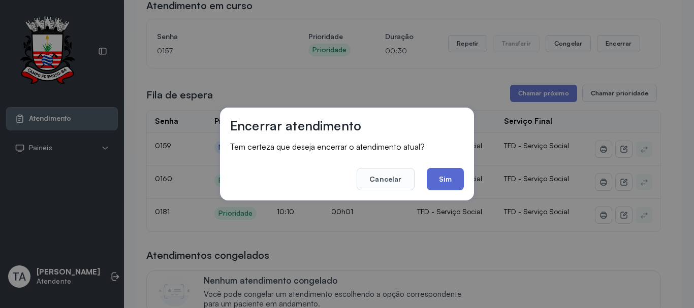
click at [447, 181] on button "Sim" at bounding box center [445, 179] width 37 height 22
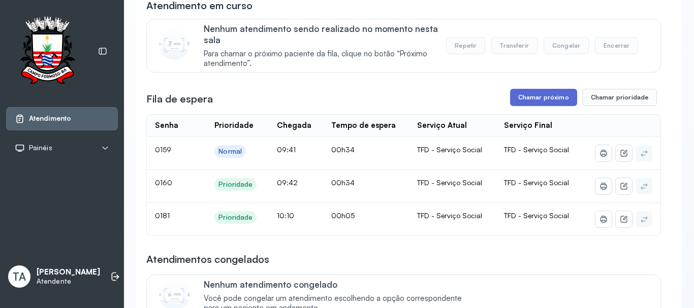
click at [548, 103] on button "Chamar próximo" at bounding box center [543, 97] width 67 height 17
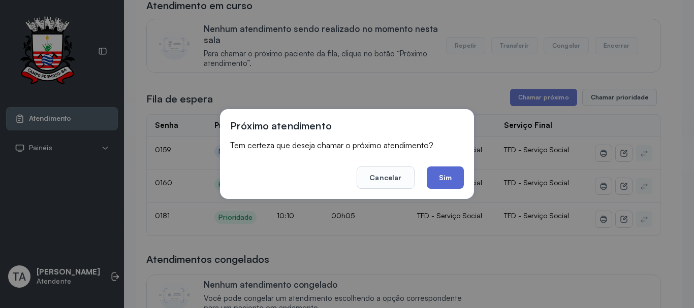
click at [443, 173] on button "Sim" at bounding box center [445, 178] width 37 height 22
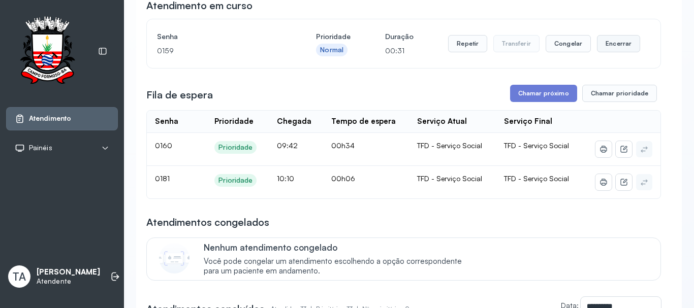
click at [597, 48] on button "Encerrar" at bounding box center [618, 43] width 43 height 17
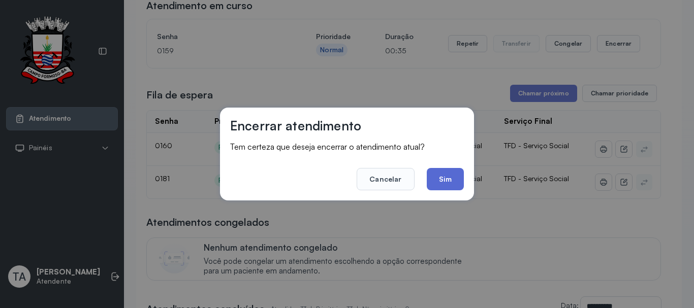
click at [454, 178] on button "Sim" at bounding box center [445, 179] width 37 height 22
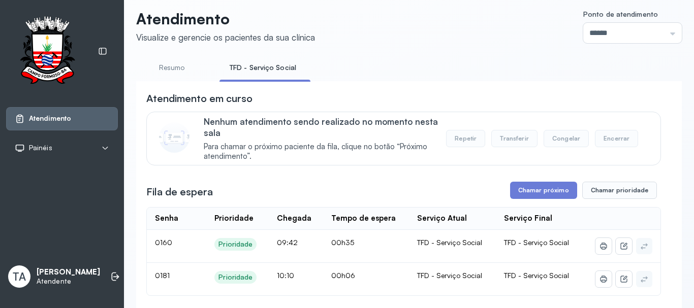
scroll to position [0, 0]
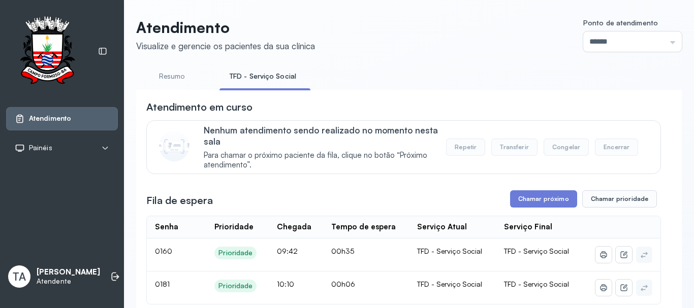
click at [250, 73] on link "TFD - Serviço Social" at bounding box center [262, 76] width 87 height 17
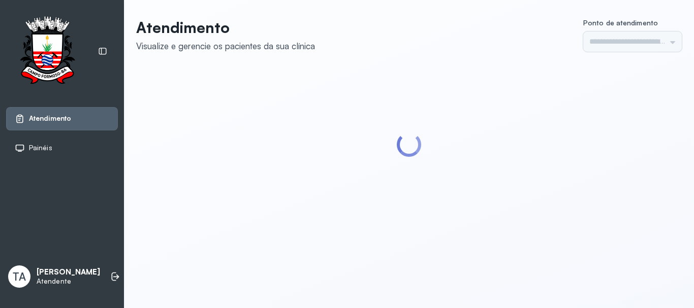
type input "******"
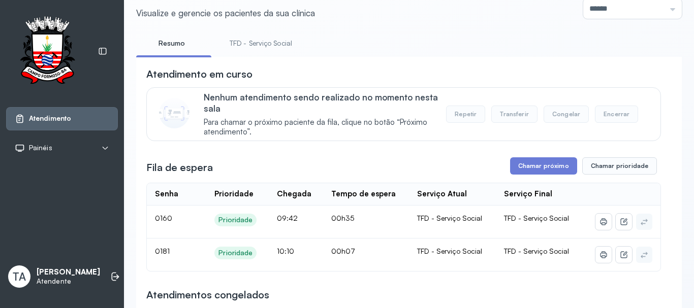
scroll to position [51, 0]
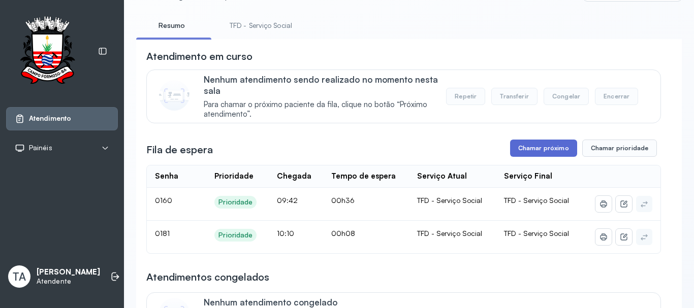
click at [544, 144] on button "Chamar próximo" at bounding box center [543, 148] width 67 height 17
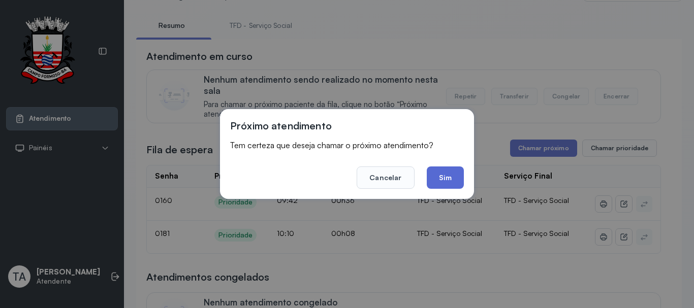
click at [445, 170] on button "Sim" at bounding box center [445, 178] width 37 height 22
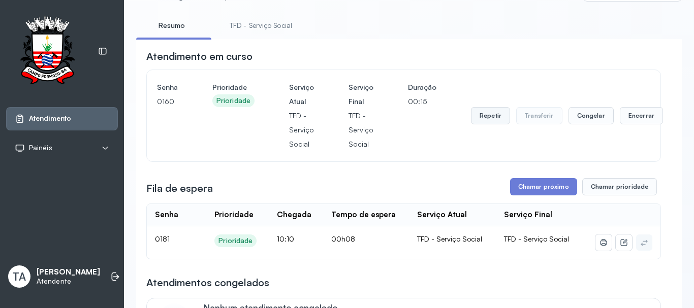
click at [482, 121] on button "Repetir" at bounding box center [490, 115] width 39 height 17
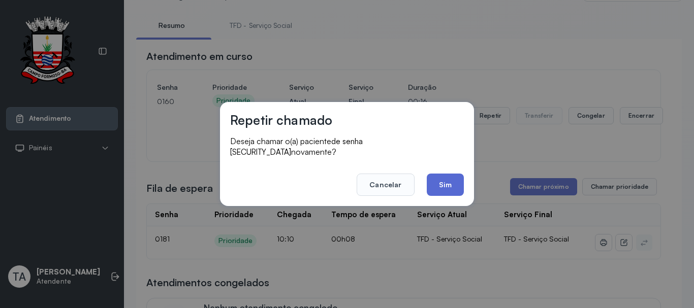
click at [452, 178] on button "Sim" at bounding box center [445, 185] width 37 height 22
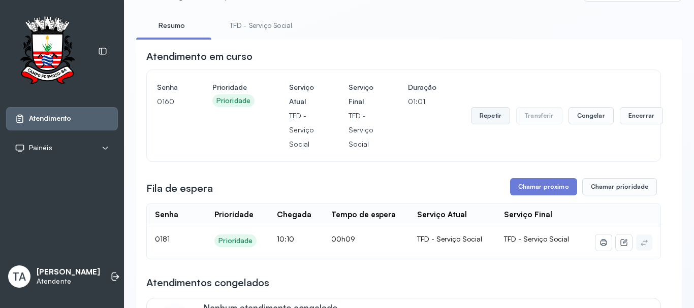
click at [486, 124] on button "Repetir" at bounding box center [490, 115] width 39 height 17
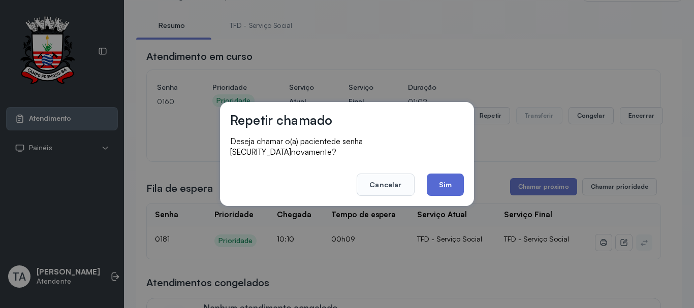
click at [448, 179] on button "Sim" at bounding box center [445, 185] width 37 height 22
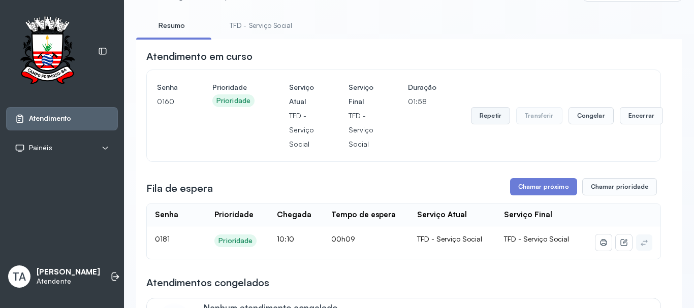
click at [489, 123] on button "Repetir" at bounding box center [490, 115] width 39 height 17
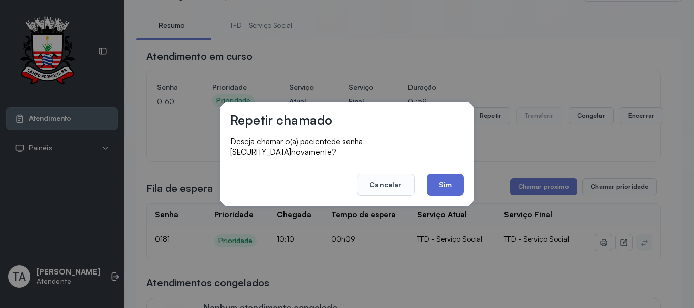
click at [443, 184] on button "Sim" at bounding box center [445, 185] width 37 height 22
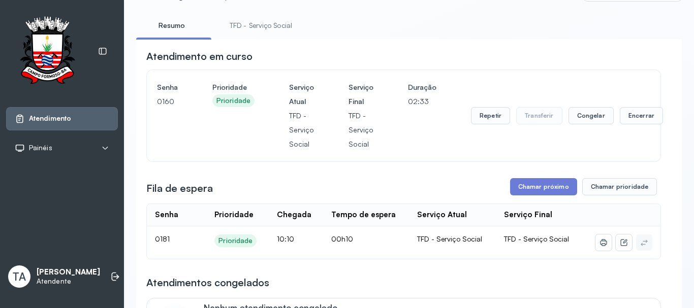
click at [461, 138] on div "Senha [SECURITY_DATA] Prioridade Prioridade Serviço Atual TFD - Serviço Social …" at bounding box center [403, 115] width 493 height 71
drag, startPoint x: 464, startPoint y: 130, endPoint x: 475, endPoint y: 120, distance: 15.1
click at [469, 124] on div "Senha 0160 Prioridade Prioridade Serviço Atual TFD - Serviço Social Serviço Fin…" at bounding box center [403, 115] width 493 height 71
click at [478, 119] on button "Repetir" at bounding box center [490, 115] width 39 height 17
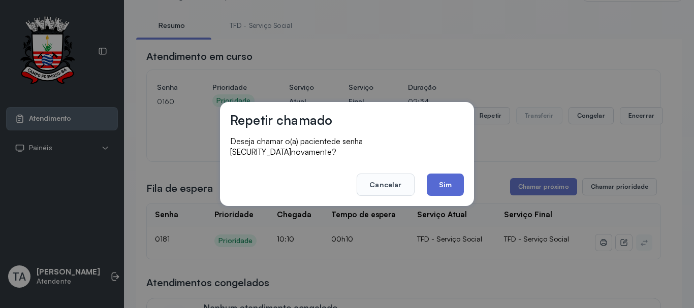
click at [457, 182] on button "Sim" at bounding box center [445, 185] width 37 height 22
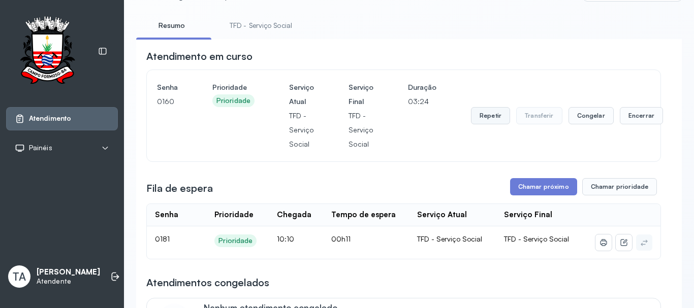
click at [497, 116] on button "Repetir" at bounding box center [490, 115] width 39 height 17
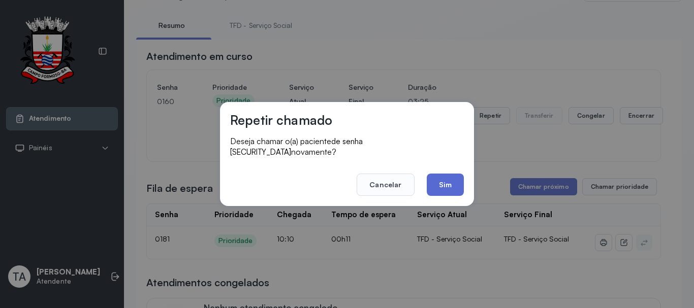
click at [453, 177] on button "Sim" at bounding box center [445, 185] width 37 height 22
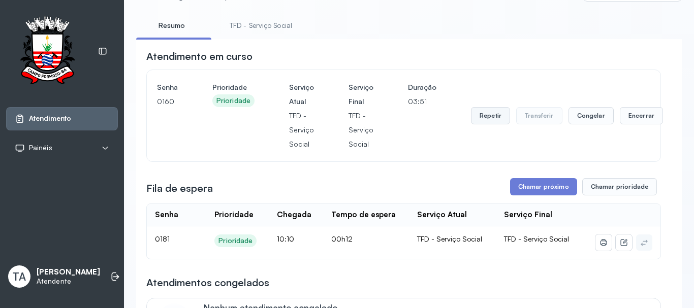
click at [494, 121] on button "Repetir" at bounding box center [490, 115] width 39 height 17
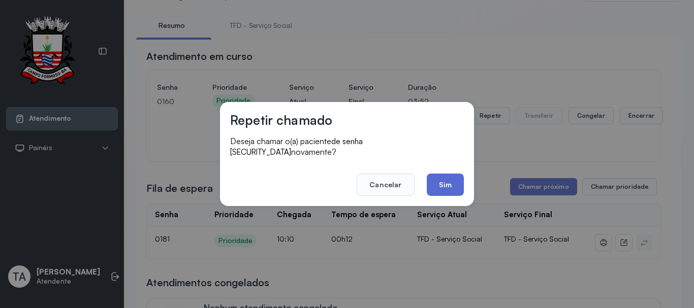
click at [445, 179] on button "Sim" at bounding box center [445, 185] width 37 height 22
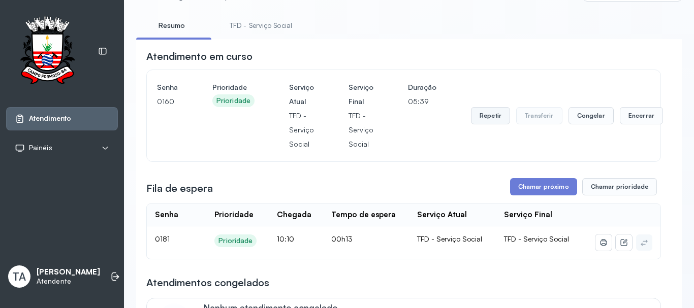
click at [491, 120] on button "Repetir" at bounding box center [490, 115] width 39 height 17
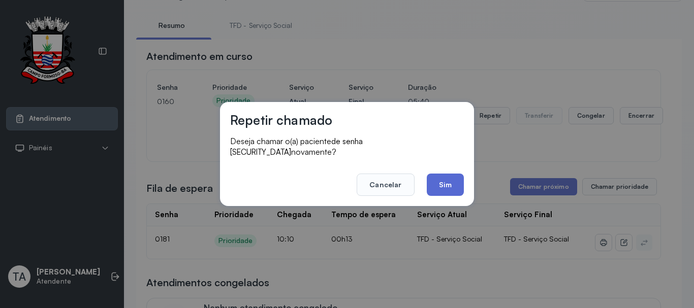
click at [455, 180] on button "Sim" at bounding box center [445, 185] width 37 height 22
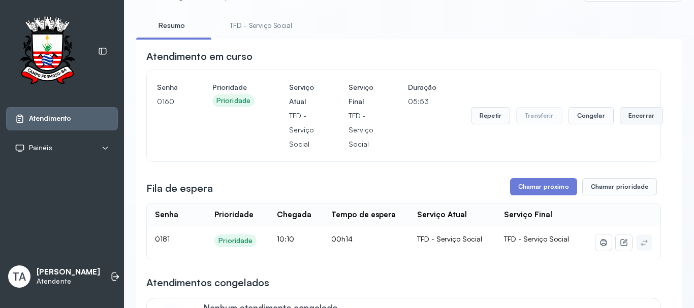
click at [620, 121] on button "Encerrar" at bounding box center [641, 115] width 43 height 17
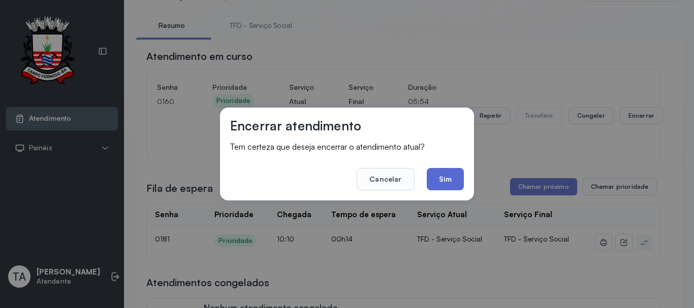
click at [460, 177] on button "Sim" at bounding box center [445, 179] width 37 height 22
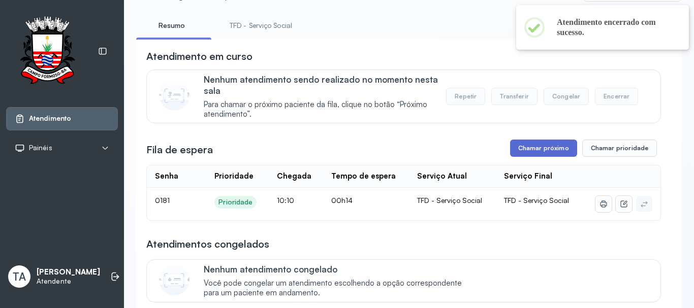
click at [523, 146] on button "Chamar próximo" at bounding box center [543, 148] width 67 height 17
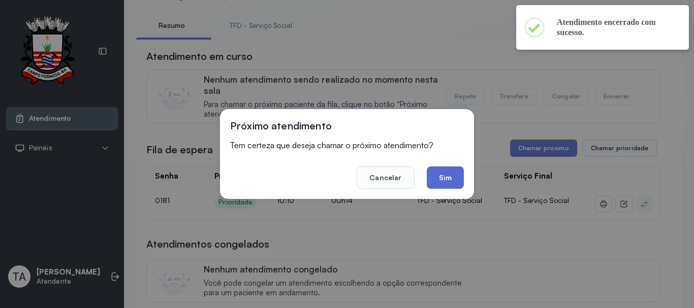
click at [453, 174] on button "Sim" at bounding box center [445, 178] width 37 height 22
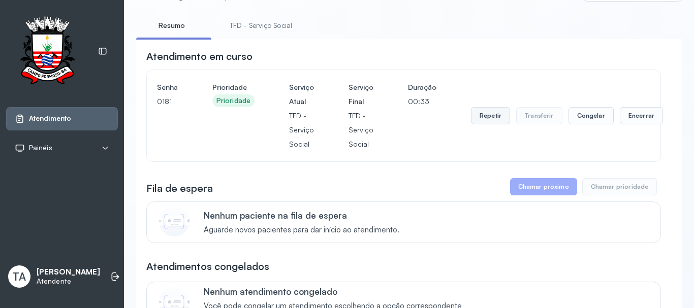
click at [471, 123] on button "Repetir" at bounding box center [490, 115] width 39 height 17
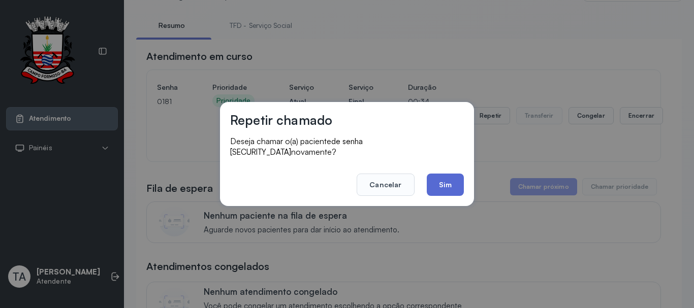
click at [453, 176] on button "Sim" at bounding box center [445, 185] width 37 height 22
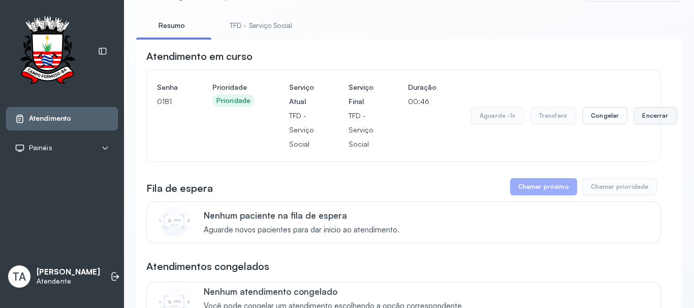
click at [642, 124] on button "Encerrar" at bounding box center [654, 115] width 43 height 17
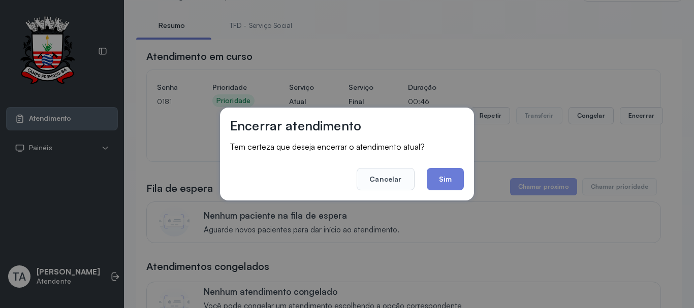
click at [452, 192] on div "Encerrar atendimento Tem certeza que deseja encerrar o atendimento atual? Cance…" at bounding box center [347, 154] width 254 height 93
click at [444, 180] on button "Sim" at bounding box center [445, 179] width 37 height 22
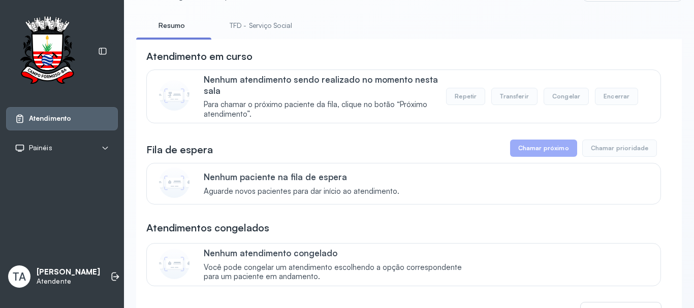
click at [243, 31] on link "TFD - Serviço Social" at bounding box center [260, 25] width 83 height 17
click at [188, 29] on link "Resumo" at bounding box center [171, 25] width 71 height 17
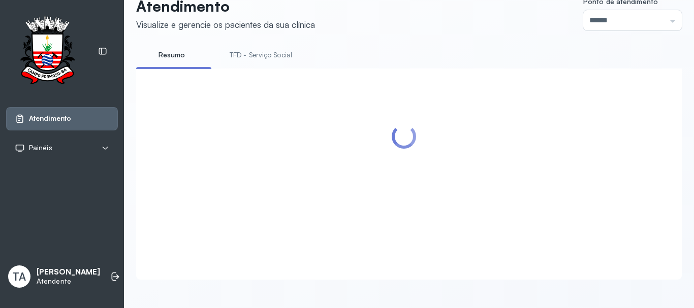
click at [259, 47] on link "TFD - Serviço Social" at bounding box center [260, 55] width 83 height 17
click at [259, 47] on link "TFD - Serviço Social" at bounding box center [262, 55] width 87 height 17
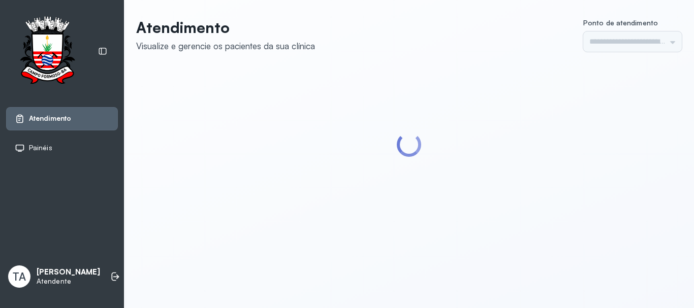
type input "******"
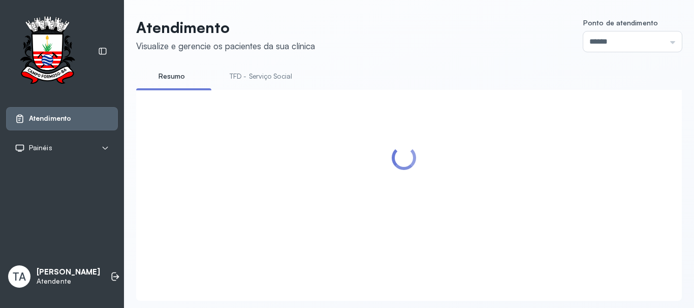
scroll to position [31, 0]
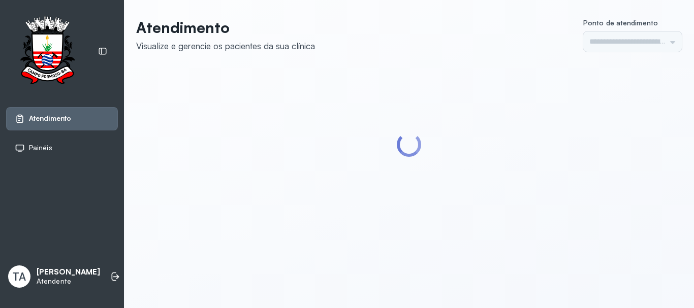
type input "******"
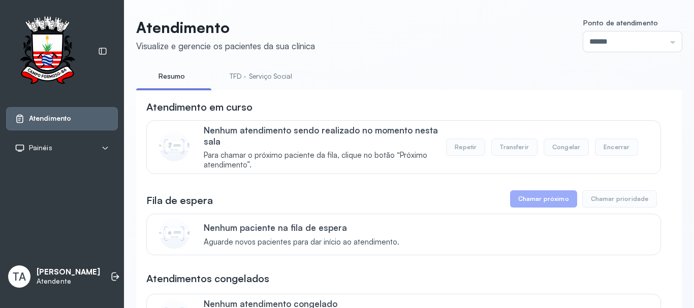
click at [259, 83] on link "TFD - Serviço Social" at bounding box center [260, 76] width 83 height 17
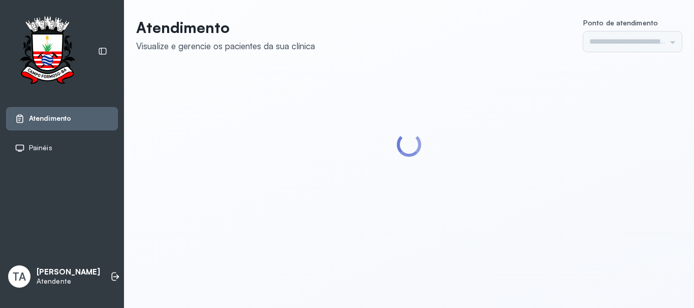
type input "******"
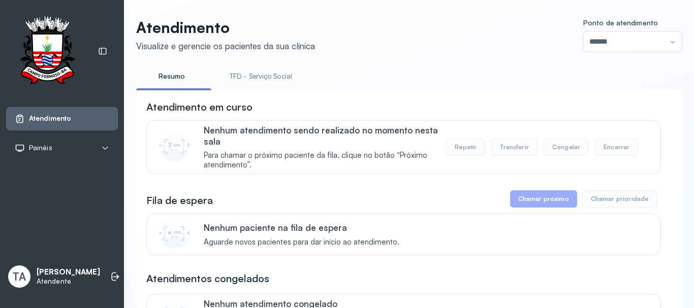
click at [264, 76] on link "TFD - Serviço Social" at bounding box center [260, 76] width 83 height 17
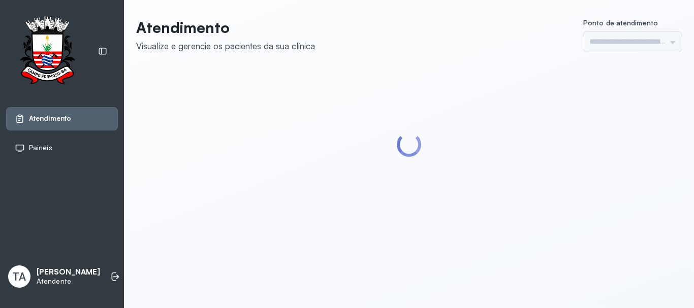
type input "******"
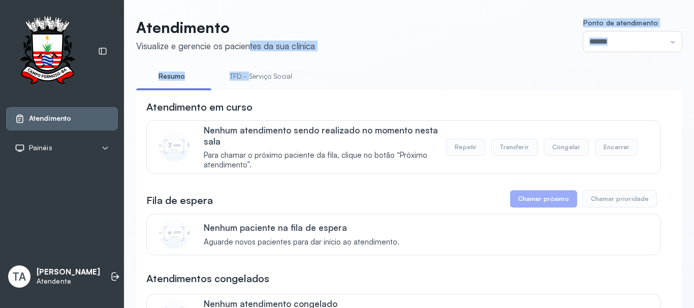
drag, startPoint x: 249, startPoint y: 46, endPoint x: 247, endPoint y: 89, distance: 43.2
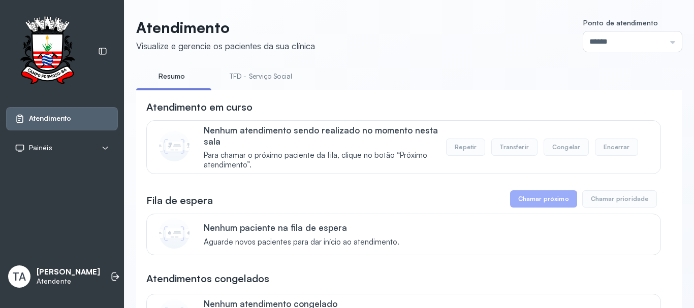
click at [249, 80] on link "TFD - Serviço Social" at bounding box center [260, 76] width 83 height 17
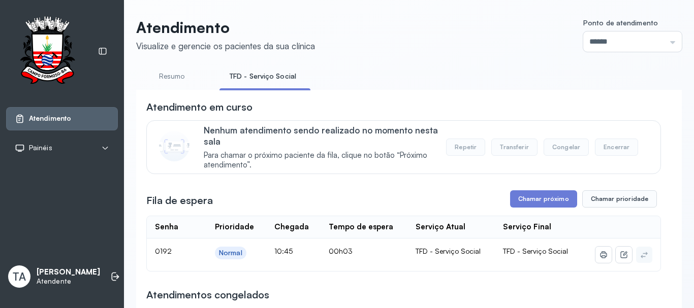
click at [537, 199] on button "Chamar próximo" at bounding box center [543, 198] width 67 height 17
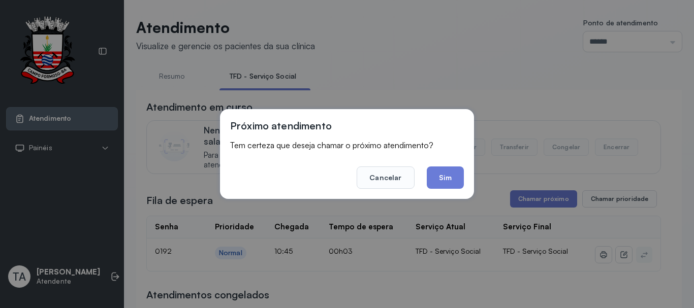
click at [441, 166] on footer "Cancelar Sim" at bounding box center [347, 170] width 234 height 37
click at [447, 177] on button "Sim" at bounding box center [445, 178] width 37 height 22
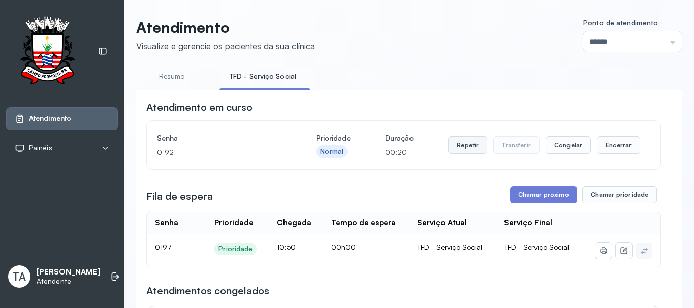
click at [453, 144] on button "Repetir" at bounding box center [467, 145] width 39 height 17
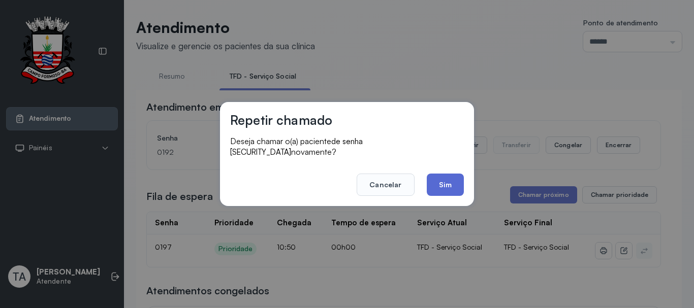
click at [435, 186] on button "Sim" at bounding box center [445, 185] width 37 height 22
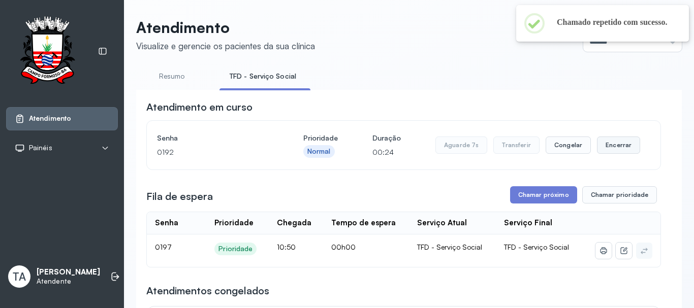
click at [603, 151] on button "Encerrar" at bounding box center [618, 145] width 43 height 17
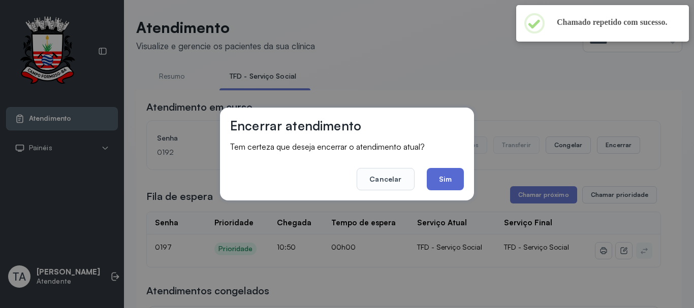
click at [456, 182] on button "Sim" at bounding box center [445, 179] width 37 height 22
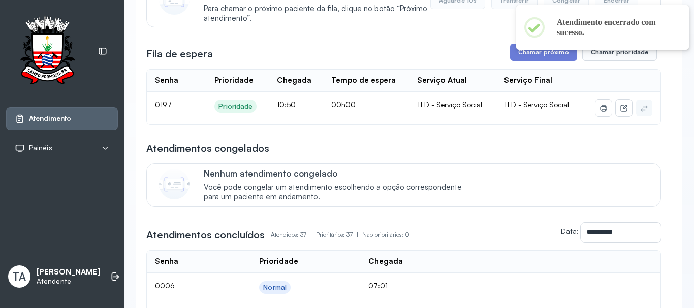
scroll to position [152, 0]
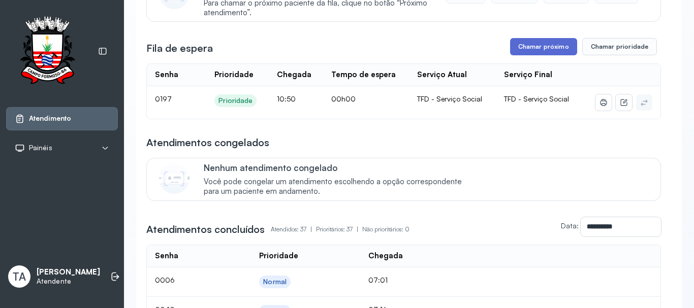
click at [529, 47] on button "Chamar próximo" at bounding box center [543, 46] width 67 height 17
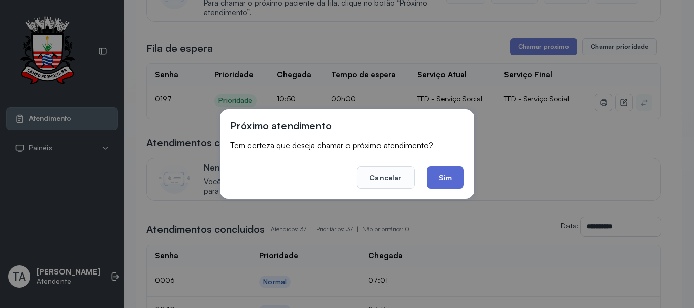
click at [439, 173] on button "Sim" at bounding box center [445, 178] width 37 height 22
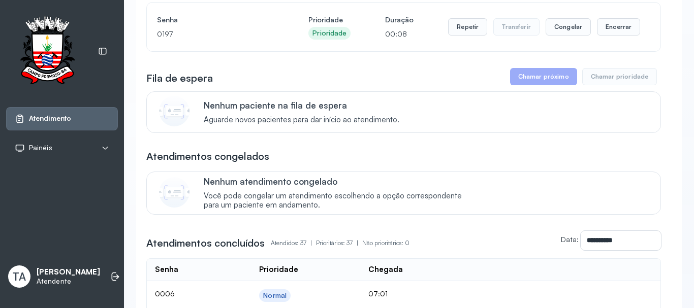
scroll to position [51, 0]
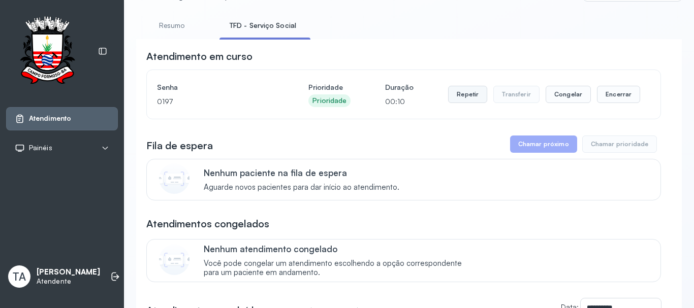
click at [476, 93] on button "Repetir" at bounding box center [467, 94] width 39 height 17
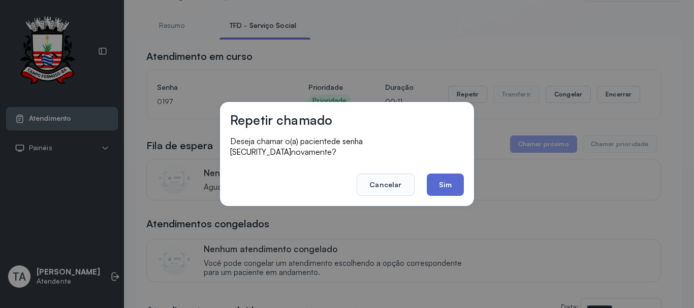
click at [439, 176] on button "Sim" at bounding box center [445, 185] width 37 height 22
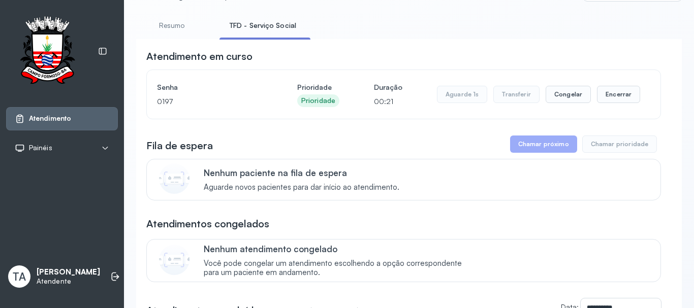
scroll to position [0, 0]
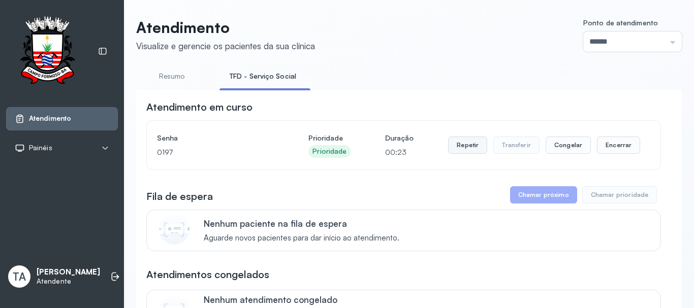
click at [464, 150] on button "Repetir" at bounding box center [467, 145] width 39 height 17
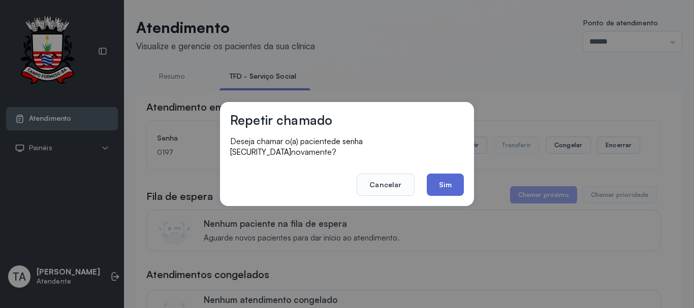
click at [448, 187] on button "Sim" at bounding box center [445, 185] width 37 height 22
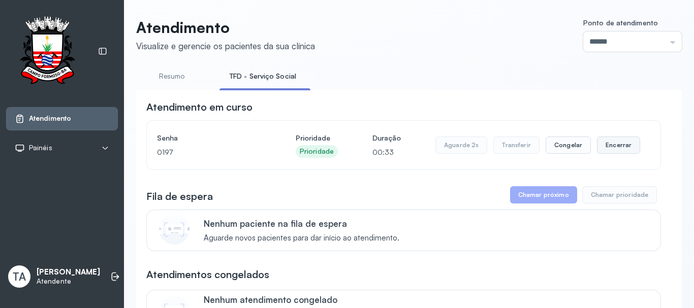
click at [610, 152] on button "Encerrar" at bounding box center [618, 145] width 43 height 17
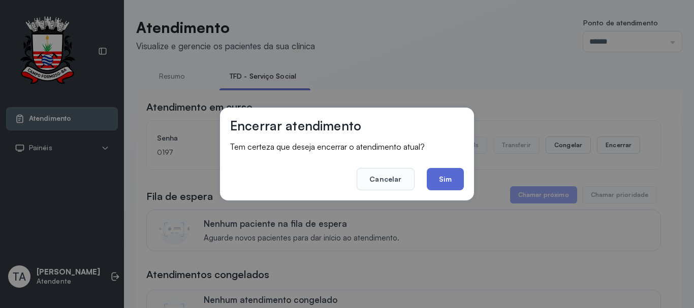
click at [434, 173] on button "Sim" at bounding box center [445, 179] width 37 height 22
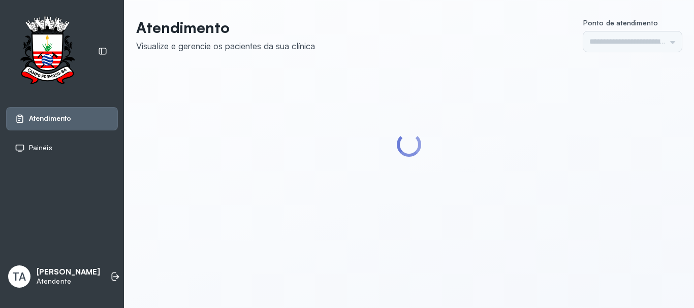
type input "******"
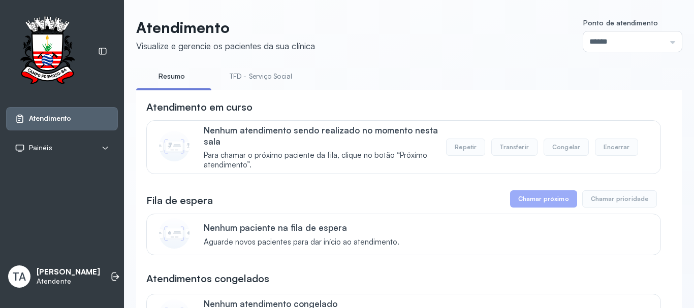
click at [249, 81] on link "TFD - Serviço Social" at bounding box center [260, 76] width 83 height 17
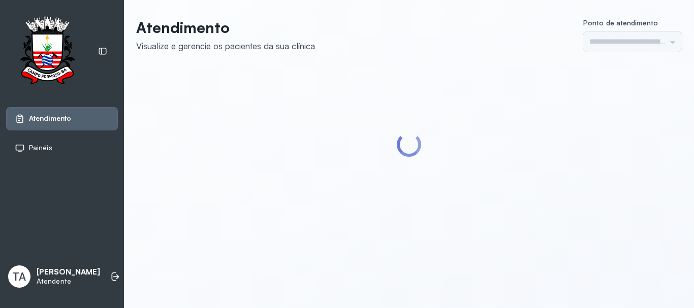
type input "******"
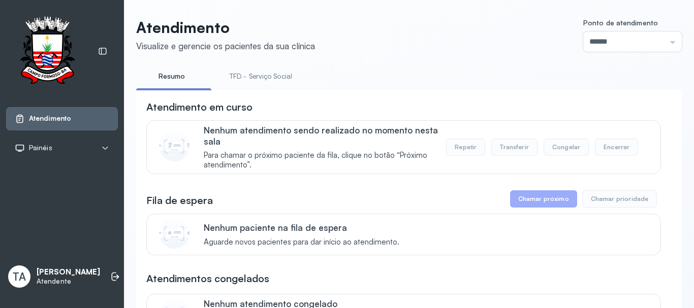
click at [252, 84] on link "TFD - Serviço Social" at bounding box center [260, 76] width 83 height 17
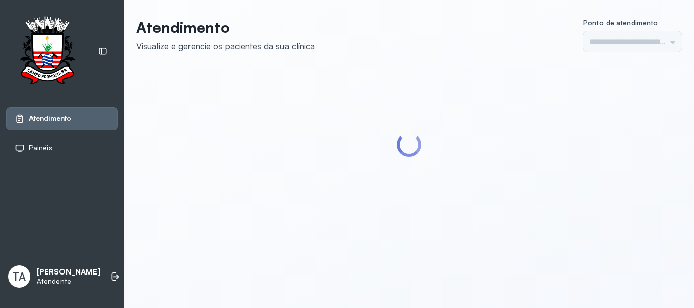
type input "******"
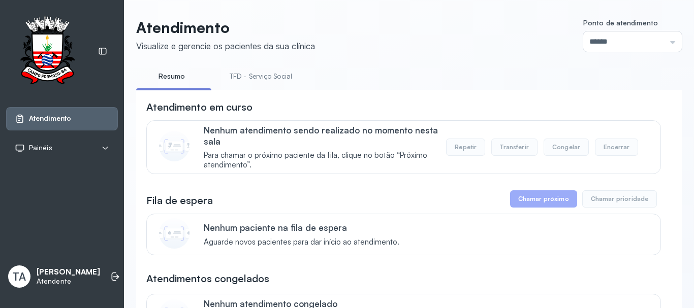
click at [258, 81] on link "TFD - Serviço Social" at bounding box center [260, 76] width 83 height 17
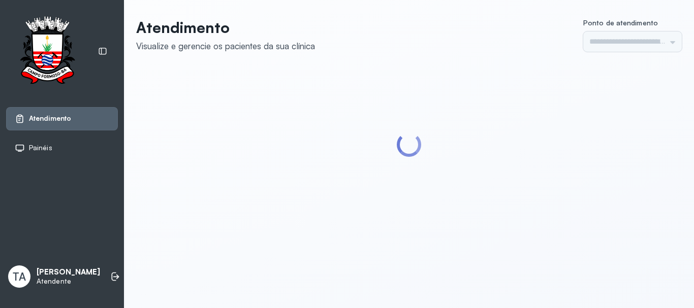
type input "******"
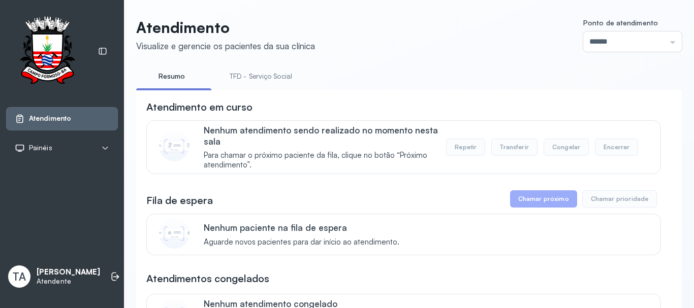
click at [257, 81] on link "TFD - Serviço Social" at bounding box center [260, 76] width 83 height 17
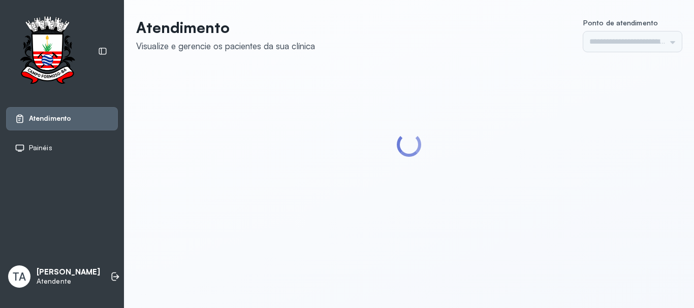
type input "******"
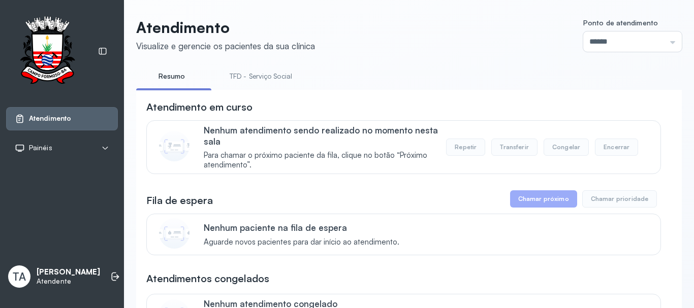
click at [257, 81] on link "TFD - Serviço Social" at bounding box center [260, 76] width 83 height 17
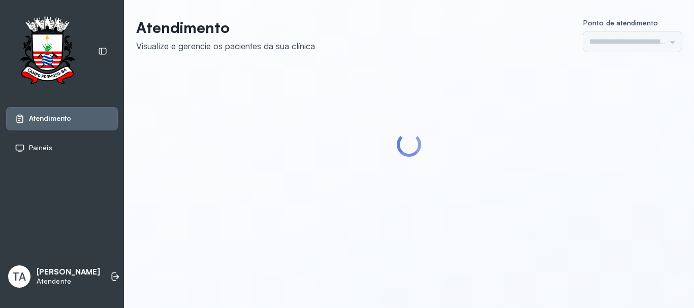
type input "******"
click at [248, 77] on div at bounding box center [408, 145] width 545 height 154
type input "******"
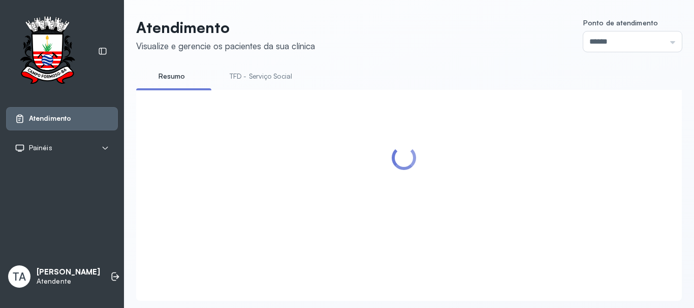
click at [255, 88] on li "TFD - Serviço Social" at bounding box center [262, 79] width 87 height 23
click at [256, 70] on link "TFD - Serviço Social" at bounding box center [260, 76] width 83 height 17
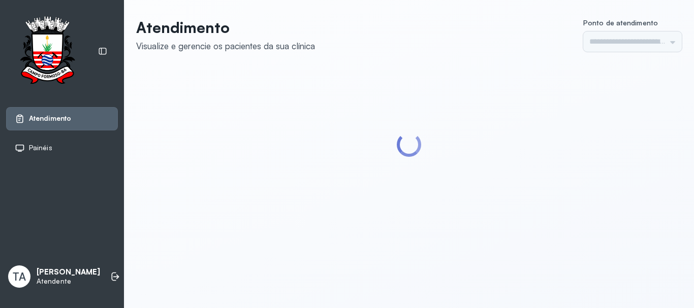
type input "******"
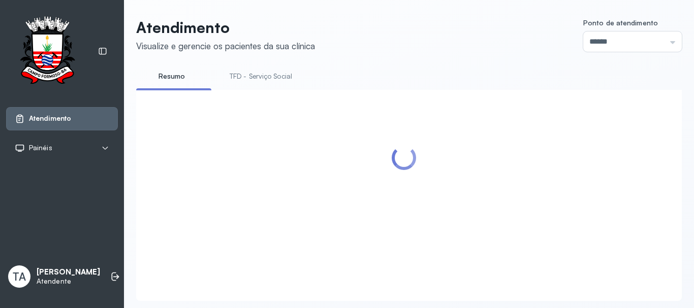
click at [259, 84] on link "TFD - Serviço Social" at bounding box center [260, 76] width 83 height 17
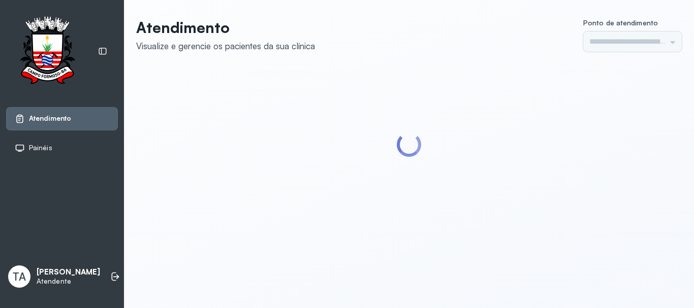
type input "******"
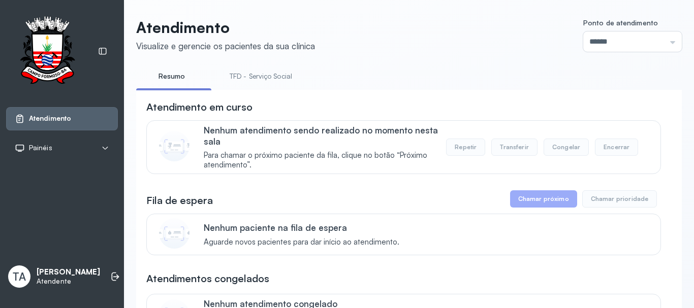
drag, startPoint x: 283, startPoint y: 65, endPoint x: 277, endPoint y: 76, distance: 12.0
click at [277, 76] on link "TFD - Serviço Social" at bounding box center [260, 76] width 83 height 17
click at [157, 82] on link "Resumo" at bounding box center [171, 76] width 71 height 17
click at [258, 68] on link "TFD - Serviço Social" at bounding box center [260, 76] width 83 height 17
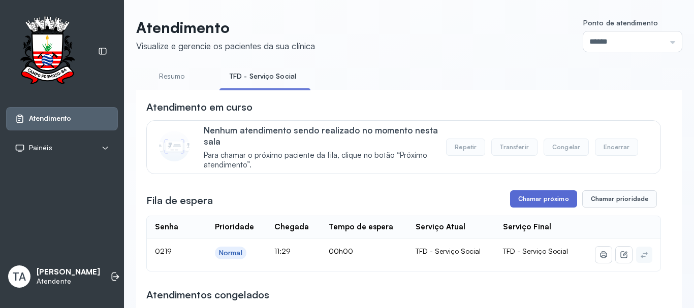
click at [526, 208] on button "Chamar próximo" at bounding box center [543, 198] width 67 height 17
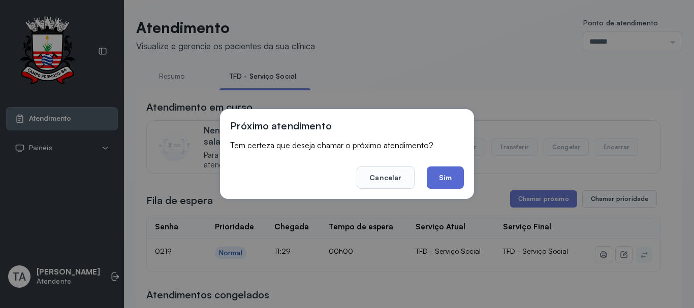
click at [447, 177] on button "Sim" at bounding box center [445, 178] width 37 height 22
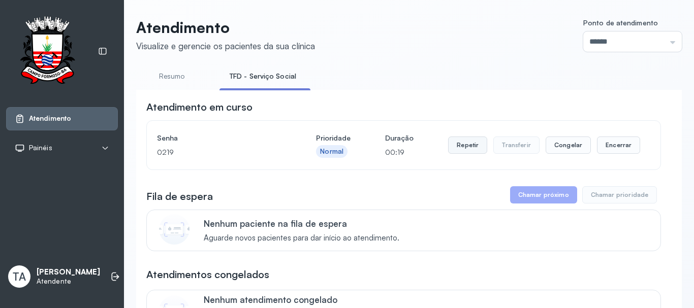
click at [464, 147] on button "Repetir" at bounding box center [467, 145] width 39 height 17
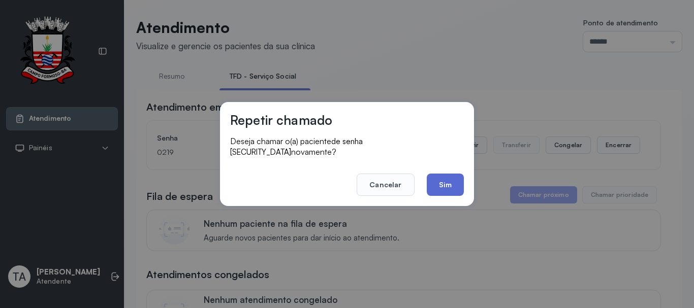
click at [444, 181] on button "Sim" at bounding box center [445, 185] width 37 height 22
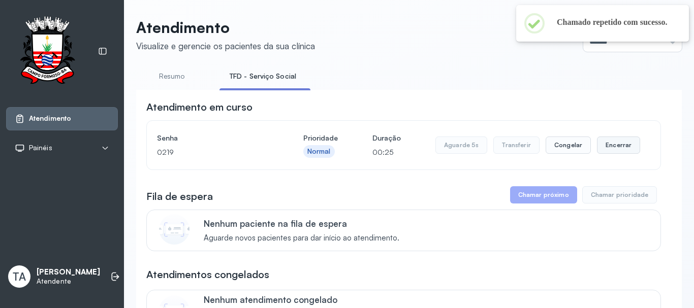
drag, startPoint x: 616, startPoint y: 145, endPoint x: 606, endPoint y: 146, distance: 9.7
click at [606, 146] on button "Encerrar" at bounding box center [618, 145] width 43 height 17
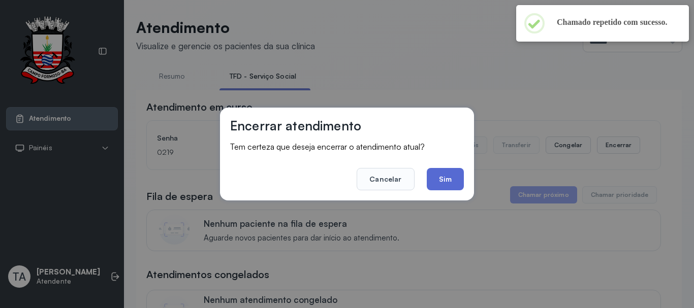
click at [455, 177] on button "Sim" at bounding box center [445, 179] width 37 height 22
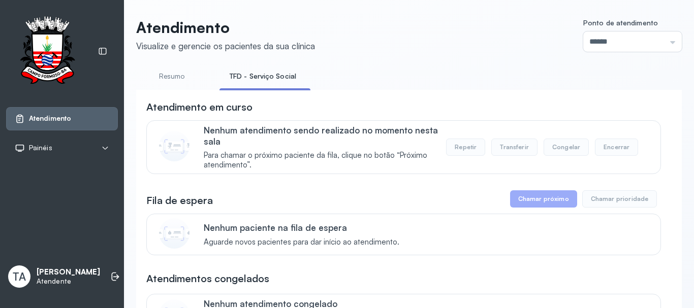
click at [410, 107] on div "Atendimento em curso" at bounding box center [403, 107] width 514 height 14
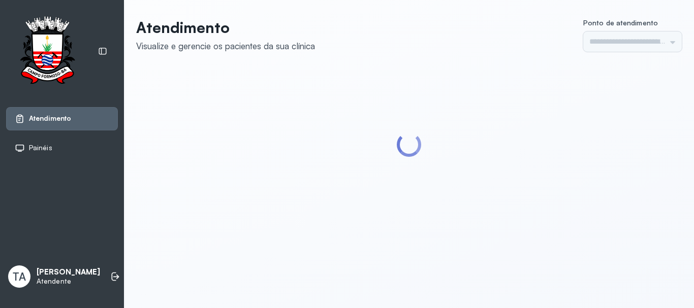
type input "******"
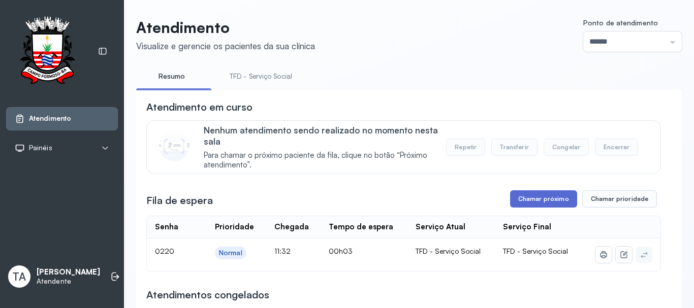
click at [510, 200] on button "Chamar próximo" at bounding box center [543, 198] width 67 height 17
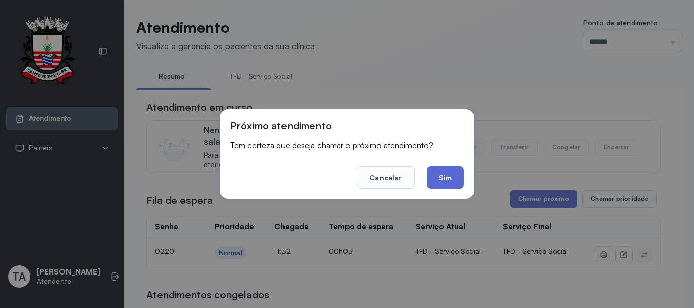
click at [449, 186] on button "Sim" at bounding box center [445, 178] width 37 height 22
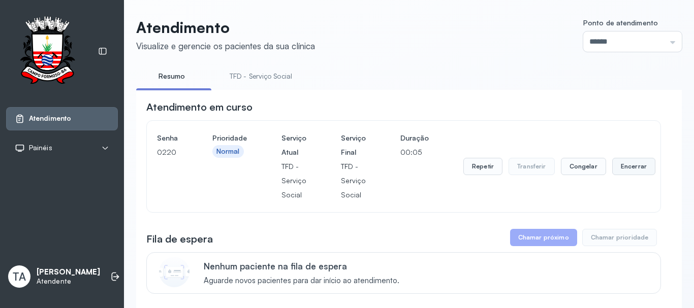
click at [613, 170] on button "Encerrar" at bounding box center [633, 166] width 43 height 17
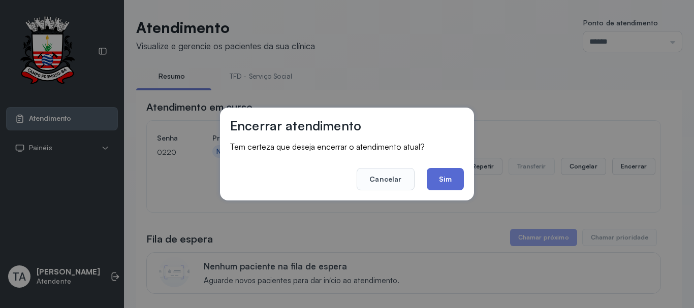
click at [440, 171] on button "Sim" at bounding box center [445, 179] width 37 height 22
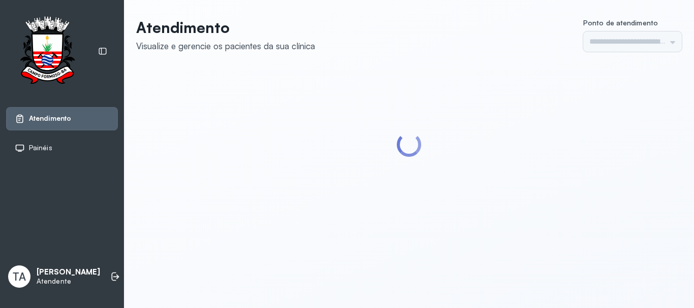
type input "******"
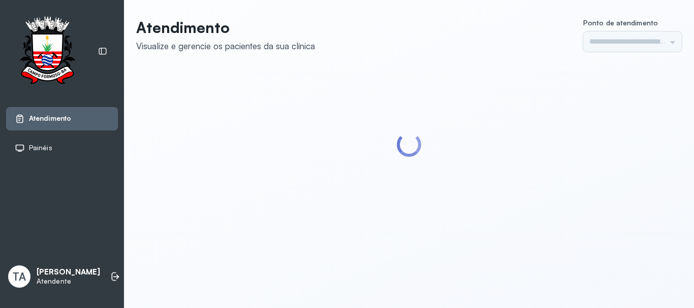
type input "******"
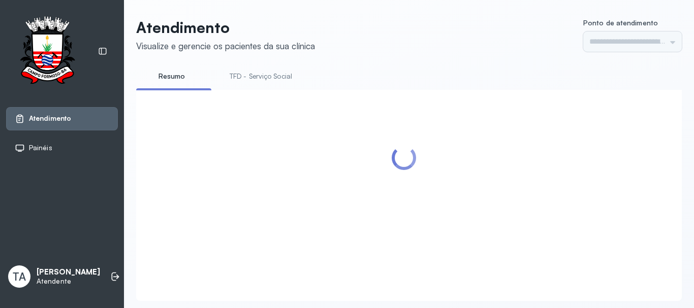
type input "******"
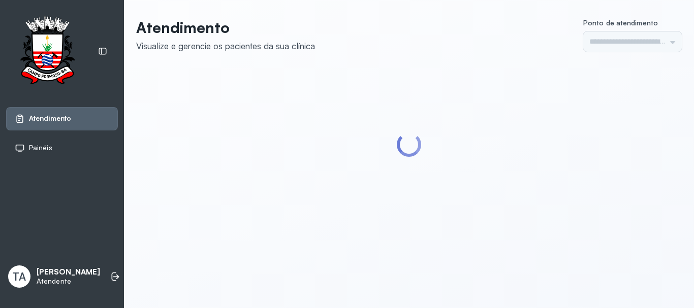
type input "******"
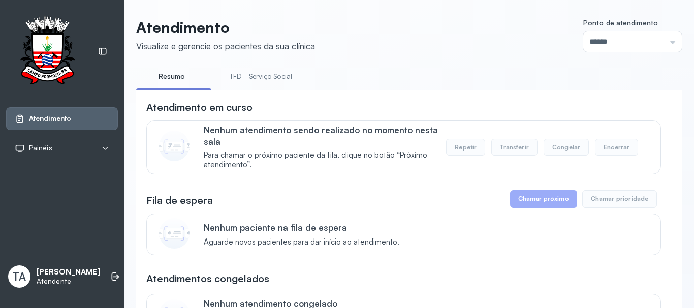
click at [244, 71] on link "TFD - Serviço Social" at bounding box center [260, 76] width 83 height 17
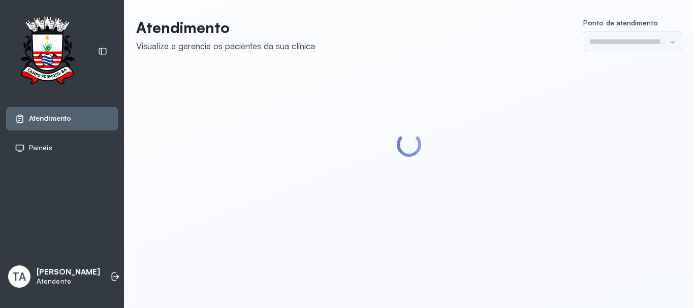
type input "******"
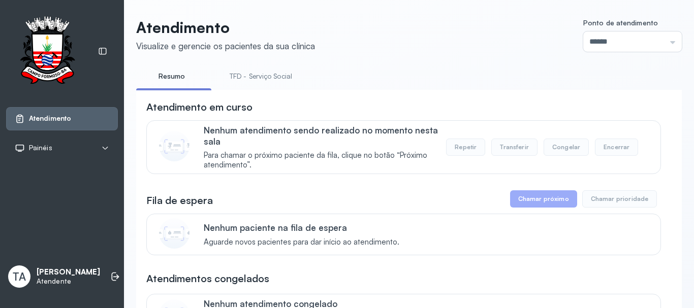
click at [252, 76] on link "TFD - Serviço Social" at bounding box center [260, 76] width 83 height 17
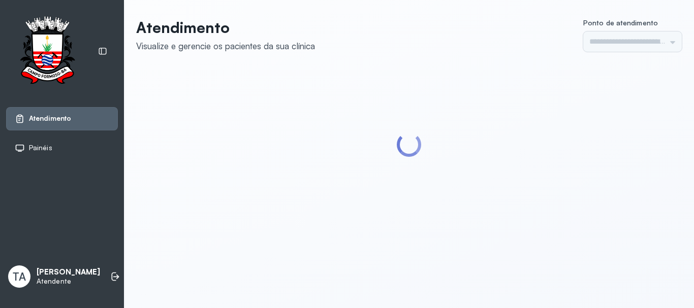
type input "******"
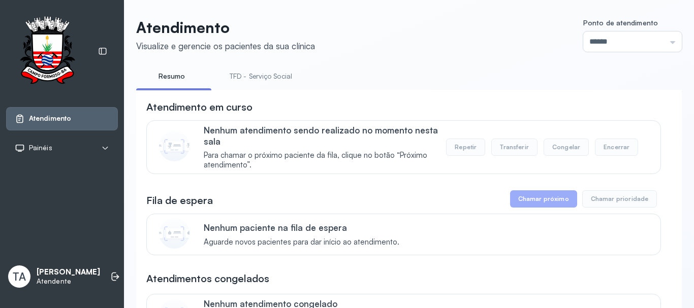
click at [282, 76] on link "TFD - Serviço Social" at bounding box center [260, 76] width 83 height 17
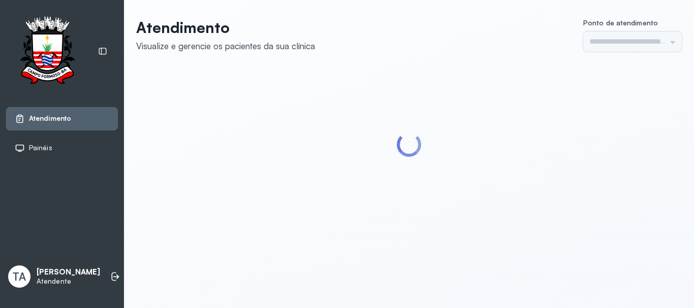
type input "******"
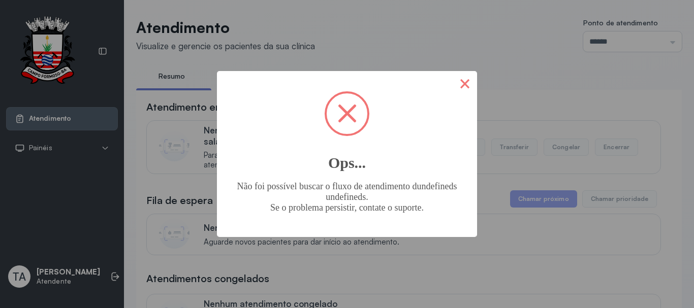
click at [471, 83] on button "×" at bounding box center [464, 83] width 24 height 24
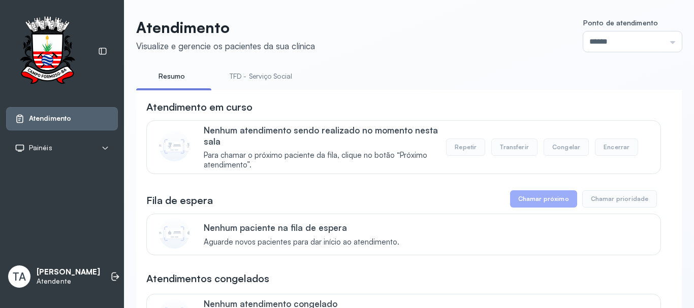
click at [279, 76] on link "TFD - Serviço Social" at bounding box center [260, 76] width 83 height 17
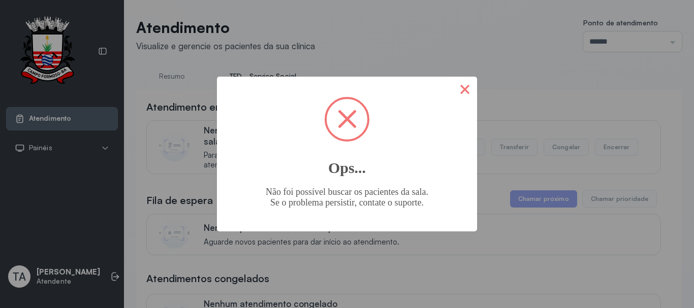
click at [465, 99] on button "×" at bounding box center [464, 89] width 24 height 24
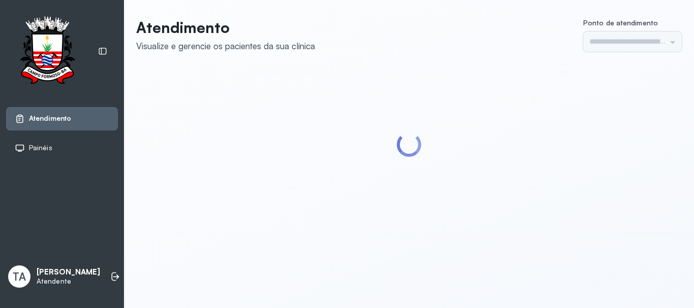
type input "******"
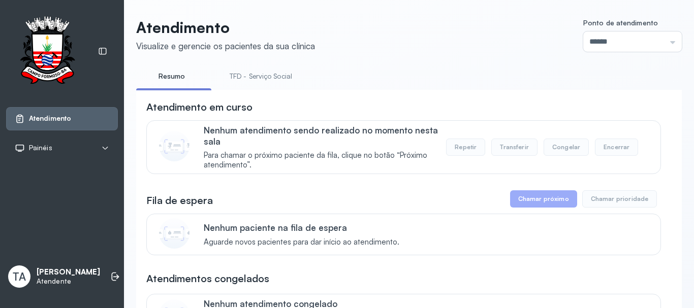
click at [279, 78] on link "TFD - Serviço Social" at bounding box center [260, 76] width 83 height 17
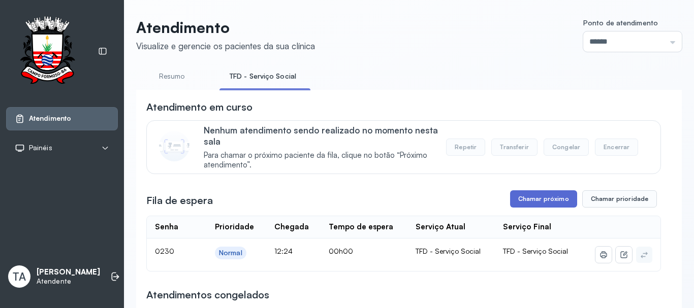
click at [523, 199] on button "Chamar próximo" at bounding box center [543, 198] width 67 height 17
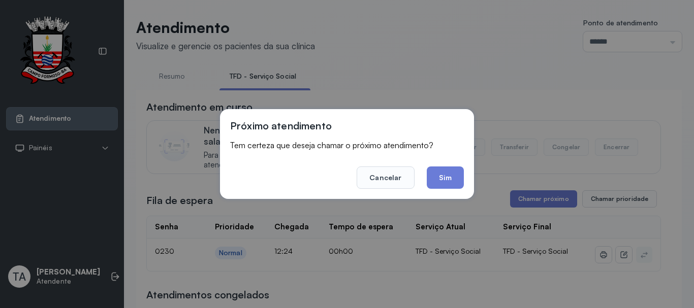
drag, startPoint x: 445, startPoint y: 184, endPoint x: 448, endPoint y: 180, distance: 5.4
click at [448, 180] on button "Sim" at bounding box center [445, 178] width 37 height 22
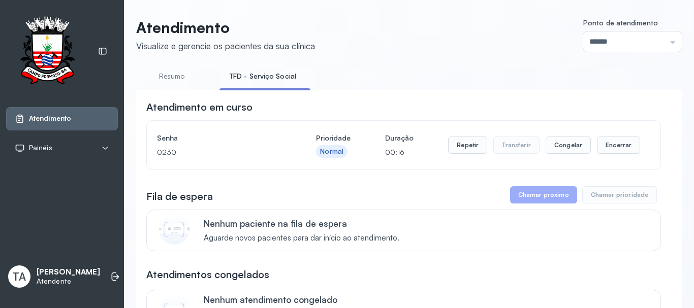
click at [592, 161] on div "Senha 0230 Prioridade Normal Duração 00:16 Repetir Transferir Congelar Encerrar" at bounding box center [403, 145] width 513 height 49
click at [612, 143] on button "Encerrar" at bounding box center [618, 145] width 43 height 17
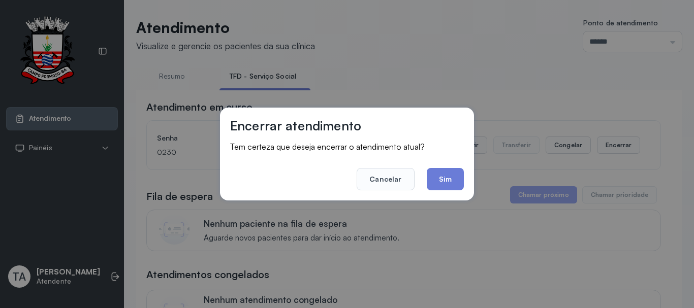
click at [459, 168] on footer "Cancelar Sim" at bounding box center [347, 172] width 234 height 37
click at [454, 173] on button "Sim" at bounding box center [445, 179] width 37 height 22
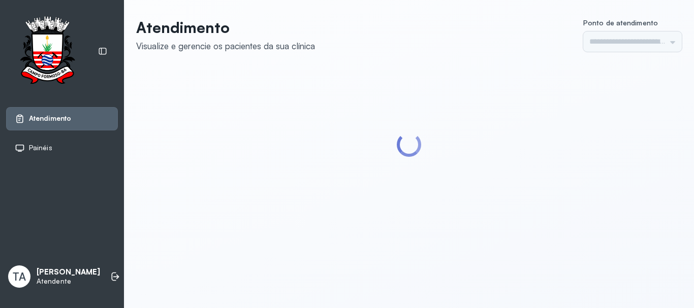
type input "******"
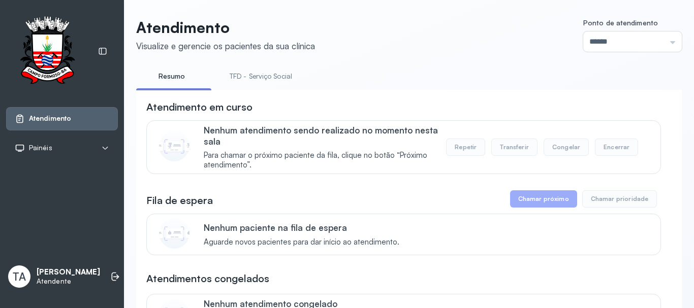
click at [271, 75] on link "TFD - Serviço Social" at bounding box center [260, 76] width 83 height 17
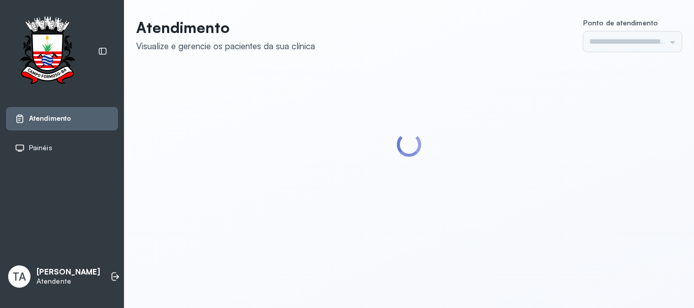
type input "******"
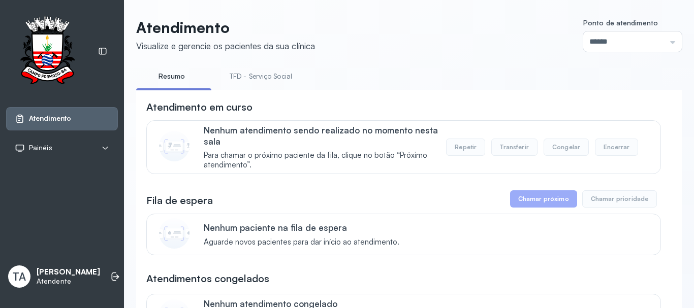
click at [248, 73] on link "TFD - Serviço Social" at bounding box center [260, 76] width 83 height 17
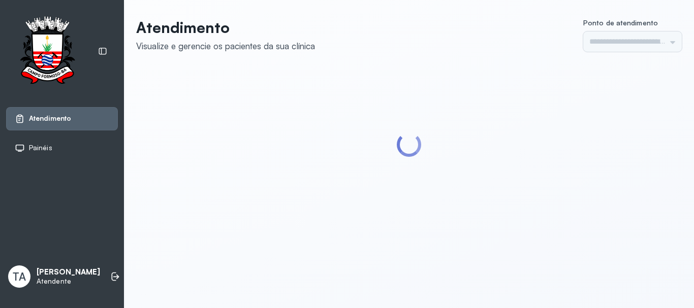
type input "******"
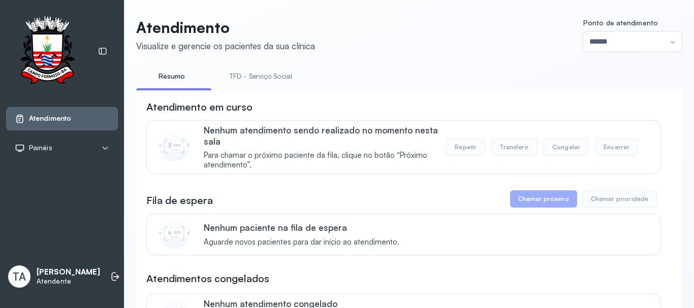
click at [241, 68] on link "TFD - Serviço Social" at bounding box center [260, 76] width 83 height 17
click at [183, 72] on link "Resumo" at bounding box center [171, 76] width 71 height 17
click at [261, 83] on link "TFD - Serviço Social" at bounding box center [260, 76] width 83 height 17
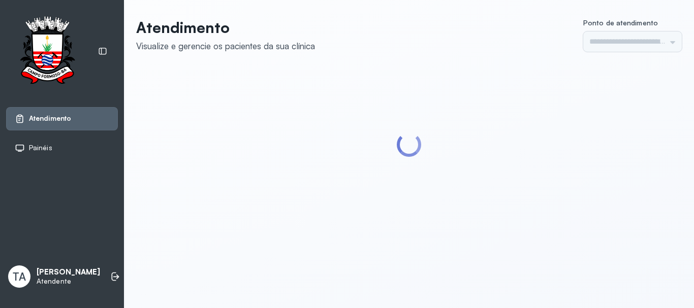
type input "******"
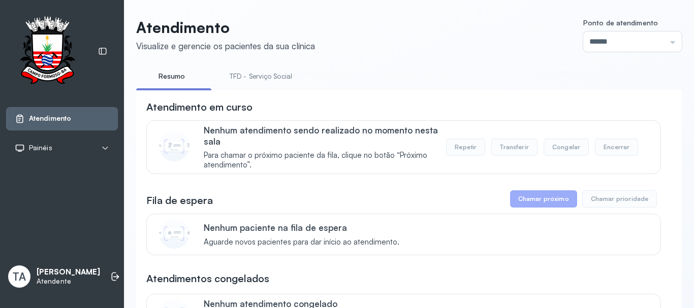
click at [264, 68] on link "TFD - Serviço Social" at bounding box center [260, 76] width 83 height 17
